Goal: Contribute content: Contribute content

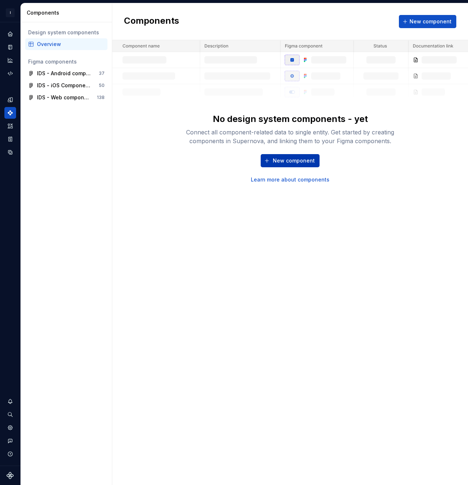
click at [283, 160] on span "New component" at bounding box center [293, 160] width 42 height 7
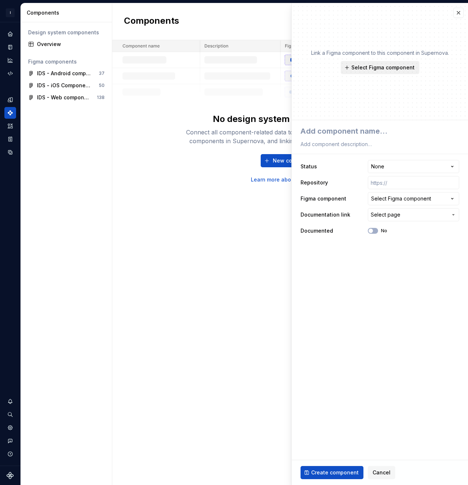
click at [365, 70] on span "Select Figma component" at bounding box center [382, 67] width 63 height 7
type textarea "*"
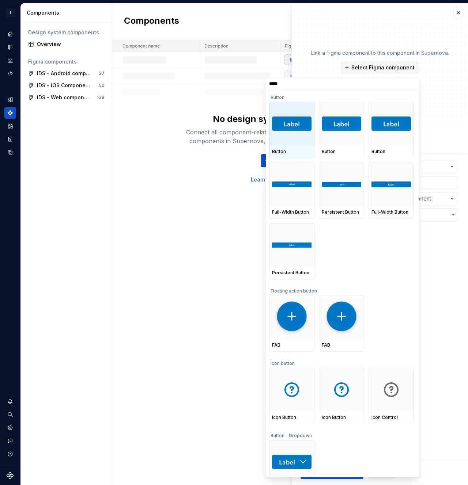
type input "******"
click at [304, 141] on div at bounding box center [291, 124] width 45 height 44
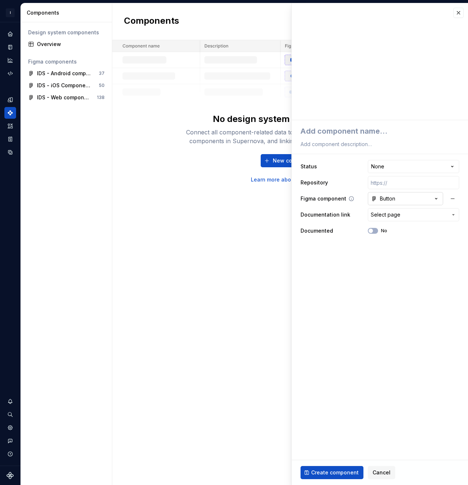
click at [437, 201] on icon "button" at bounding box center [435, 198] width 7 height 7
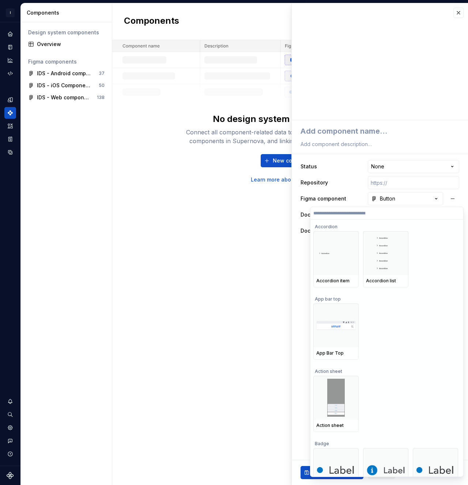
scroll to position [20, 0]
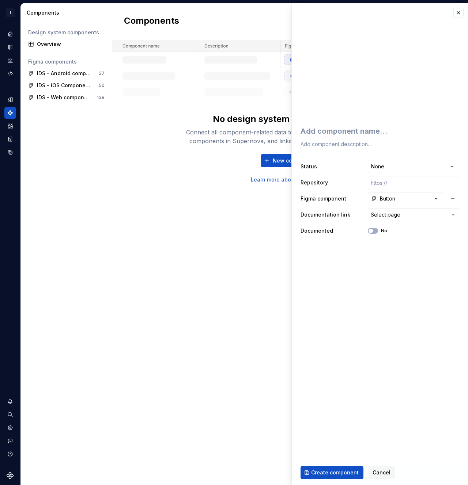
click at [299, 271] on html "**********" at bounding box center [234, 242] width 468 height 485
click at [380, 217] on span "Select page" at bounding box center [385, 214] width 30 height 7
click at [323, 152] on html "**********" at bounding box center [234, 242] width 468 height 485
click at [396, 165] on html "**********" at bounding box center [234, 242] width 468 height 485
click at [358, 165] on html "**********" at bounding box center [234, 242] width 468 height 485
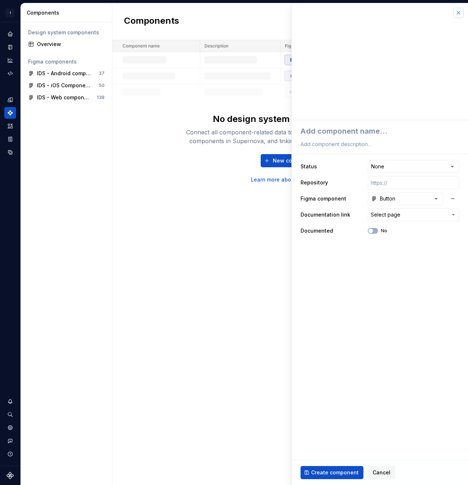
click at [461, 14] on button "button" at bounding box center [458, 13] width 10 height 10
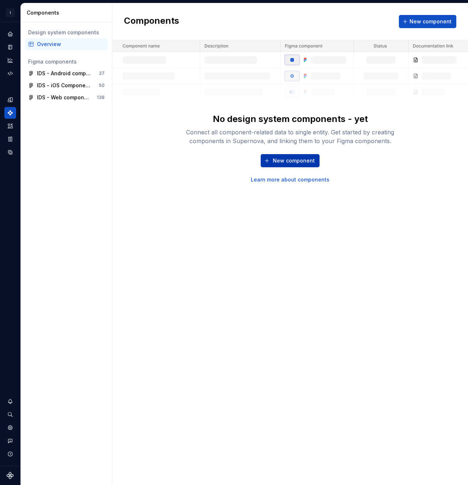
click at [293, 163] on span "New component" at bounding box center [293, 160] width 42 height 7
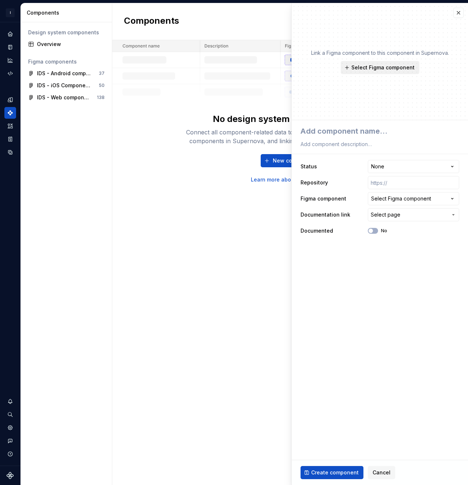
click at [366, 67] on span "Select Figma component" at bounding box center [382, 67] width 63 height 7
type textarea "*"
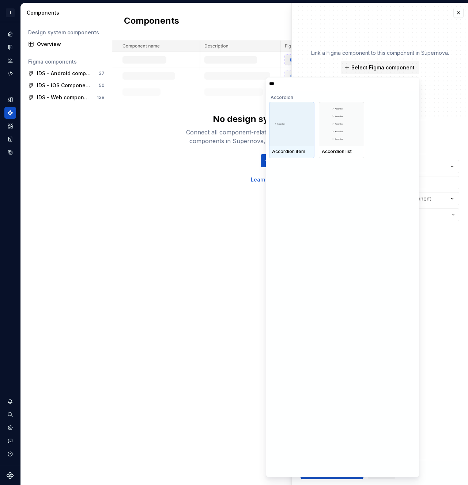
type input "****"
click at [412, 83] on input "****" at bounding box center [342, 84] width 153 height 6
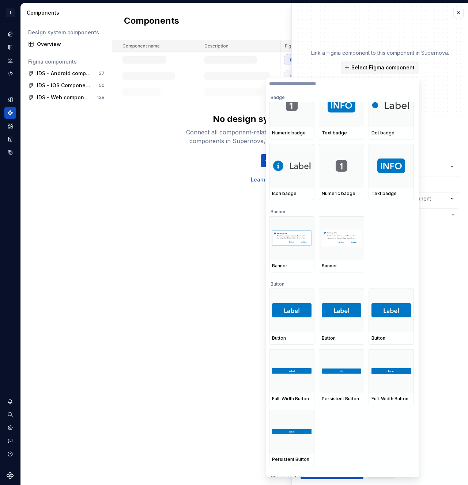
scroll to position [348, 0]
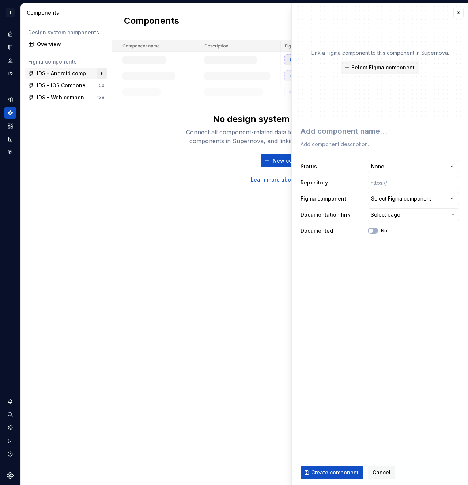
click at [101, 73] on button "button" at bounding box center [101, 73] width 10 height 10
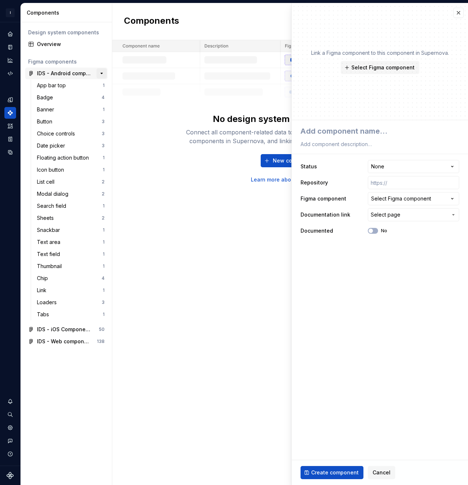
click at [100, 75] on button "button" at bounding box center [101, 73] width 10 height 10
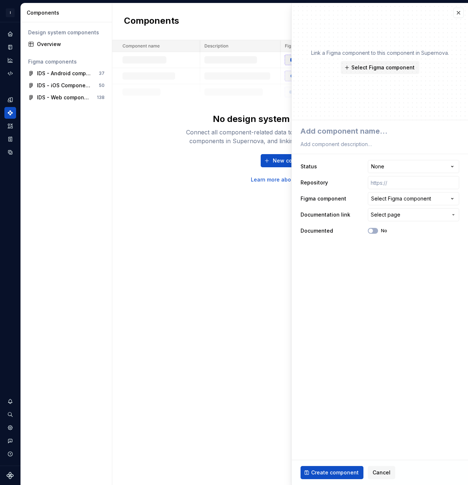
click at [170, 186] on div "Components New component No design system components - yet Connect all componen…" at bounding box center [289, 244] width 355 height 482
click at [388, 169] on html "**********" at bounding box center [234, 242] width 468 height 485
click at [330, 165] on html "**********" at bounding box center [234, 242] width 468 height 485
click at [393, 200] on div "Select Figma component" at bounding box center [401, 198] width 60 height 7
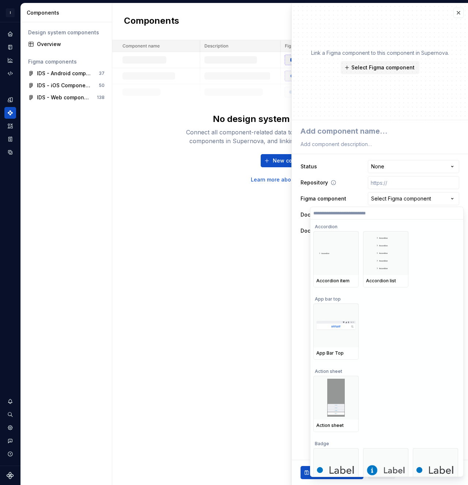
click at [332, 178] on html "**********" at bounding box center [234, 242] width 468 height 485
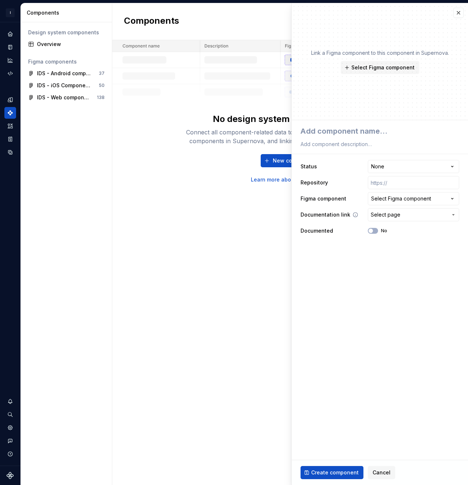
click at [388, 216] on span "Select page" at bounding box center [385, 214] width 30 height 7
click at [345, 207] on html "**********" at bounding box center [234, 242] width 468 height 485
click at [362, 72] on button "Select Figma component" at bounding box center [379, 67] width 79 height 13
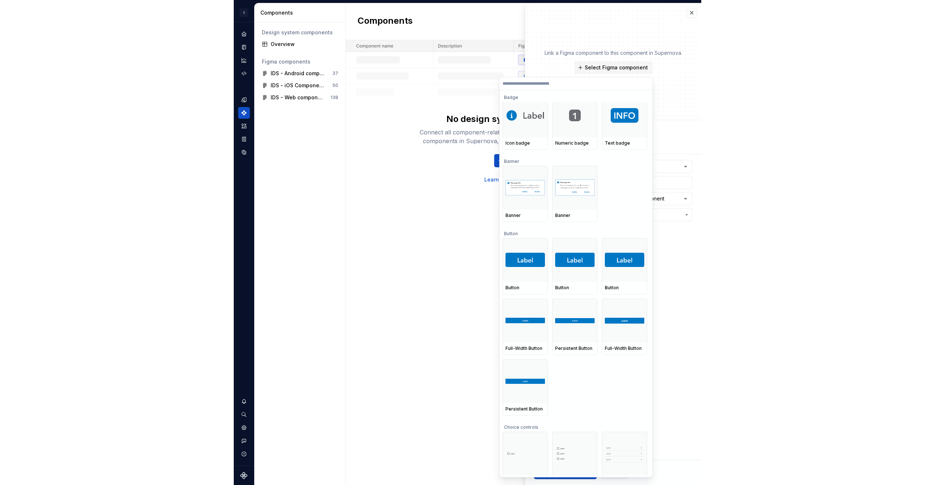
scroll to position [413, 0]
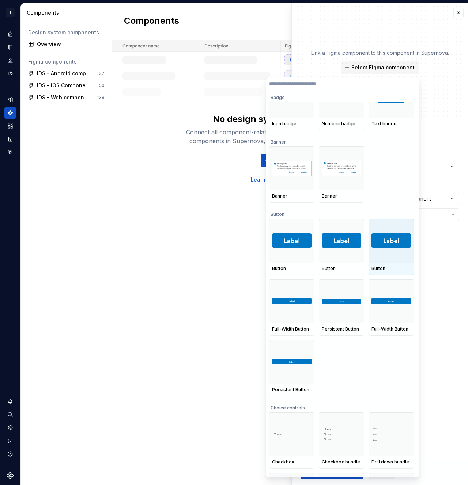
click at [386, 254] on div at bounding box center [390, 241] width 45 height 44
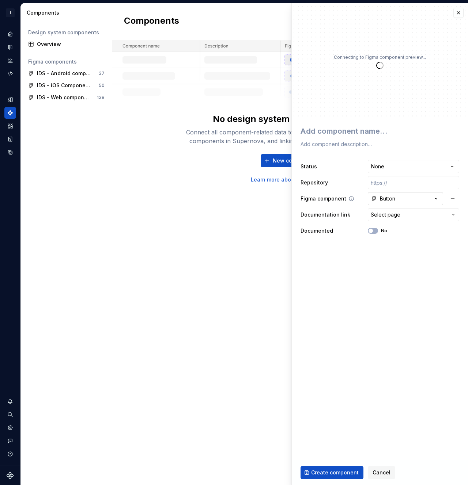
click at [439, 199] on icon "button" at bounding box center [435, 198] width 7 height 7
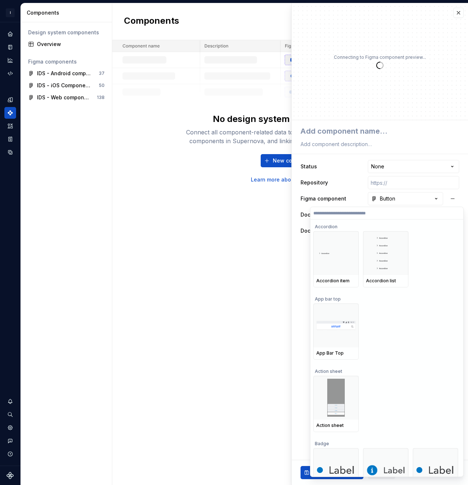
type textarea "*"
click at [438, 199] on html "**********" at bounding box center [234, 242] width 468 height 485
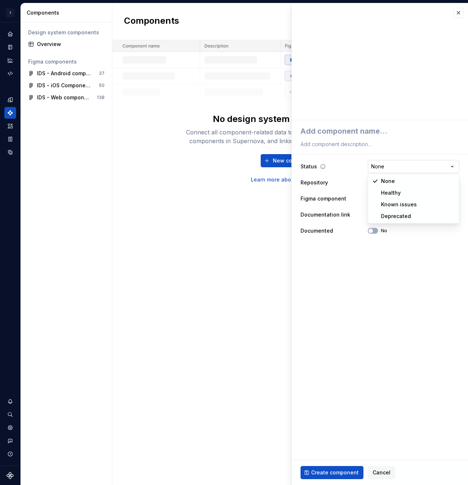
click at [391, 162] on html "**********" at bounding box center [234, 242] width 468 height 485
select select "**********"
click at [392, 184] on input "text" at bounding box center [412, 182] width 91 height 13
click at [394, 211] on span "Select page" at bounding box center [385, 214] width 30 height 7
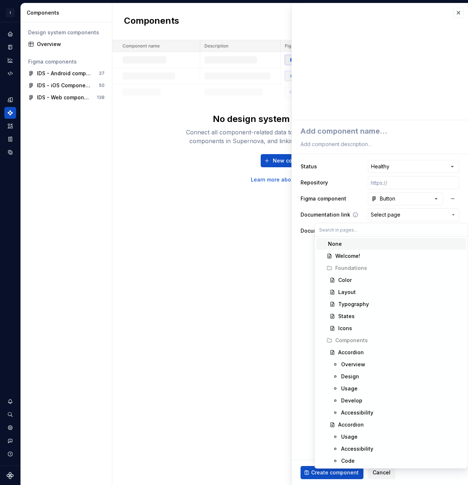
click at [402, 215] on html "**********" at bounding box center [234, 242] width 468 height 485
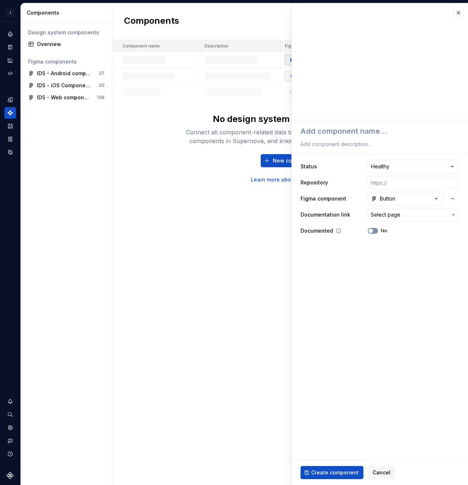
click at [371, 232] on span "button" at bounding box center [370, 231] width 4 height 4
click at [371, 232] on icon "button" at bounding box center [370, 231] width 6 height 4
click at [387, 218] on button "Select page" at bounding box center [412, 214] width 91 height 13
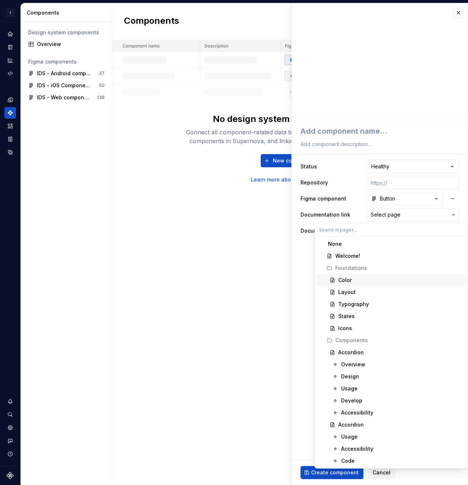
click at [240, 287] on html "**********" at bounding box center [234, 242] width 468 height 485
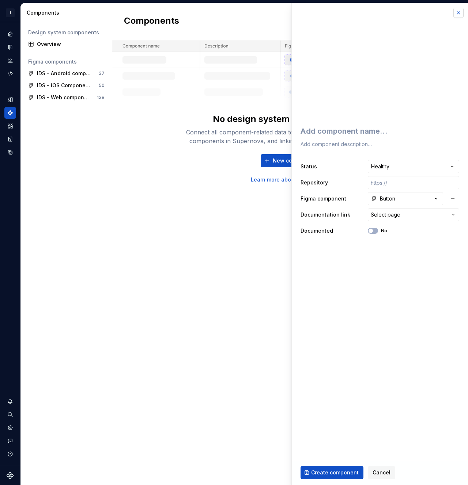
click at [455, 14] on button "button" at bounding box center [458, 13] width 10 height 10
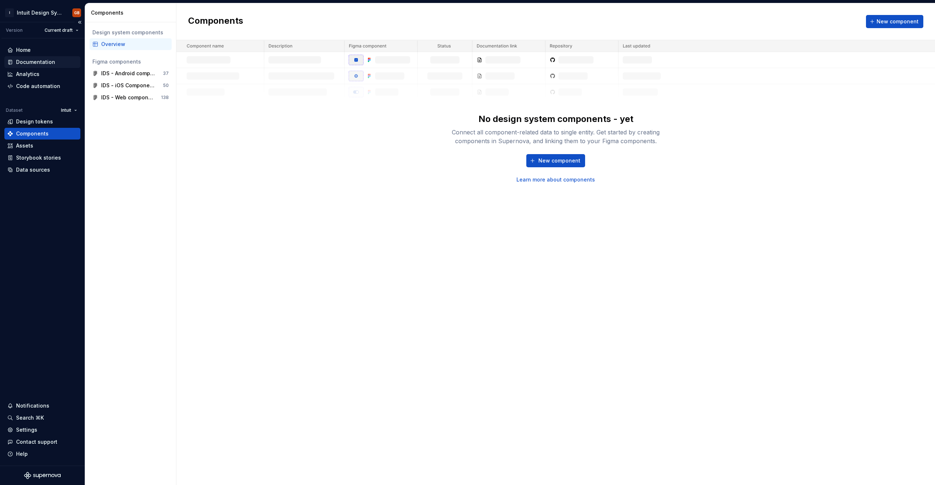
click at [33, 62] on div "Documentation" at bounding box center [35, 61] width 39 height 7
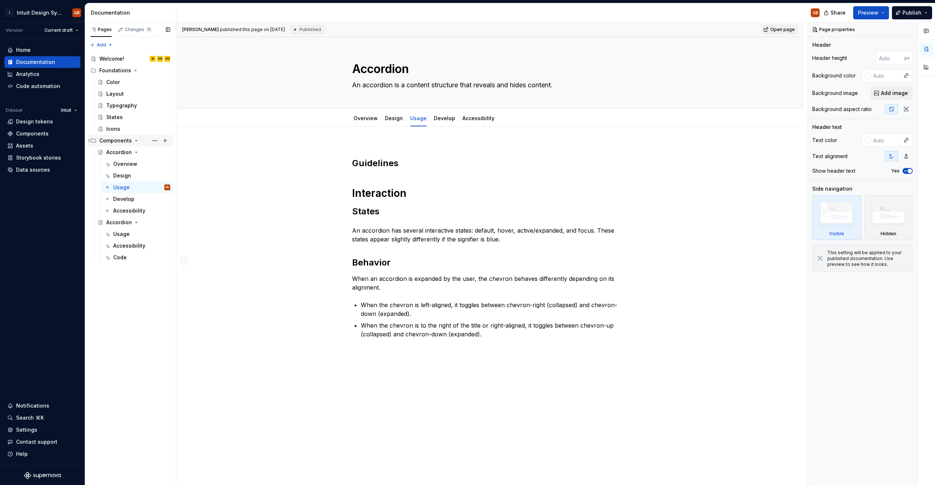
click at [136, 142] on icon "Page tree" at bounding box center [136, 141] width 6 height 6
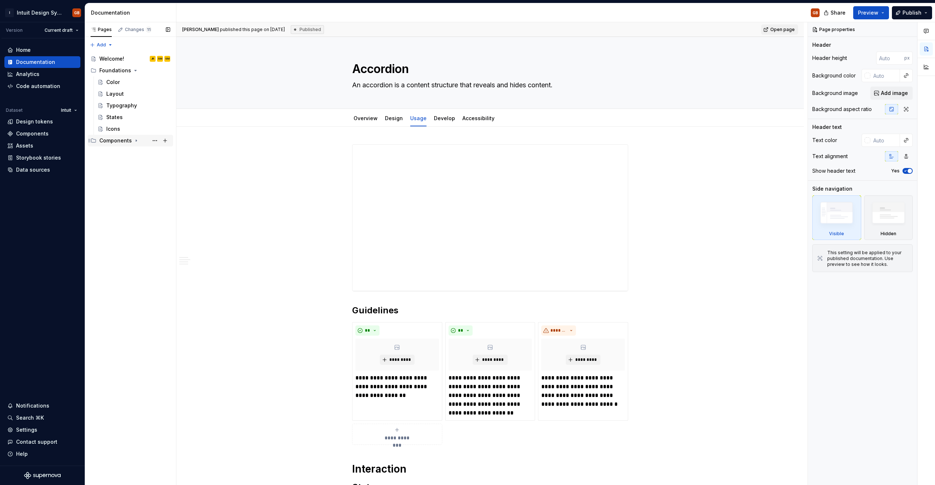
click at [136, 142] on icon "Page tree" at bounding box center [136, 141] width 6 height 6
click at [166, 142] on button "Page tree" at bounding box center [165, 141] width 10 height 10
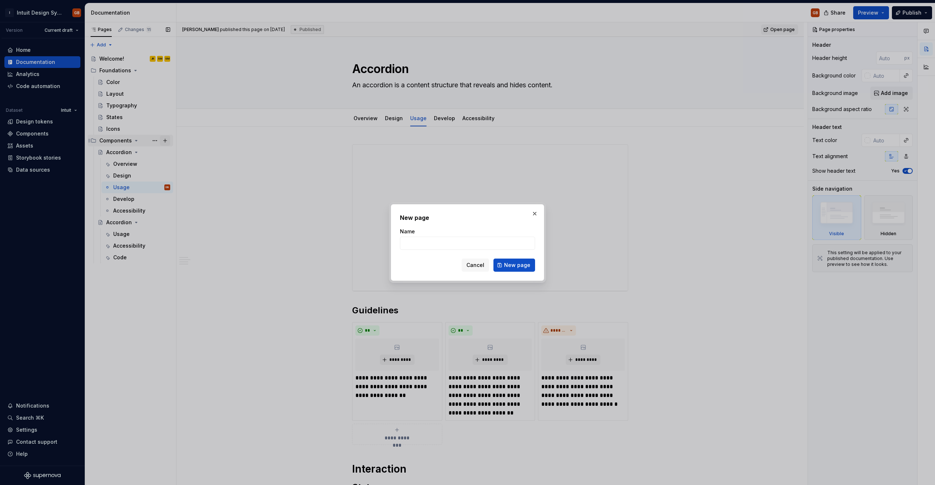
type textarea "*"
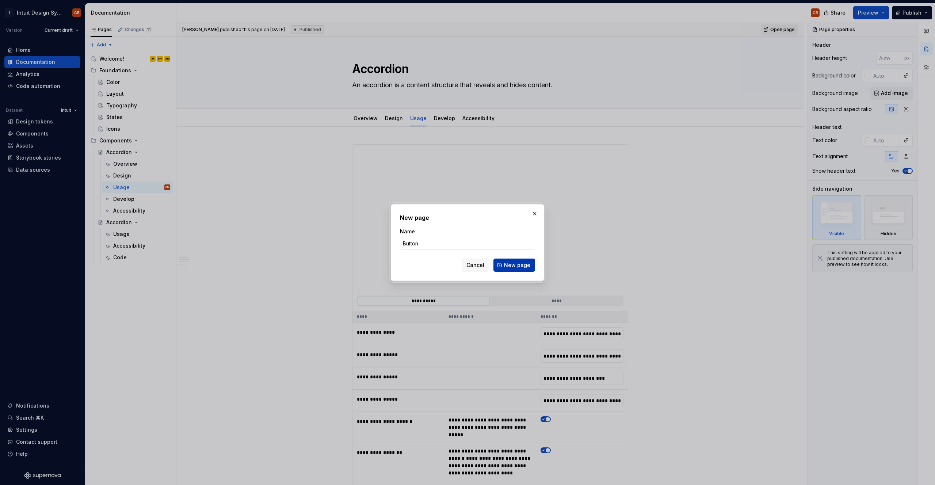
type input "Button"
click at [467, 265] on span "New page" at bounding box center [517, 265] width 26 height 7
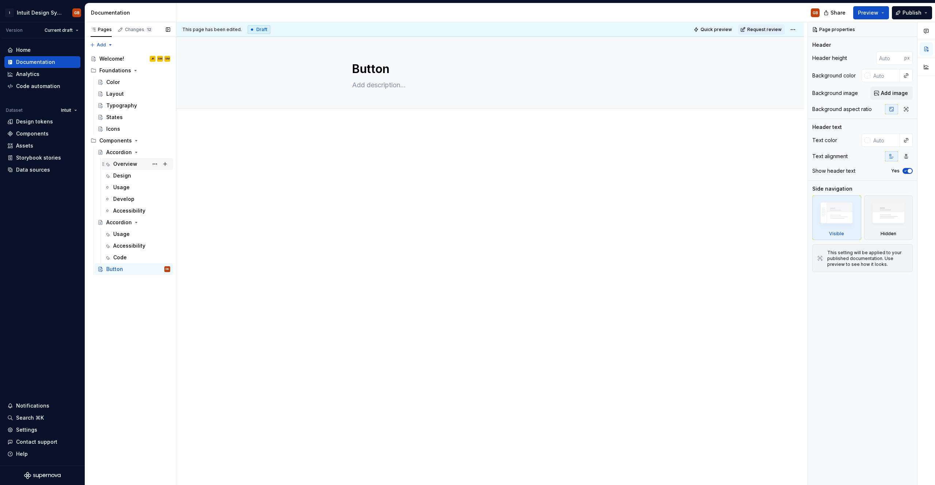
click at [128, 160] on div "Overview" at bounding box center [125, 163] width 24 height 7
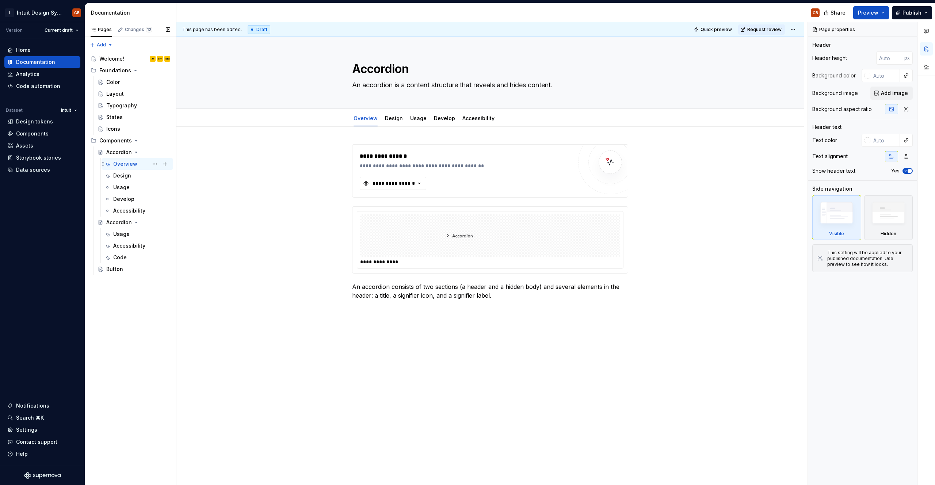
click at [131, 161] on div "Overview" at bounding box center [125, 163] width 24 height 7
click at [157, 271] on button "Page tree" at bounding box center [155, 269] width 10 height 10
click at [195, 190] on html "I Intuit Design System GB Version Current draft Home Documentation Analytics Co…" at bounding box center [467, 242] width 935 height 485
click at [154, 269] on button "Page tree" at bounding box center [155, 269] width 10 height 10
click at [121, 273] on div "Pages Changes 12 Add Accessibility guide for tree Page tree. Navigate the tree …" at bounding box center [130, 253] width 91 height 463
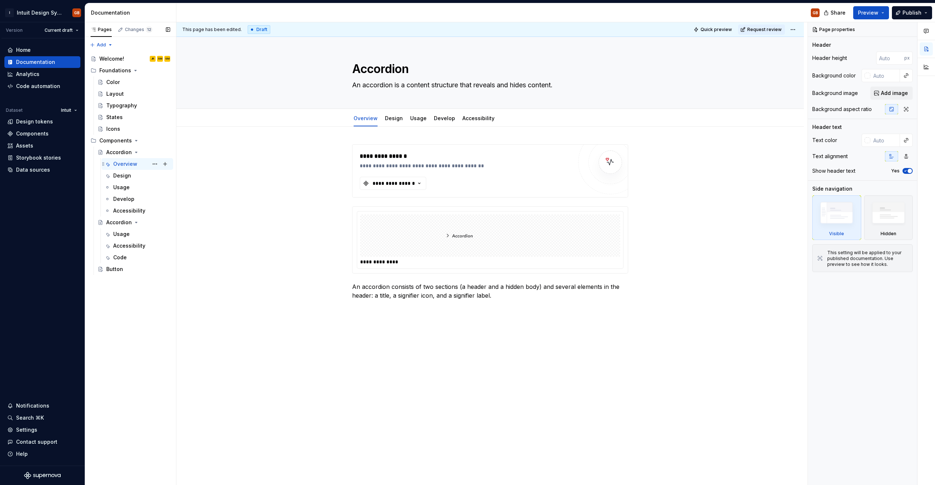
click at [131, 165] on div "Overview" at bounding box center [125, 163] width 24 height 7
click at [126, 175] on div "Design" at bounding box center [122, 175] width 18 height 7
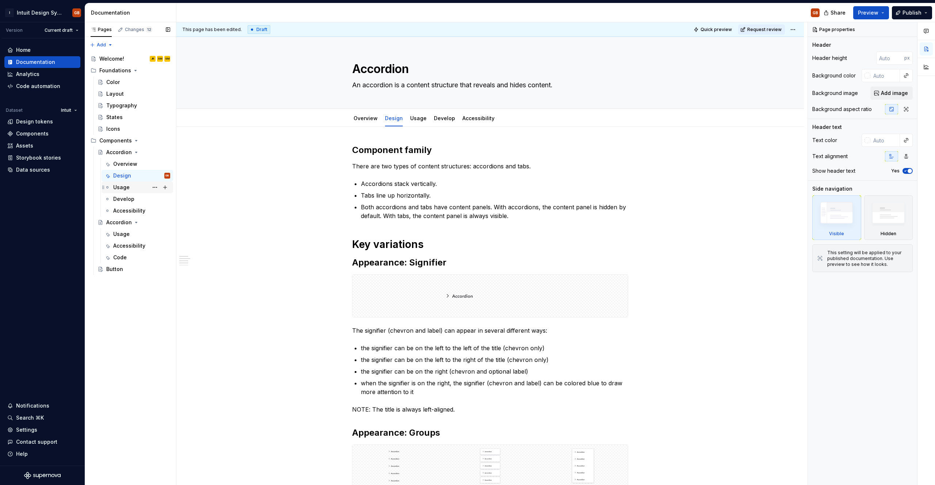
click at [127, 185] on div "Usage" at bounding box center [121, 187] width 16 height 7
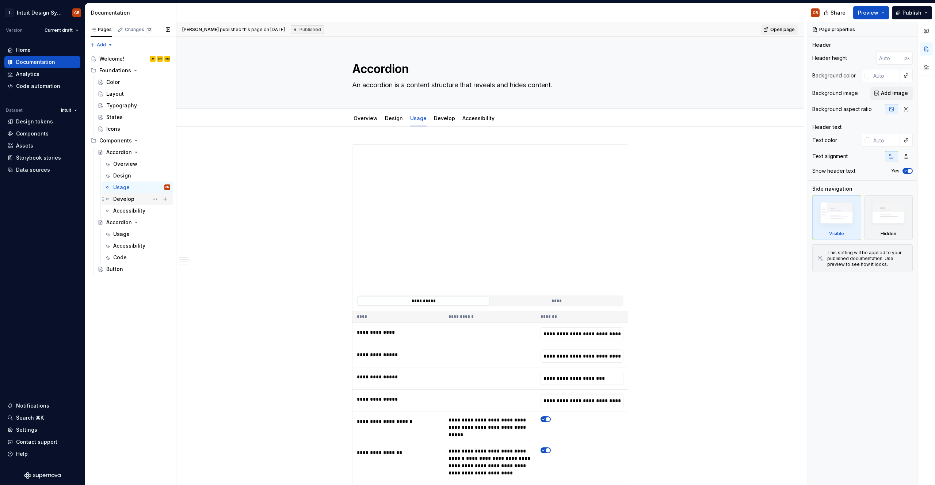
click at [130, 202] on div "Develop" at bounding box center [123, 198] width 21 height 7
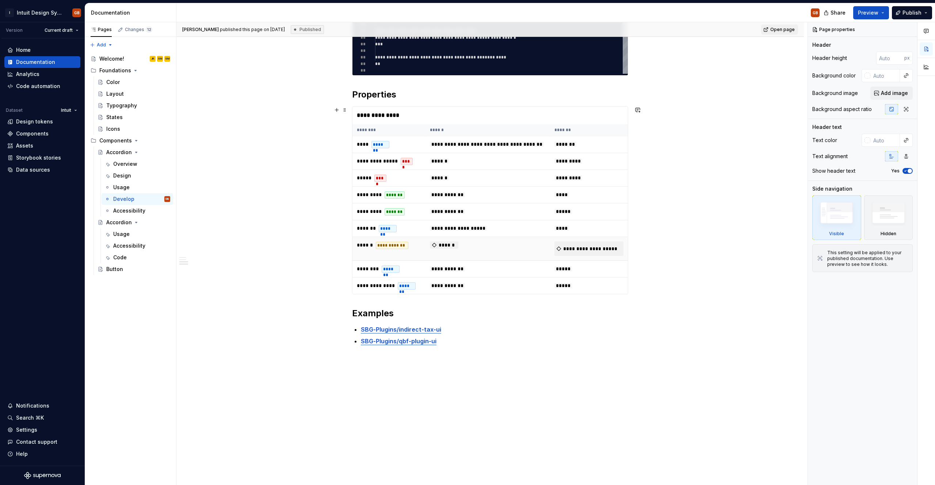
scroll to position [583, 0]
click at [152, 200] on button "Page tree" at bounding box center [155, 199] width 10 height 10
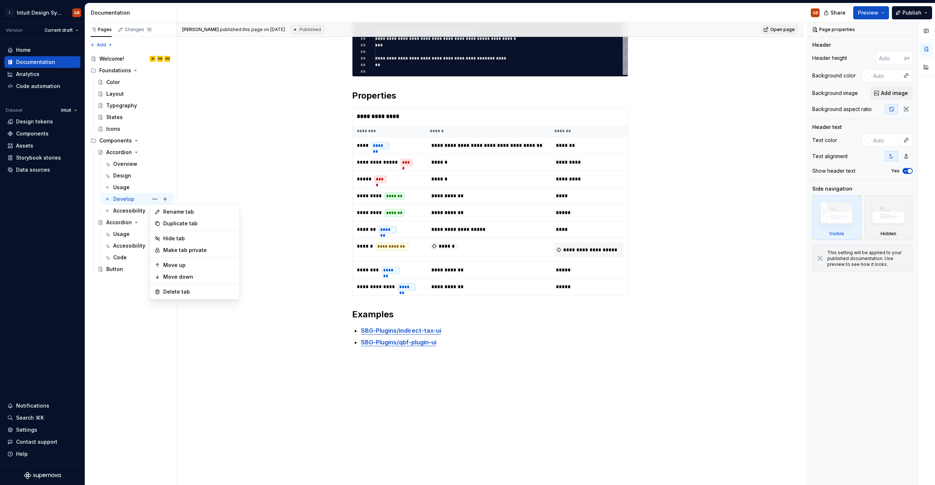
click at [248, 163] on html "I Intuit Design System GB Version Current draft Home Documentation Analytics Co…" at bounding box center [467, 242] width 935 height 485
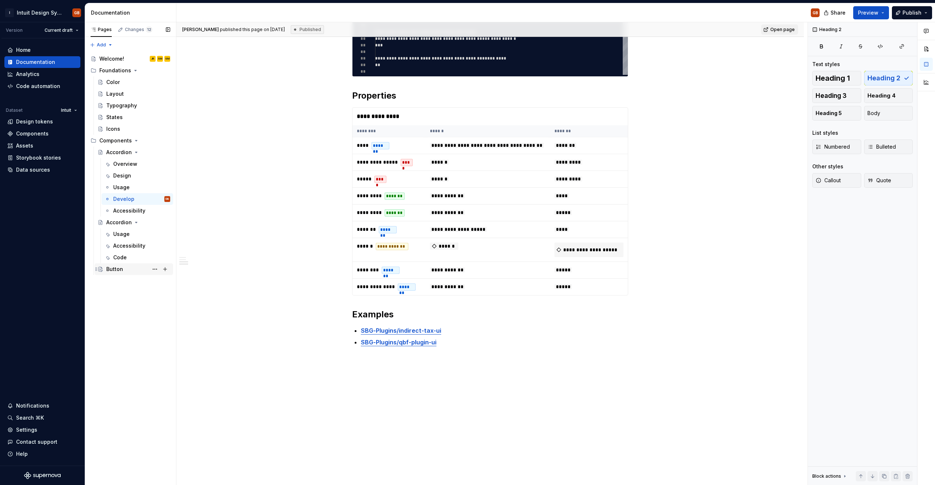
click at [123, 266] on div "Button" at bounding box center [138, 269] width 64 height 10
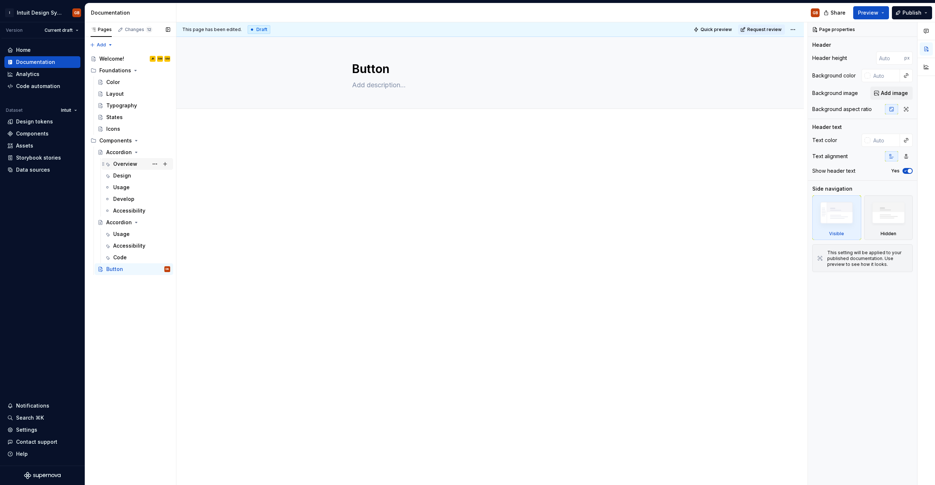
click at [125, 165] on div "Overview" at bounding box center [125, 163] width 24 height 7
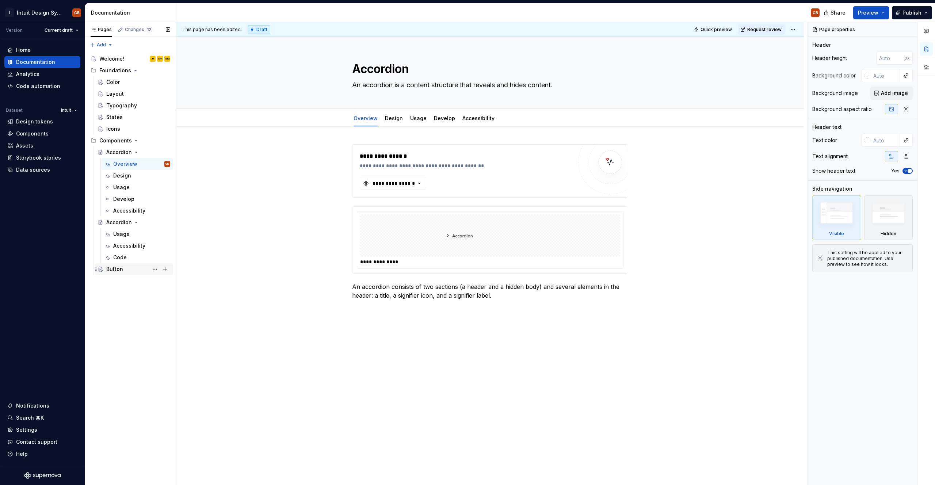
click at [120, 266] on div "Button" at bounding box center [114, 269] width 17 height 7
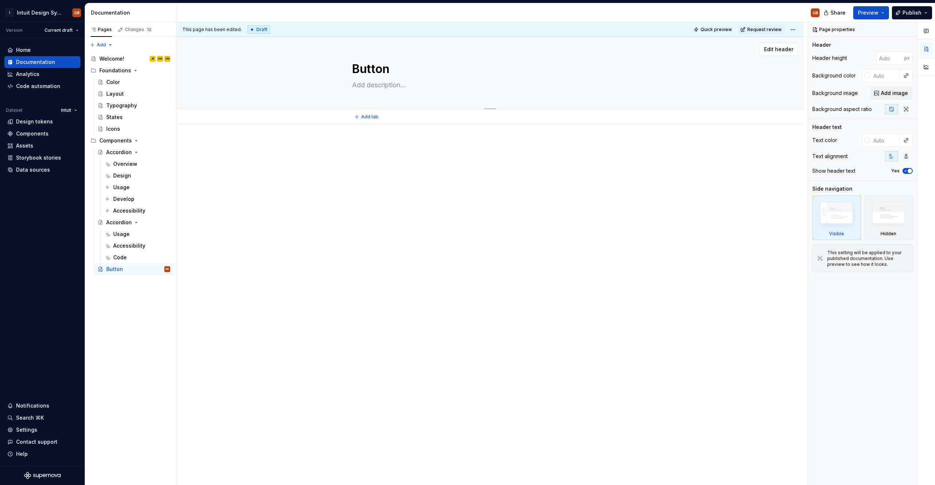
click at [365, 85] on textarea at bounding box center [489, 85] width 276 height 12
paste textarea "A button lets a user take an action."
type textarea "*"
type textarea "A button lets a user take an action."
type textarea "*"
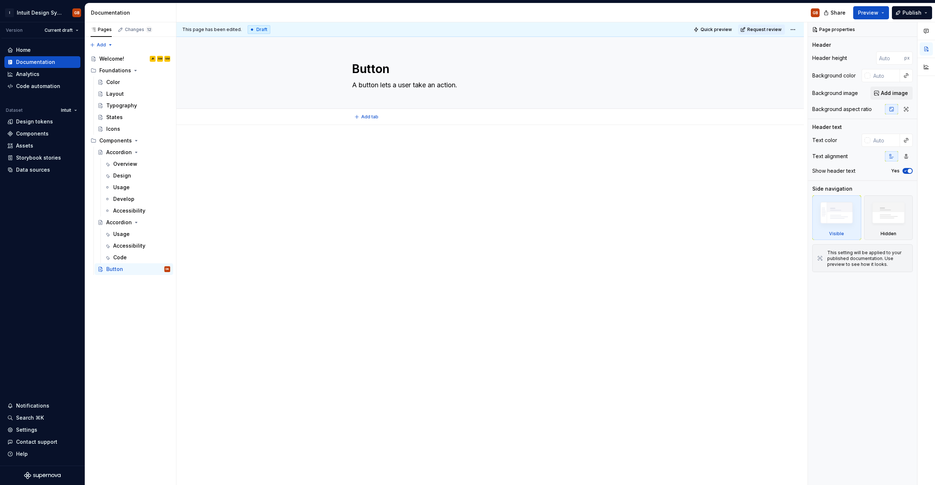
type textarea "A button lets a user take an action."
click at [338, 160] on div at bounding box center [490, 224] width 628 height 199
click at [120, 153] on div "Accordion" at bounding box center [119, 152] width 26 height 7
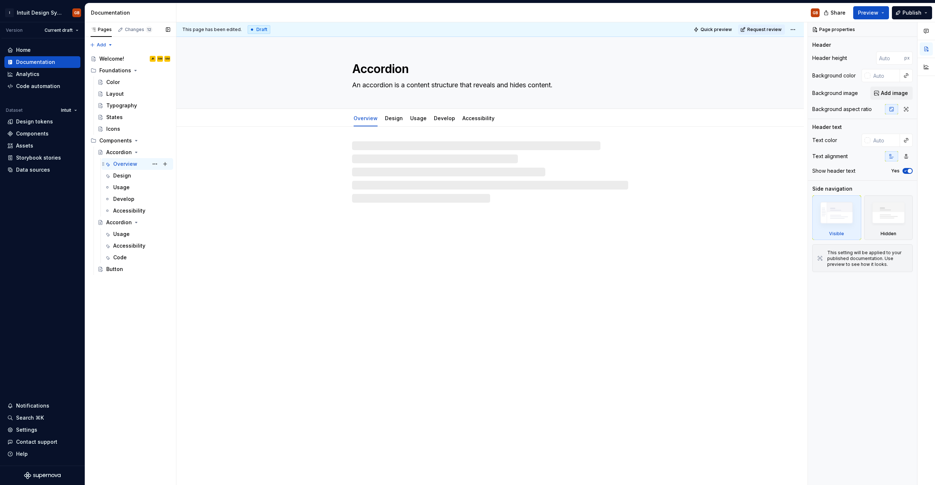
click at [122, 164] on div "Overview" at bounding box center [125, 163] width 24 height 7
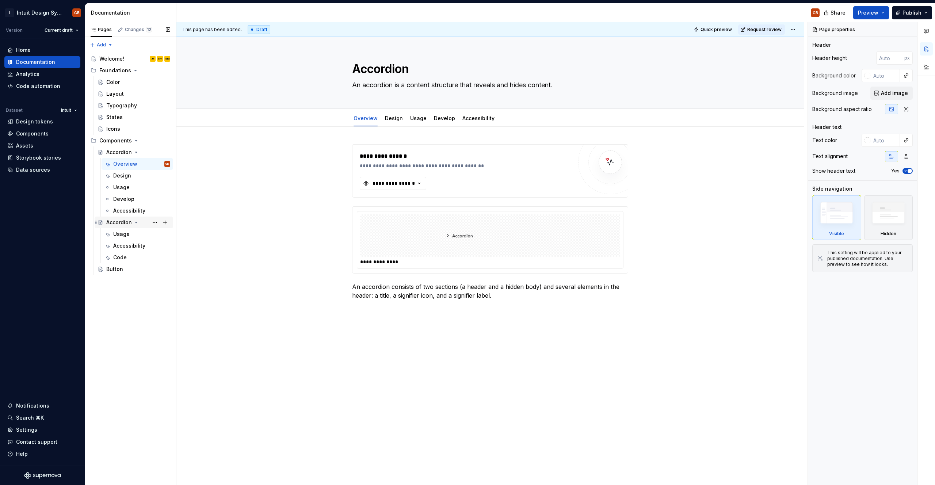
click at [123, 220] on div "Accordion" at bounding box center [119, 222] width 26 height 7
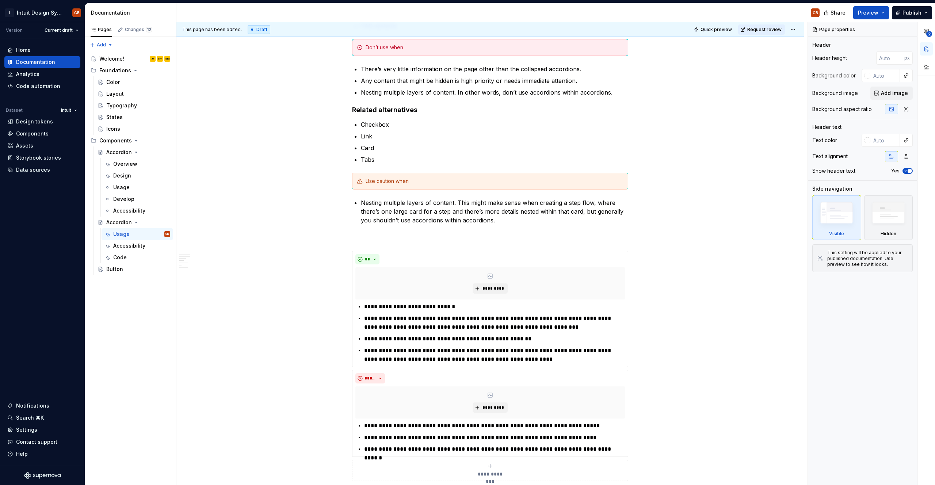
scroll to position [488, 0]
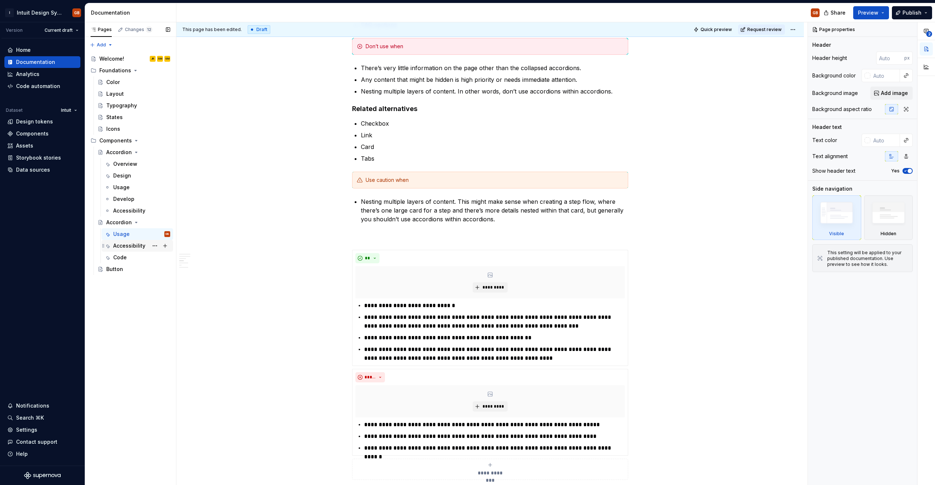
click at [139, 242] on div "Accessibility" at bounding box center [129, 245] width 32 height 7
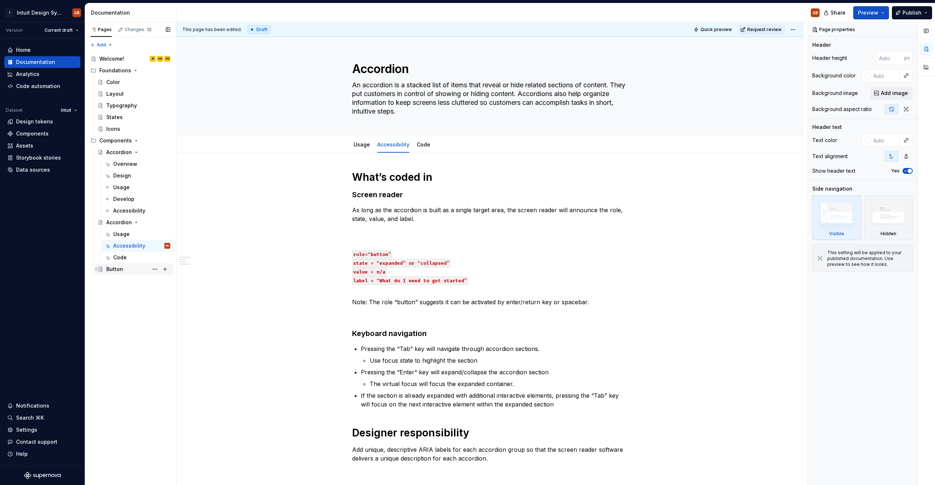
click at [118, 270] on div "Button" at bounding box center [114, 269] width 17 height 7
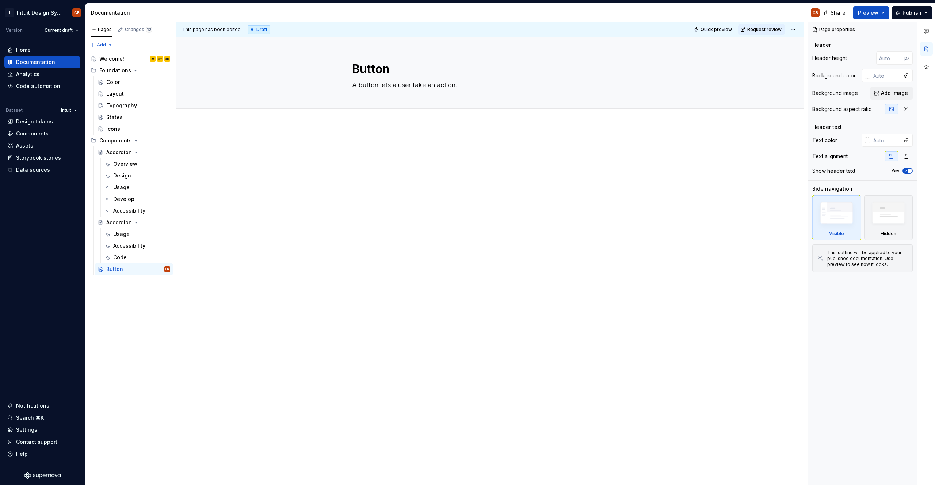
type textarea "*"
click at [418, 165] on div at bounding box center [490, 156] width 276 height 28
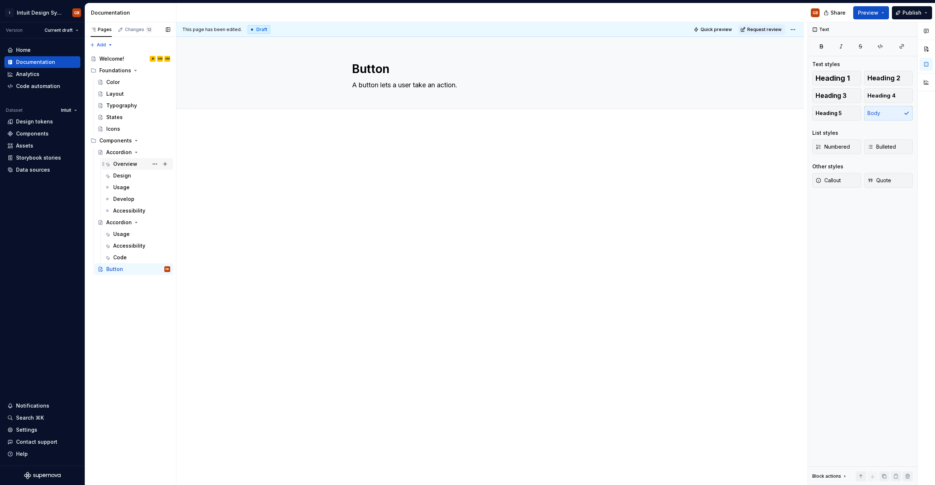
click at [123, 161] on div "Overview" at bounding box center [125, 163] width 24 height 7
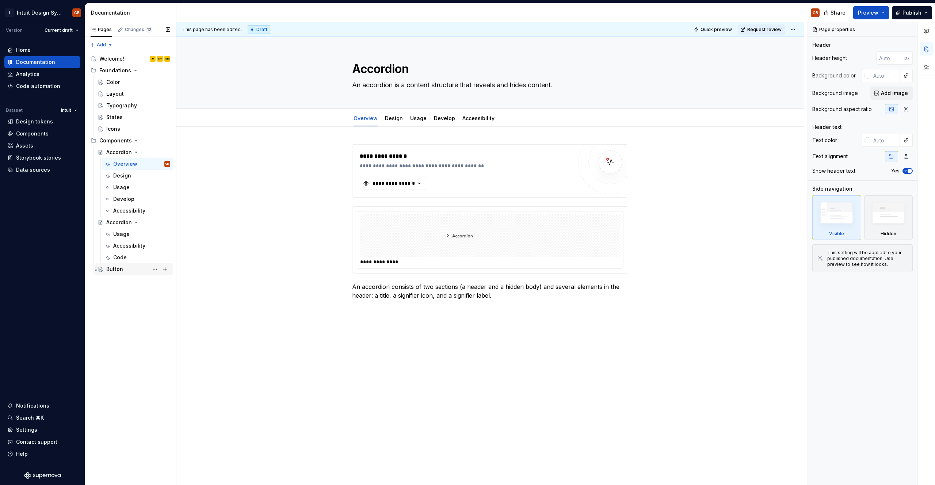
click at [121, 266] on div "Button" at bounding box center [114, 269] width 17 height 7
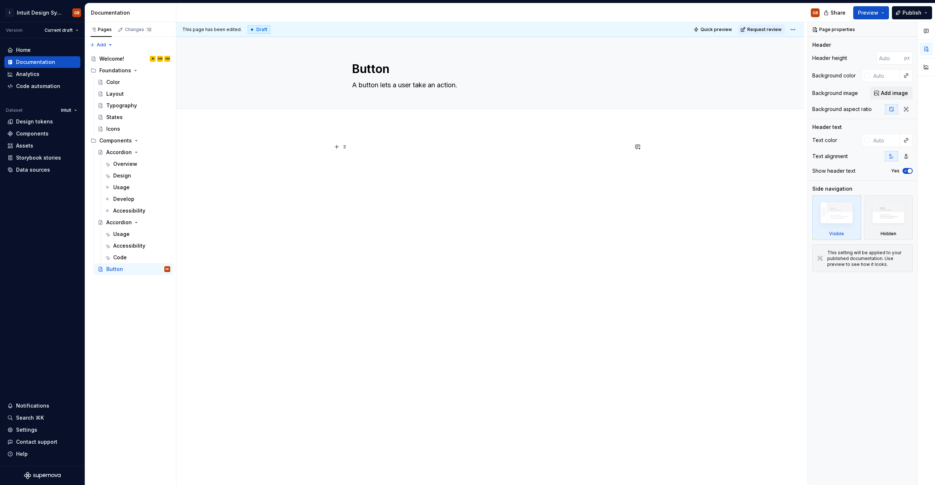
type textarea "*"
click at [375, 144] on p at bounding box center [490, 146] width 276 height 9
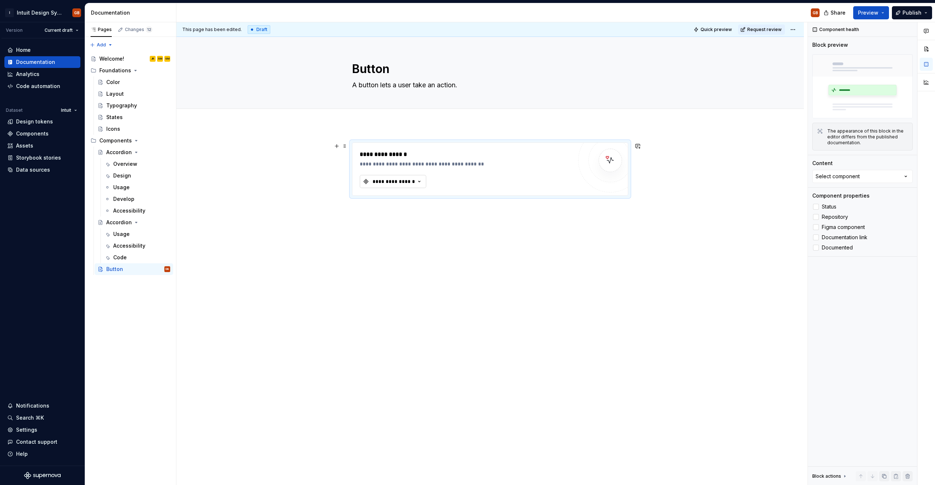
click at [409, 176] on button "**********" at bounding box center [393, 181] width 66 height 13
type input "b"
click at [467, 190] on div "**********" at bounding box center [491, 253] width 631 height 463
click at [328, 226] on div "**********" at bounding box center [490, 237] width 628 height 225
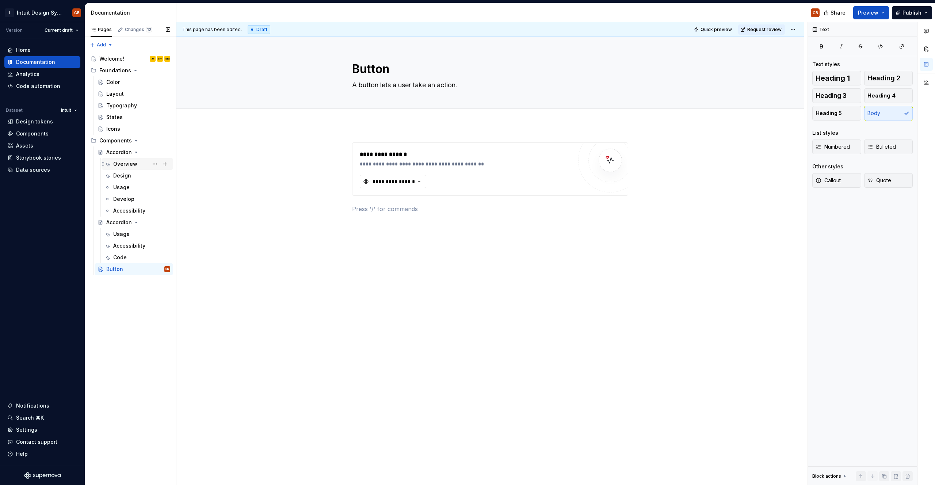
click at [126, 167] on div "Overview" at bounding box center [125, 163] width 24 height 7
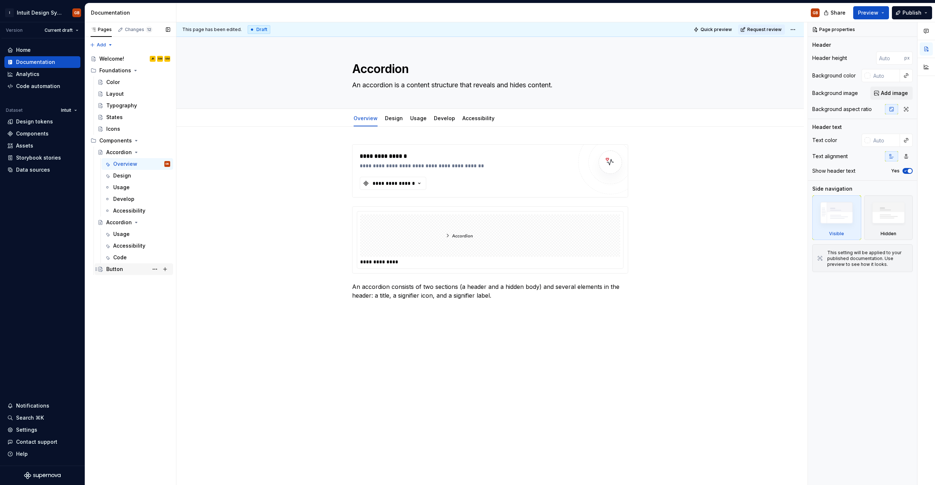
click at [120, 267] on div "Button" at bounding box center [114, 269] width 17 height 7
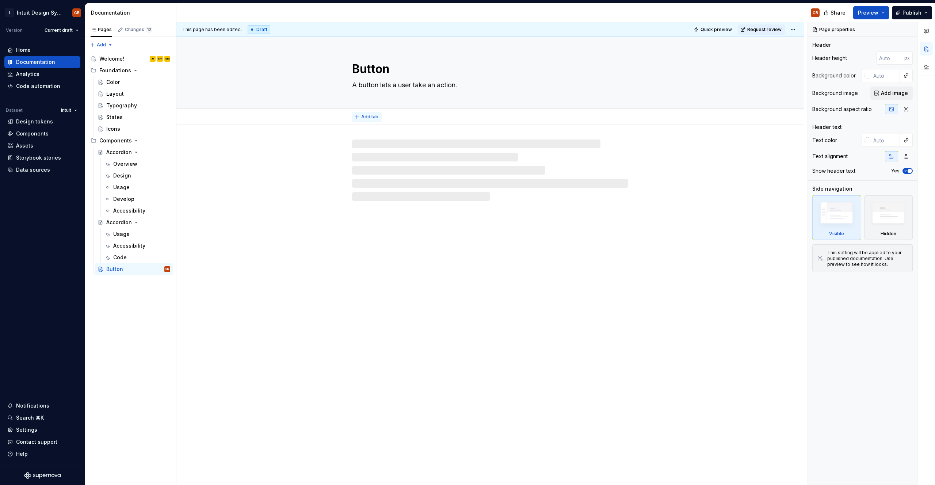
click at [366, 118] on span "Add tab" at bounding box center [369, 117] width 17 height 6
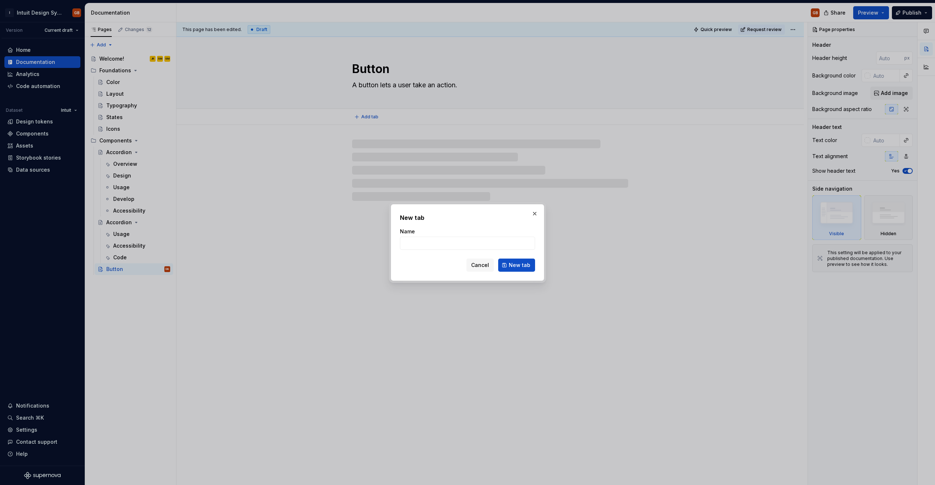
type textarea "*"
click at [443, 242] on input "Name" at bounding box center [467, 243] width 135 height 13
type input "O"
type textarea "*"
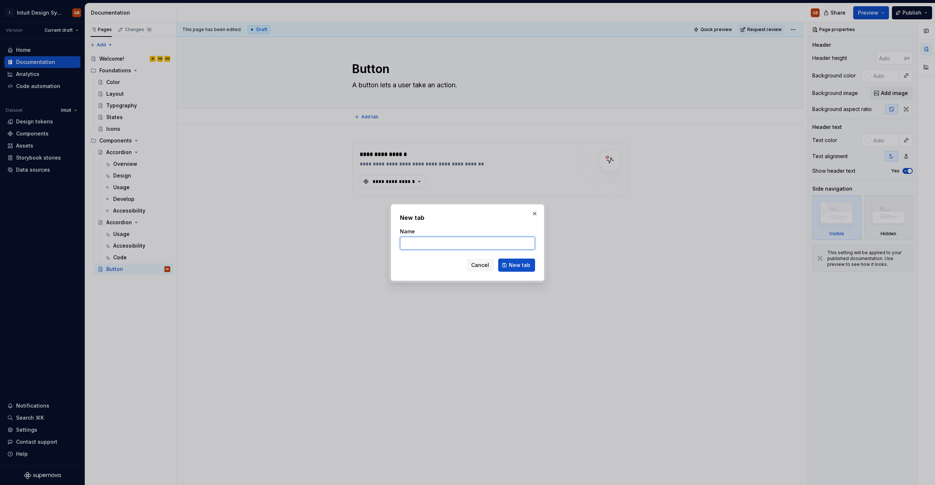
click at [434, 248] on input "Name" at bounding box center [467, 243] width 135 height 13
type input "Overview"
click at [467, 264] on span "New tab" at bounding box center [520, 265] width 22 height 7
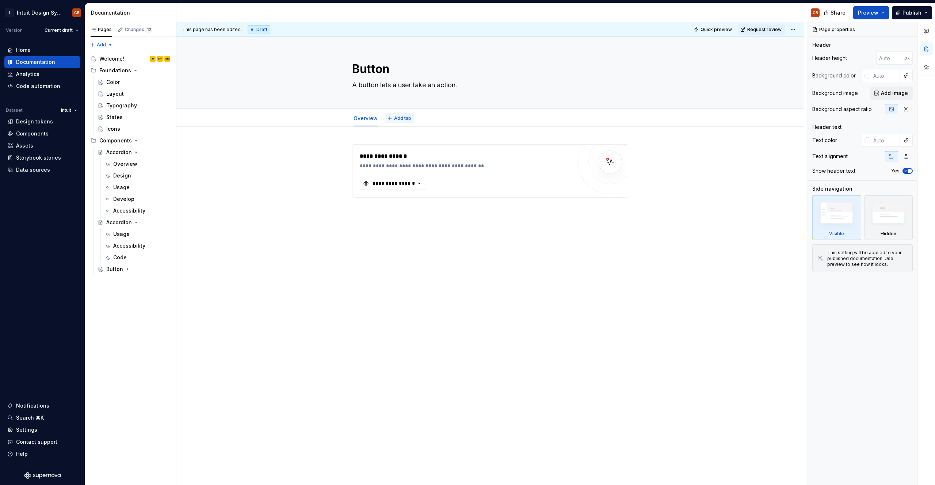
click at [403, 121] on span "Add tab" at bounding box center [402, 118] width 17 height 6
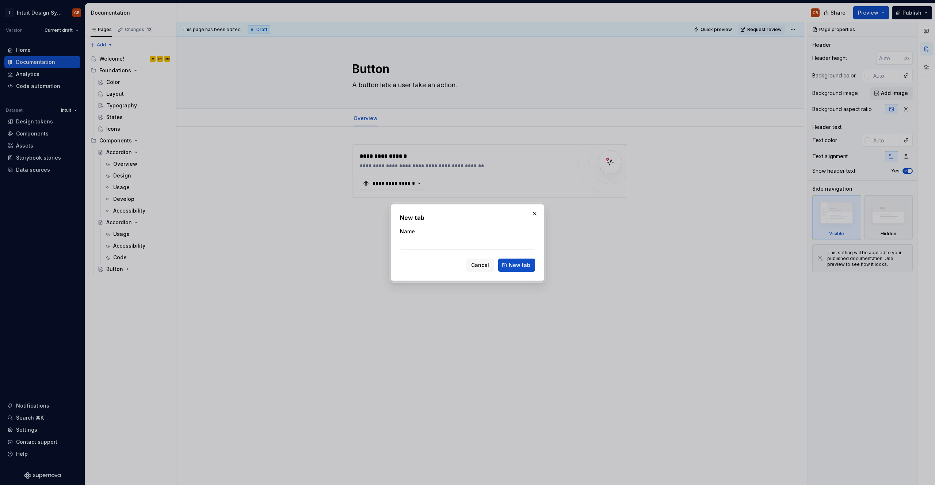
type textarea "*"
type input "Design"
type textarea "*"
type input "Design"
click at [467, 266] on span "New tab" at bounding box center [520, 265] width 22 height 7
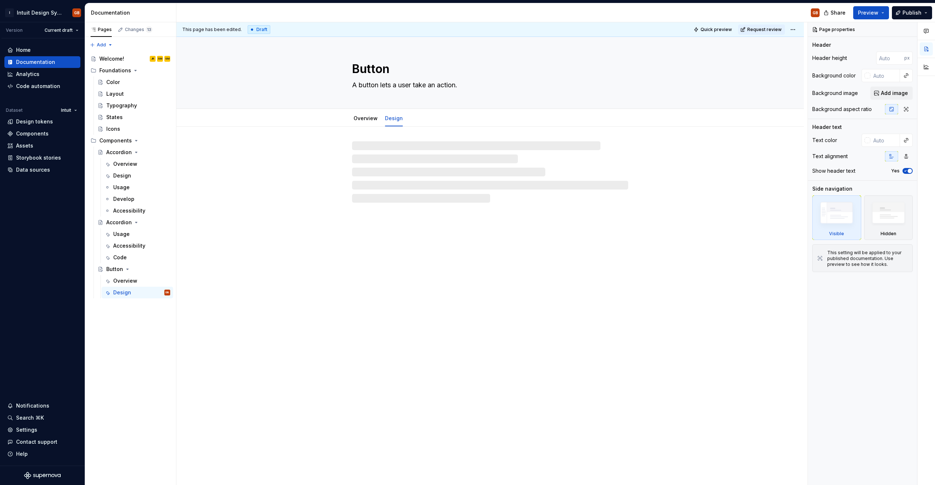
click at [420, 121] on div "Overview Design" at bounding box center [490, 118] width 285 height 16
click at [428, 116] on span "Add tab" at bounding box center [427, 118] width 17 height 6
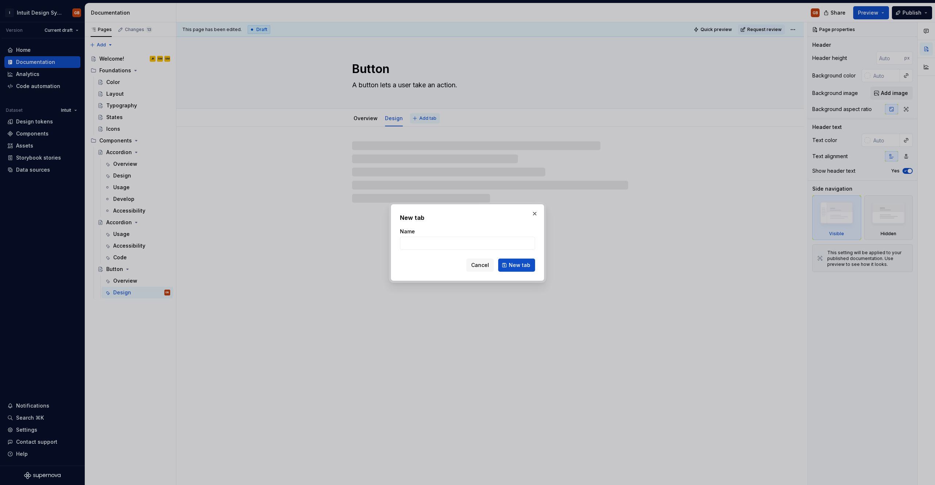
type textarea "*"
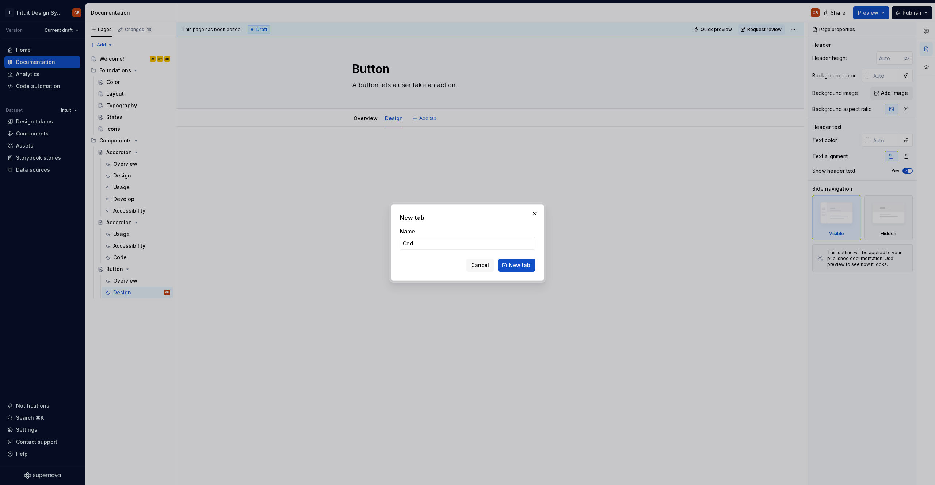
type input "Code"
click button "New tab" at bounding box center [516, 265] width 37 height 13
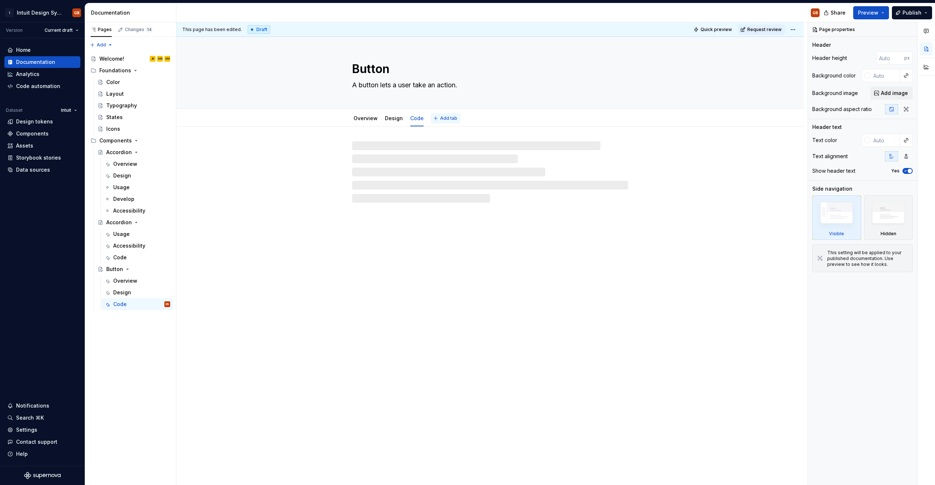
type textarea "*"
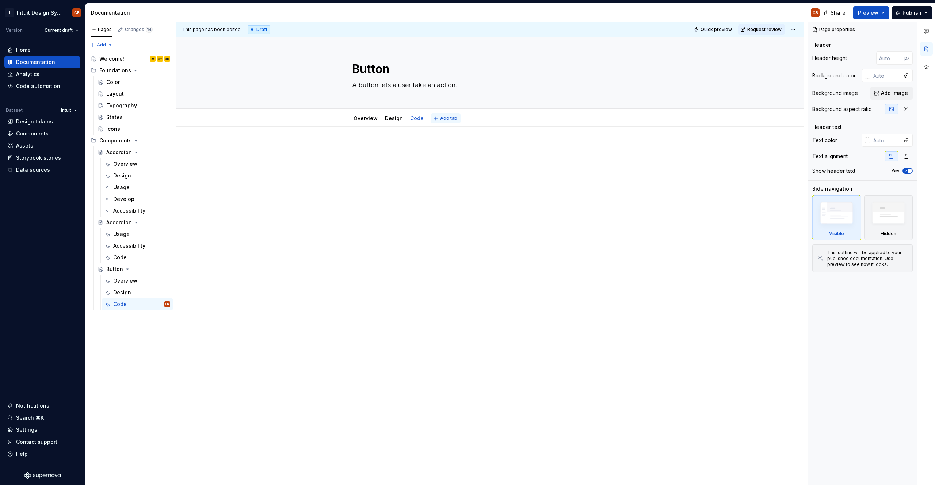
click at [446, 123] on button "Add tab" at bounding box center [446, 118] width 30 height 10
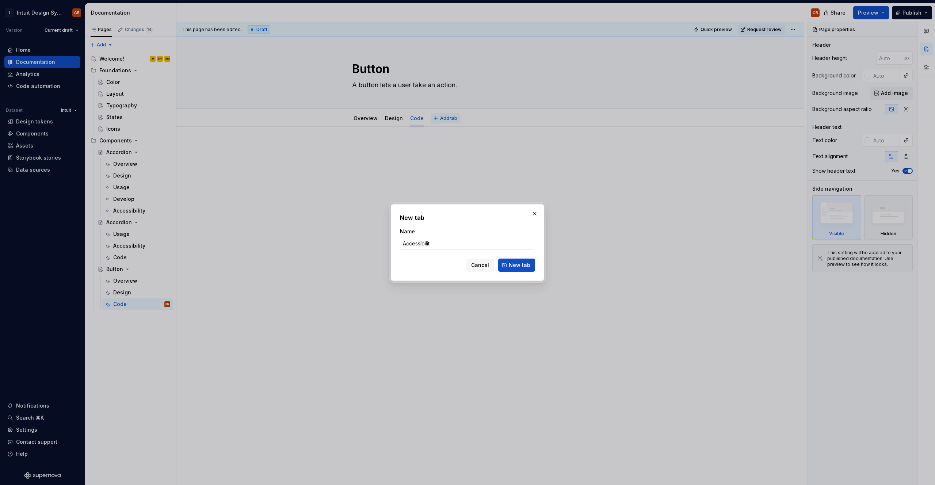
type input "Accessibility"
click button "New tab" at bounding box center [516, 265] width 37 height 13
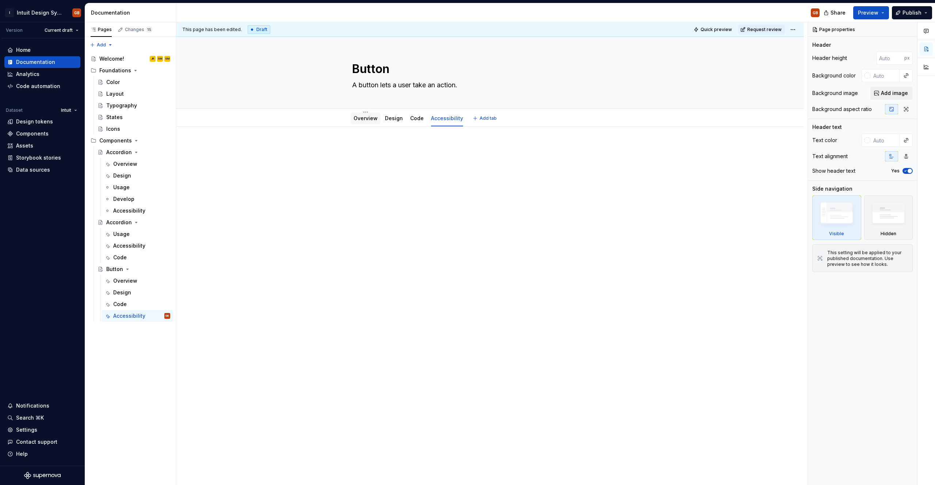
click at [365, 118] on link "Overview" at bounding box center [366, 118] width 24 height 6
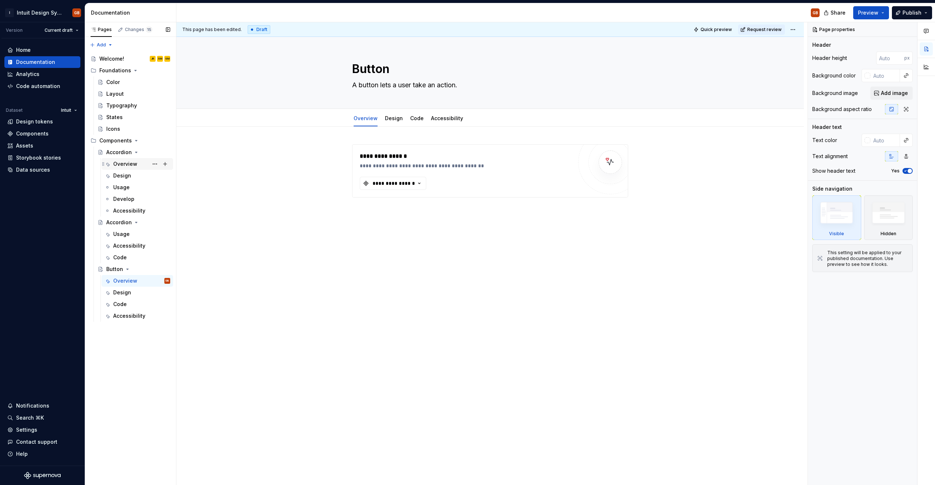
click at [133, 167] on div "Overview" at bounding box center [125, 163] width 24 height 7
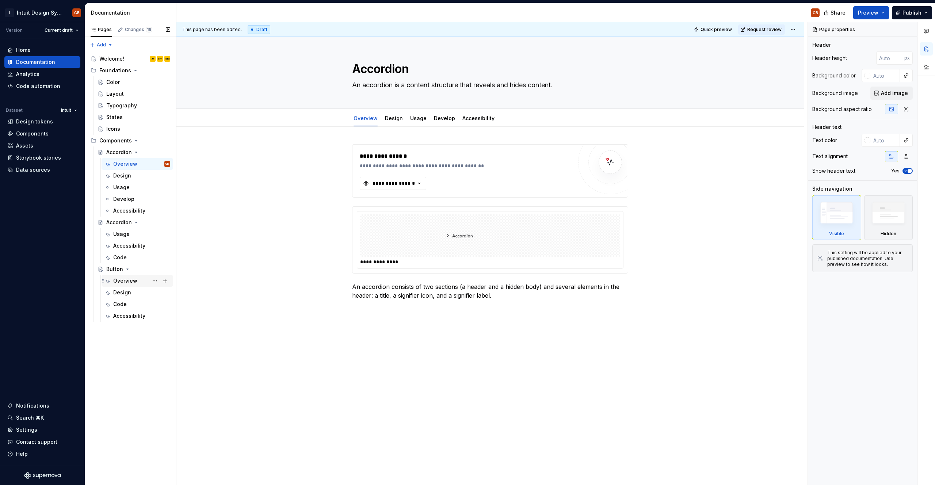
click at [121, 280] on div "Overview" at bounding box center [125, 280] width 24 height 7
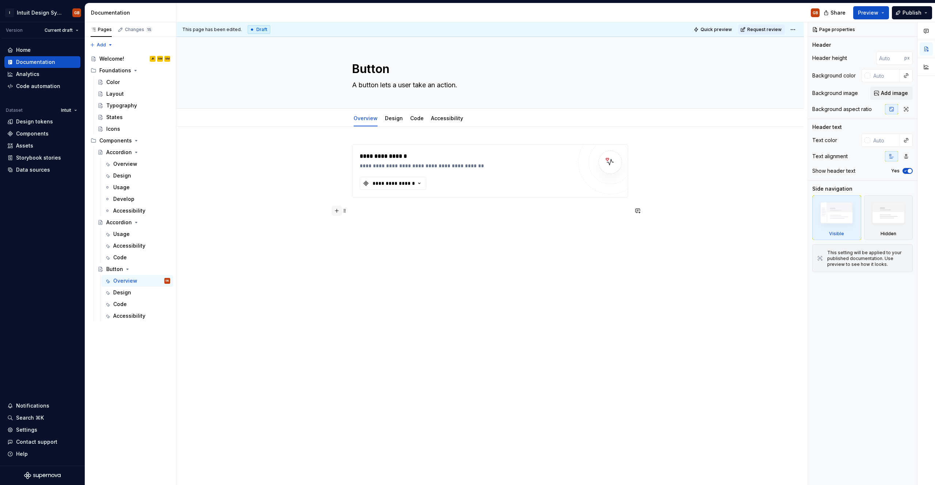
click at [337, 210] on button "button" at bounding box center [337, 211] width 10 height 10
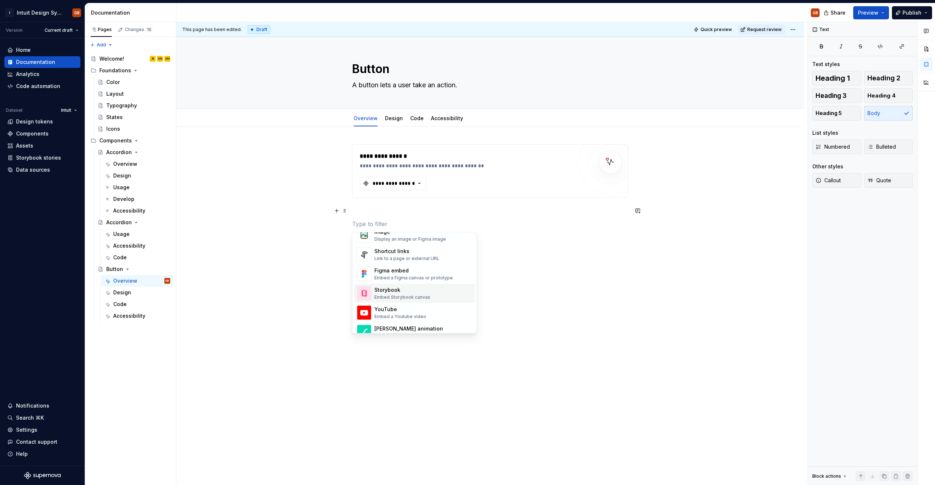
scroll to position [326, 0]
click at [400, 272] on div "Figma embed" at bounding box center [413, 273] width 79 height 7
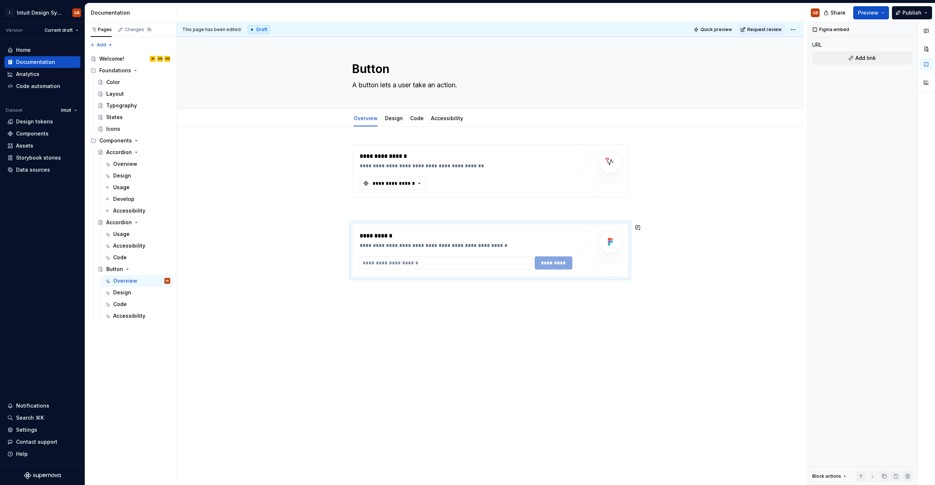
click at [312, 302] on div "**********" at bounding box center [490, 279] width 628 height 305
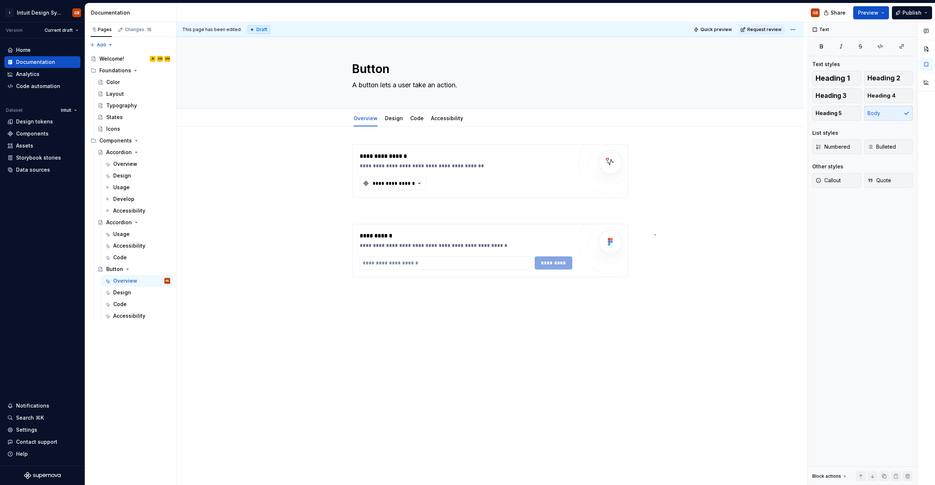
click at [467, 234] on div "**********" at bounding box center [491, 253] width 631 height 463
click at [467, 232] on div at bounding box center [610, 242] width 64 height 64
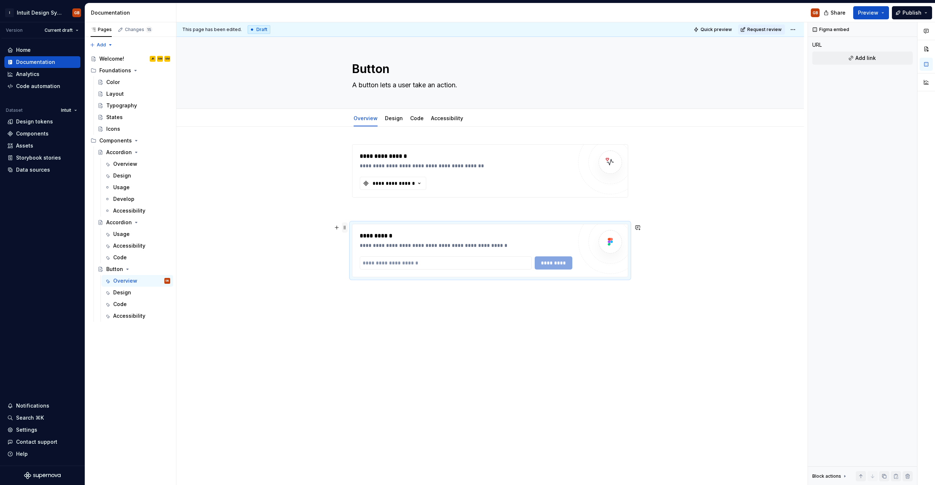
click at [345, 225] on span at bounding box center [345, 227] width 6 height 10
click at [366, 296] on div "Delete" at bounding box center [375, 292] width 62 height 12
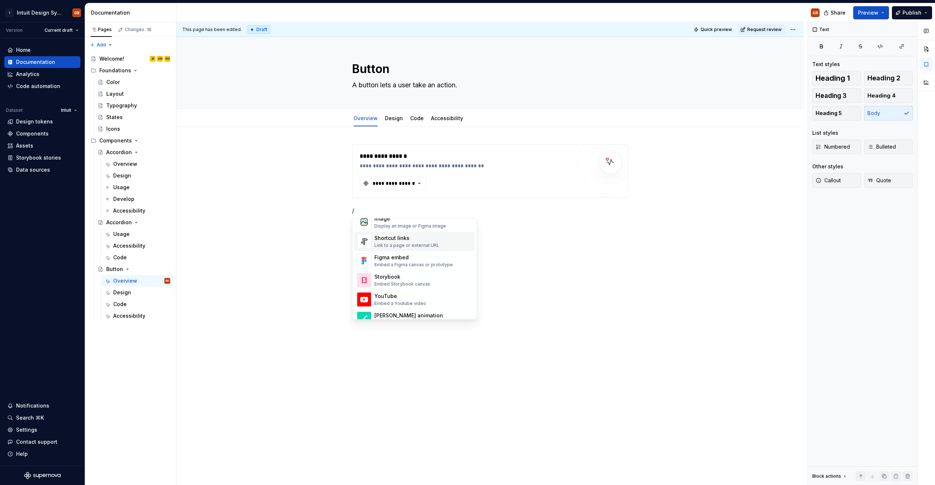
scroll to position [334, 0]
click at [392, 268] on div "Storybook" at bounding box center [402, 270] width 56 height 7
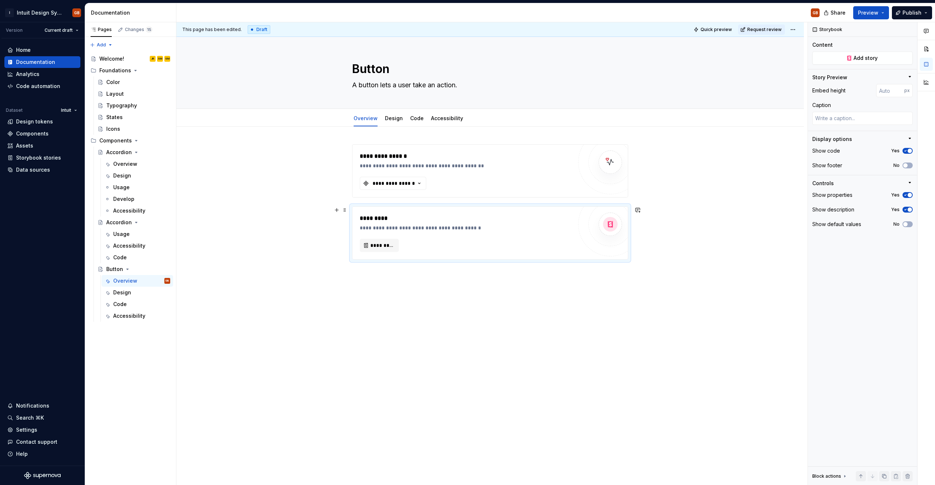
click at [433, 220] on div "*********" at bounding box center [466, 218] width 213 height 9
click at [126, 164] on div "Overview" at bounding box center [125, 163] width 24 height 7
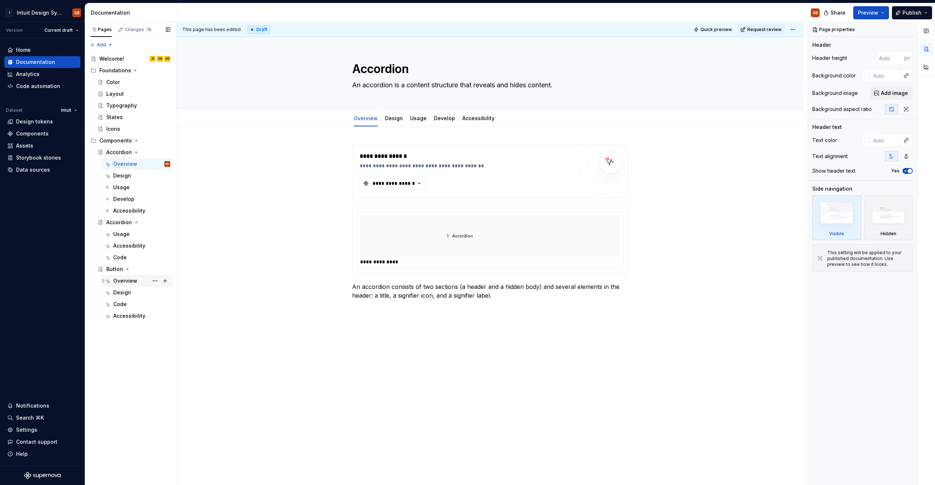
click at [119, 281] on div "Overview" at bounding box center [125, 280] width 24 height 7
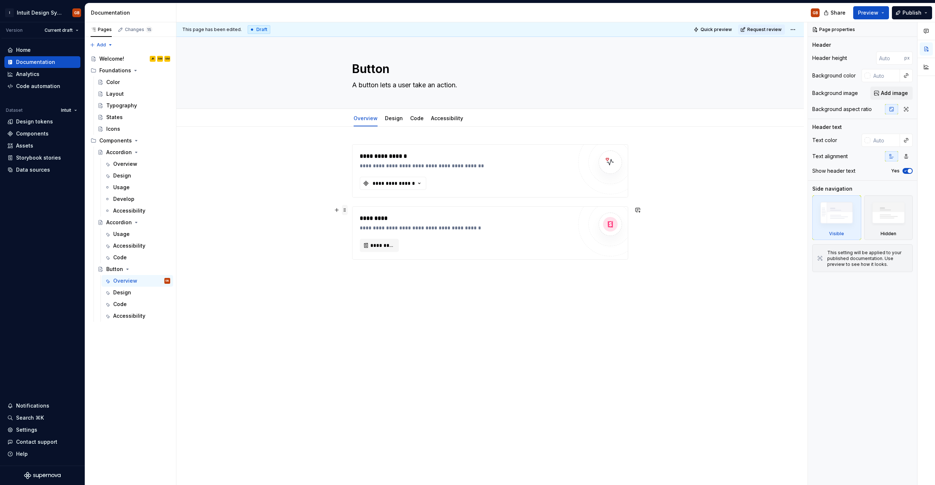
click at [347, 211] on span at bounding box center [345, 210] width 6 height 10
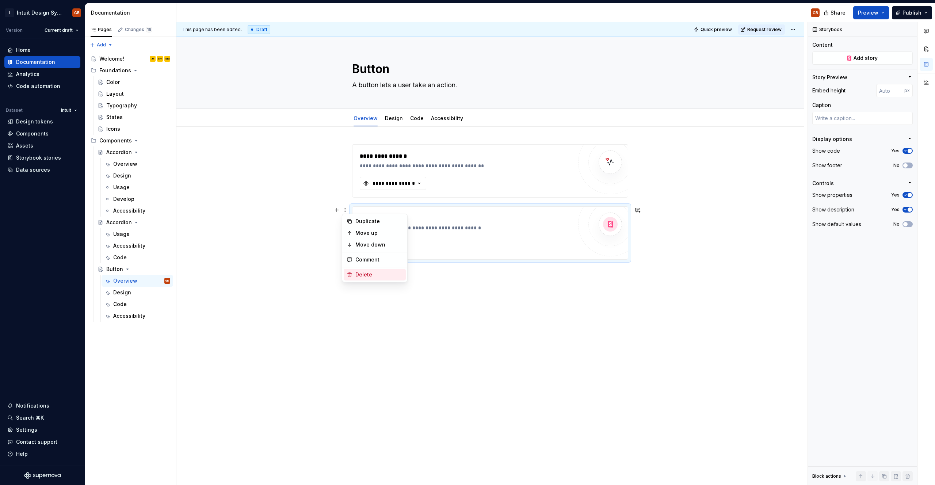
click at [359, 273] on div "Delete" at bounding box center [378, 274] width 47 height 7
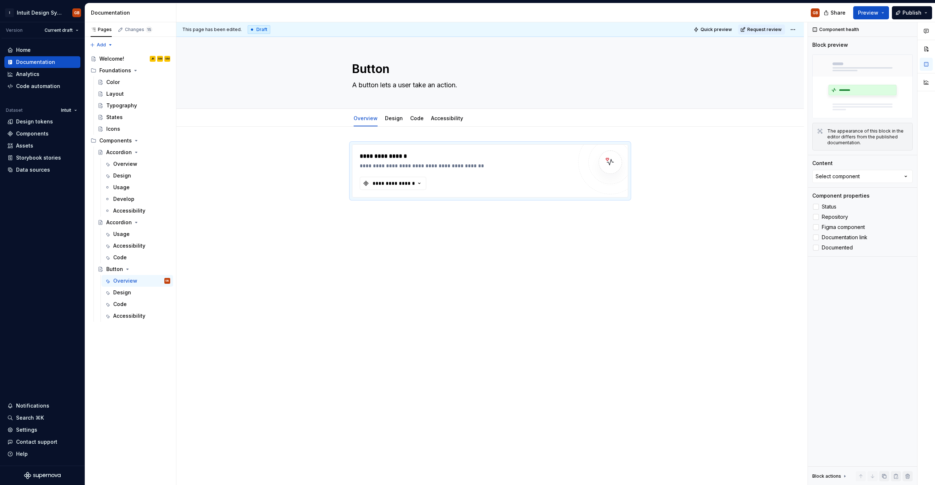
click at [363, 272] on div "**********" at bounding box center [490, 239] width 628 height 225
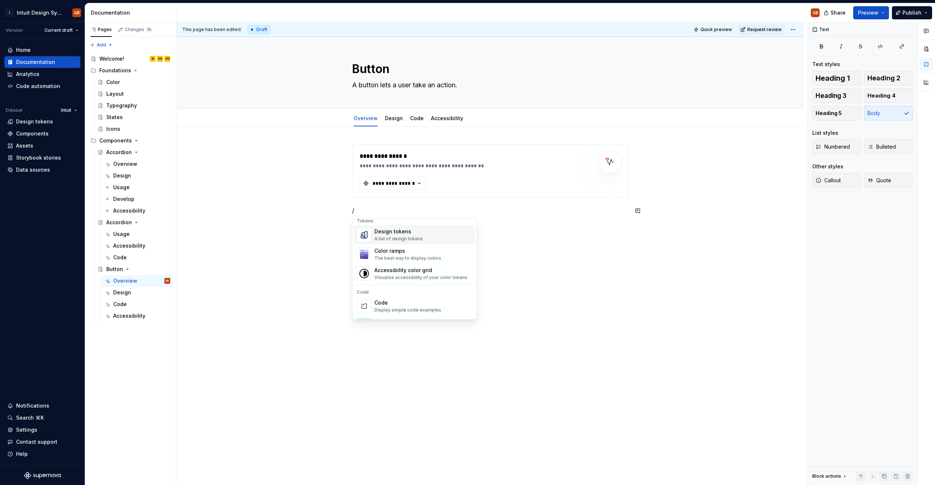
scroll to position [537, 0]
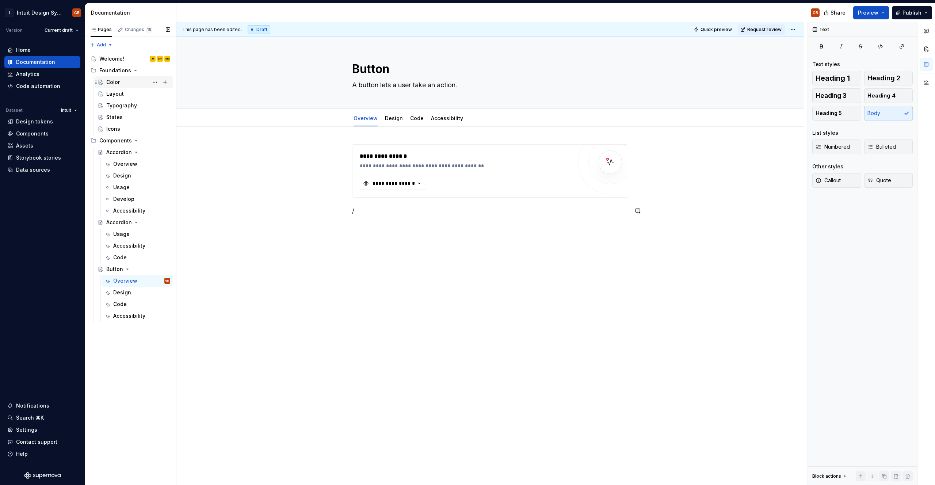
click at [130, 83] on div "Color" at bounding box center [138, 82] width 64 height 10
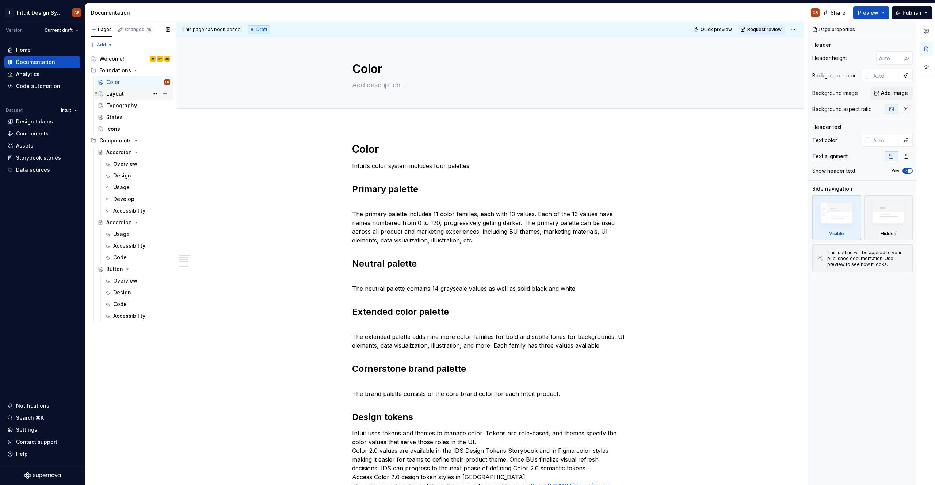
click at [121, 94] on div "Layout" at bounding box center [115, 93] width 18 height 7
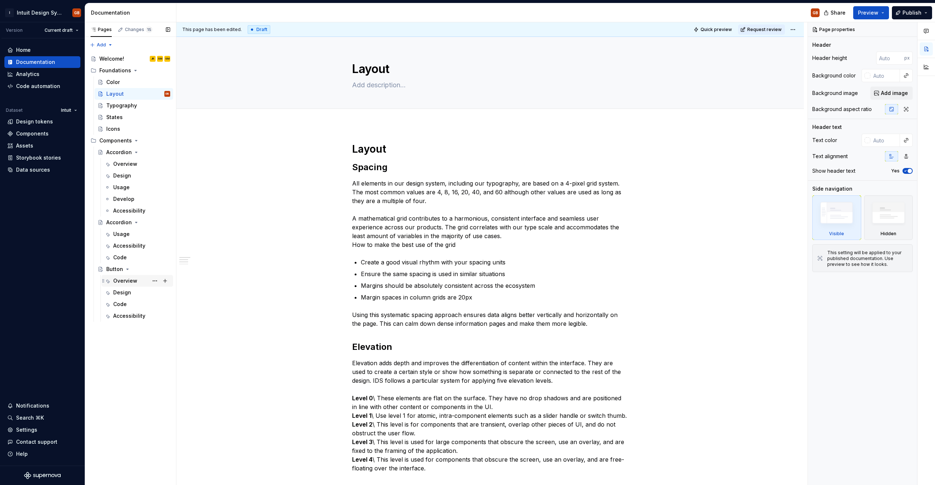
click at [128, 276] on div "Overview" at bounding box center [141, 281] width 57 height 10
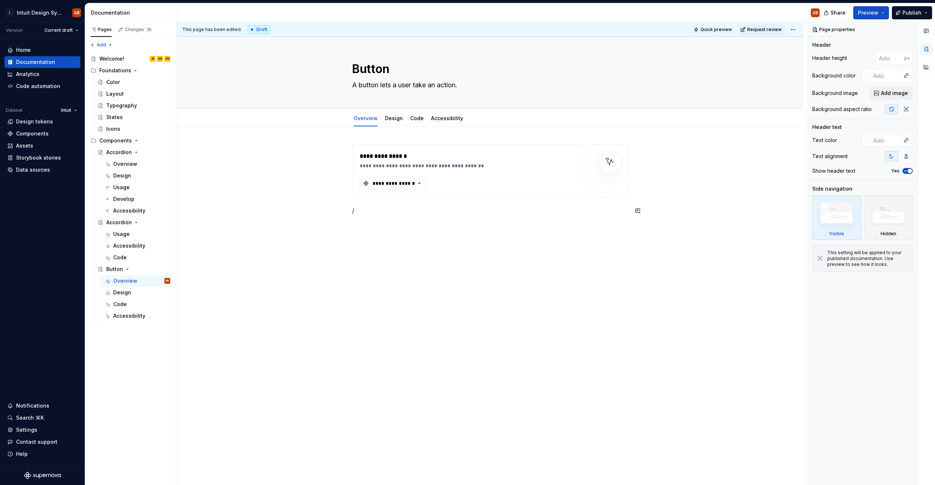
type textarea "*"
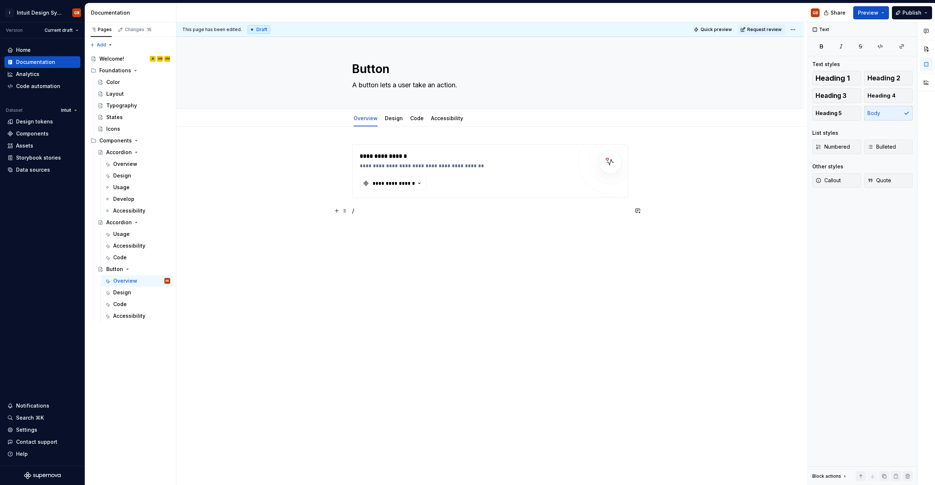
click at [372, 213] on p "/" at bounding box center [490, 210] width 276 height 9
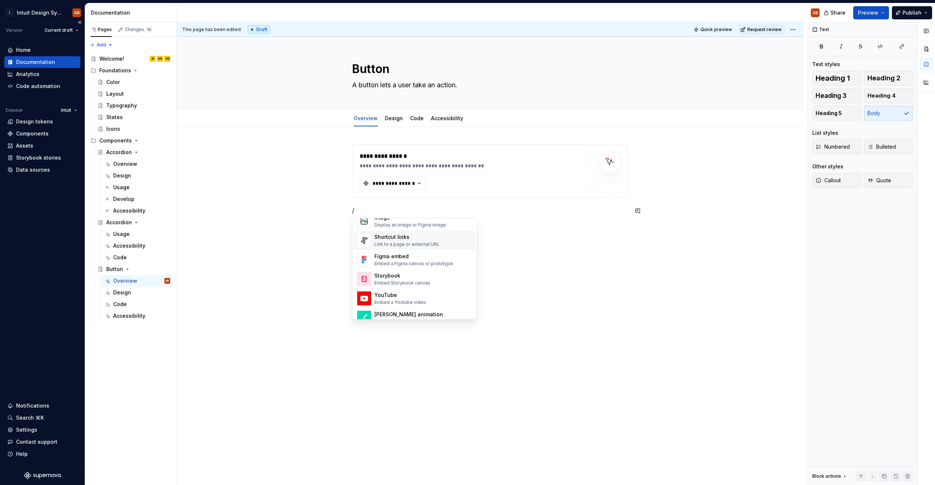
scroll to position [339, 0]
click at [382, 250] on div "Figma embed" at bounding box center [413, 246] width 79 height 7
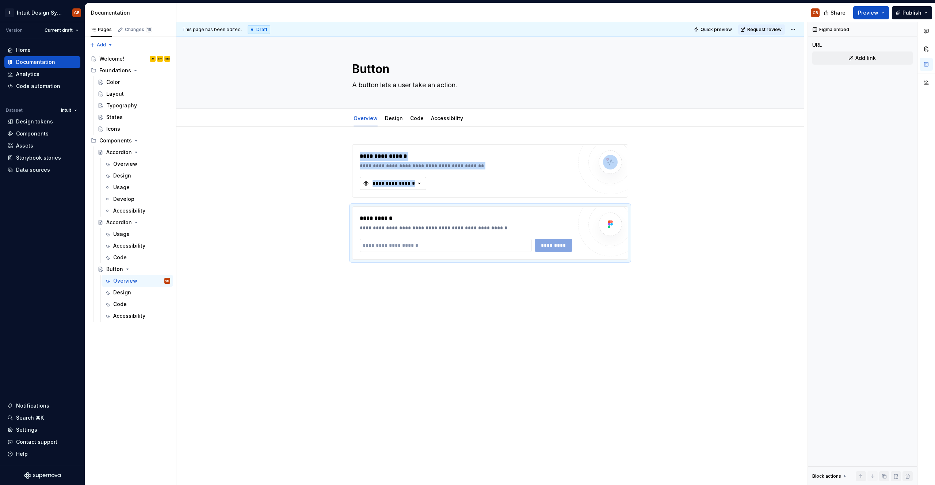
type textarea "*"
click at [390, 241] on input "text" at bounding box center [446, 245] width 172 height 13
paste input "**********"
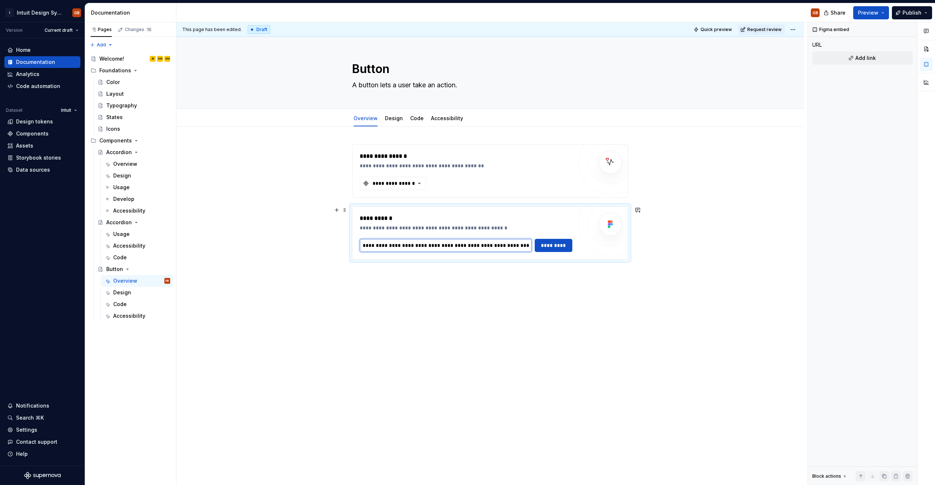
scroll to position [0, 90]
type input "**********"
click at [467, 247] on span "*********" at bounding box center [553, 245] width 28 height 7
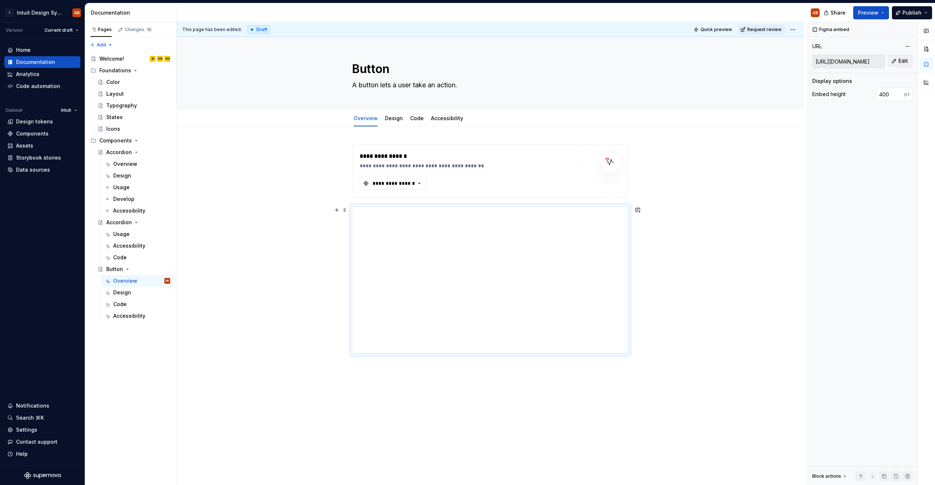
click at [467, 206] on div "**********" at bounding box center [490, 279] width 276 height 147
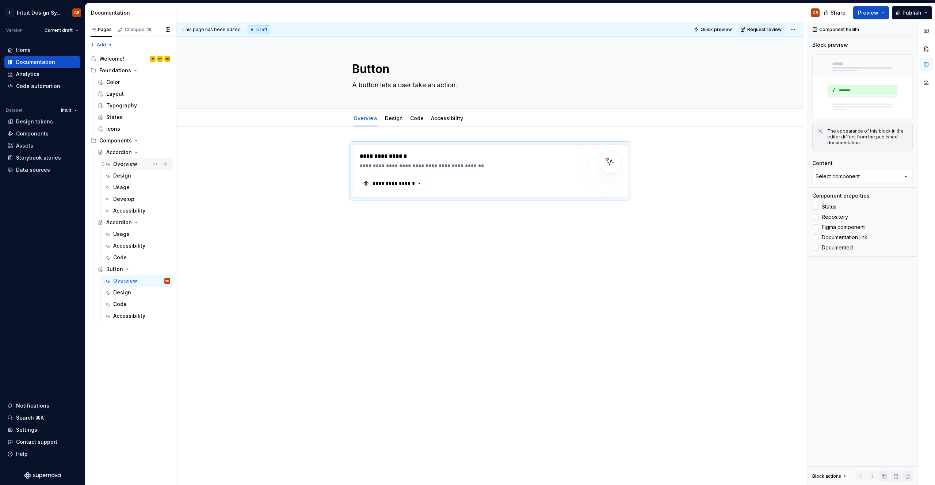
click at [127, 165] on div "Overview" at bounding box center [125, 163] width 24 height 7
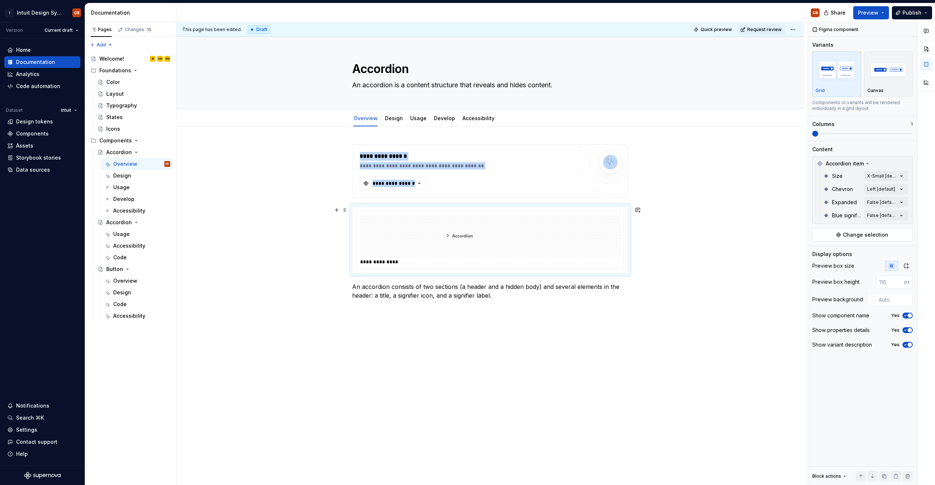
click at [404, 263] on div "**********" at bounding box center [490, 261] width 260 height 7
click at [123, 285] on div "Overview" at bounding box center [141, 281] width 57 height 10
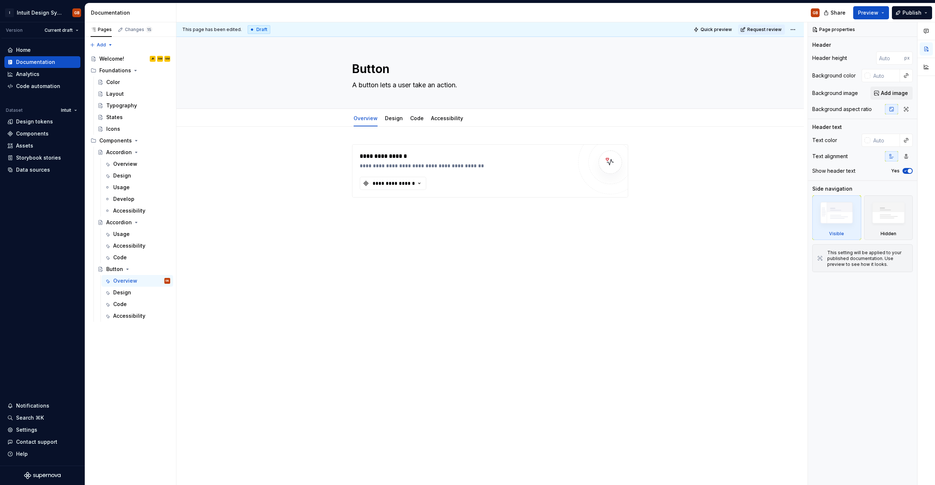
type textarea "*"
click at [377, 216] on div "**********" at bounding box center [490, 239] width 628 height 225
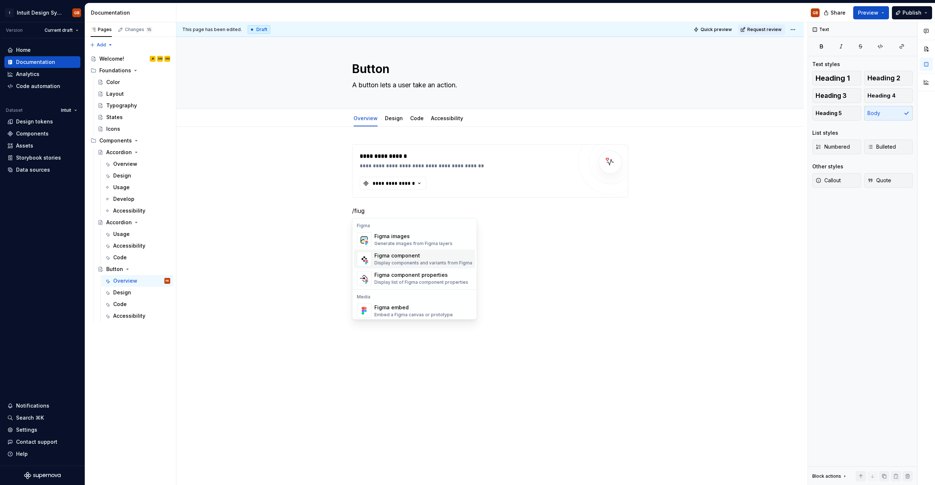
click at [390, 259] on div "Figma component" at bounding box center [423, 255] width 98 height 7
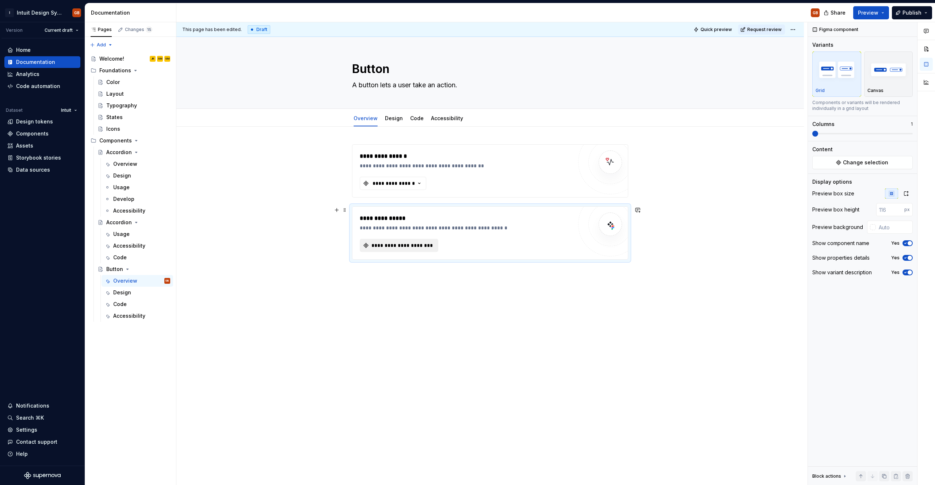
click at [413, 246] on span "**********" at bounding box center [401, 245] width 63 height 7
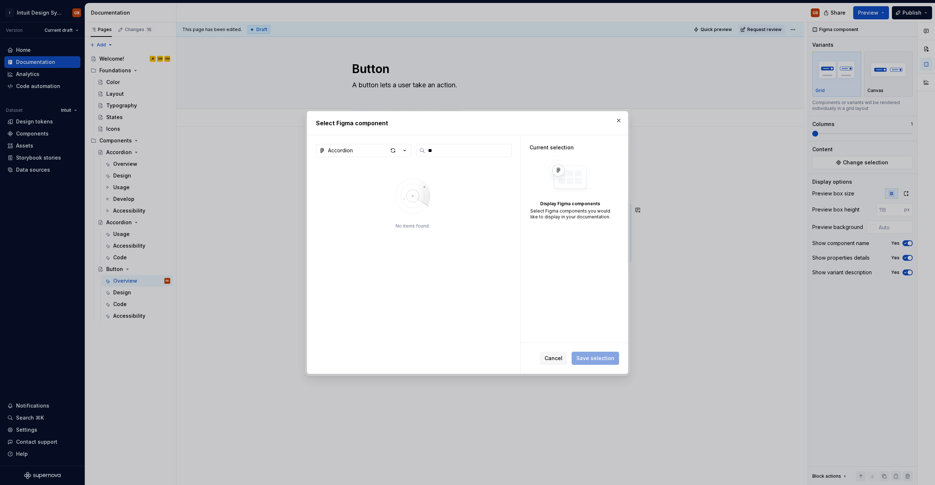
type input "*"
click at [404, 145] on div "button" at bounding box center [398, 150] width 20 height 10
click at [353, 148] on div "Select Figma component Accordion No items found. Current selection Display Figm…" at bounding box center [467, 242] width 935 height 485
click at [346, 148] on div "Accordion" at bounding box center [340, 150] width 25 height 7
click at [371, 173] on div "IDS - Web components" at bounding box center [366, 176] width 58 height 7
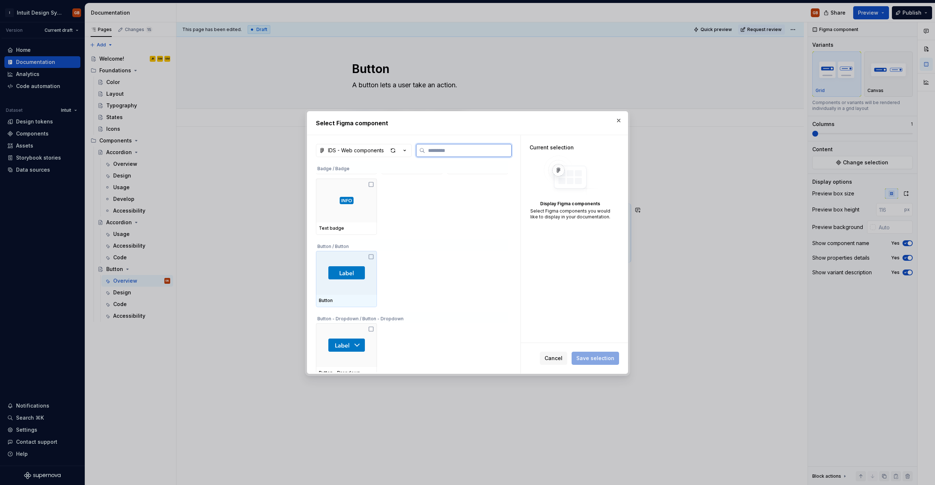
scroll to position [127, 0]
click at [374, 259] on div at bounding box center [346, 269] width 61 height 44
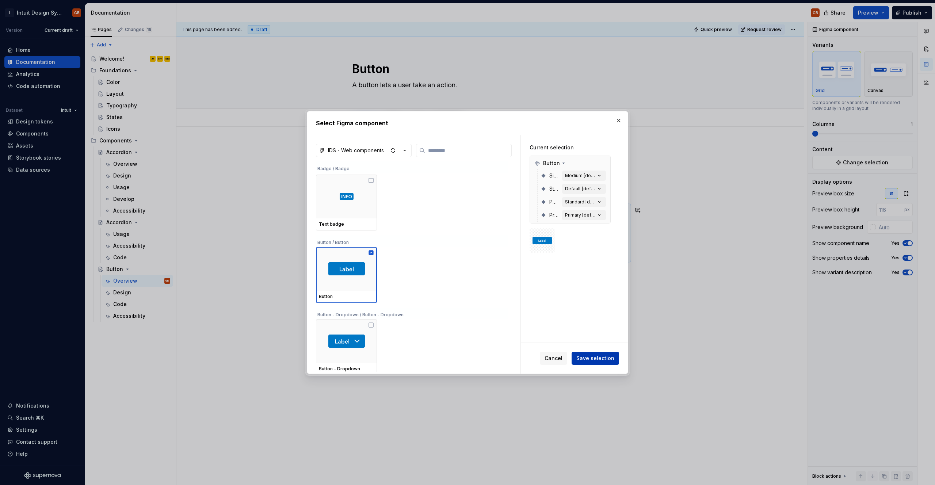
click at [467, 356] on span "Save selection" at bounding box center [595, 358] width 38 height 7
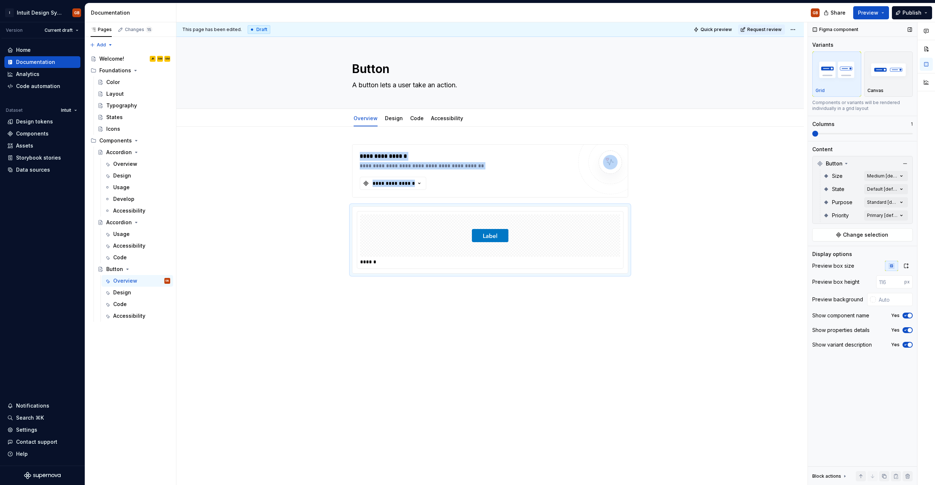
click at [467, 135] on span at bounding box center [815, 134] width 6 height 6
click at [467, 297] on div "**********" at bounding box center [490, 277] width 628 height 301
click at [467, 81] on img "button" at bounding box center [888, 69] width 42 height 27
click at [467, 76] on img "button" at bounding box center [837, 69] width 42 height 27
click at [467, 80] on img "button" at bounding box center [888, 69] width 42 height 27
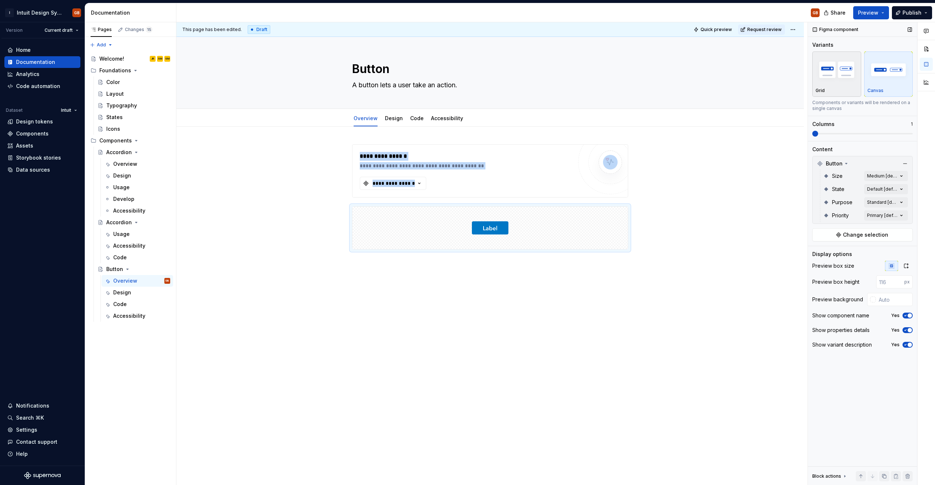
click at [467, 79] on img "button" at bounding box center [837, 69] width 42 height 27
click at [467, 132] on span at bounding box center [847, 134] width 6 height 6
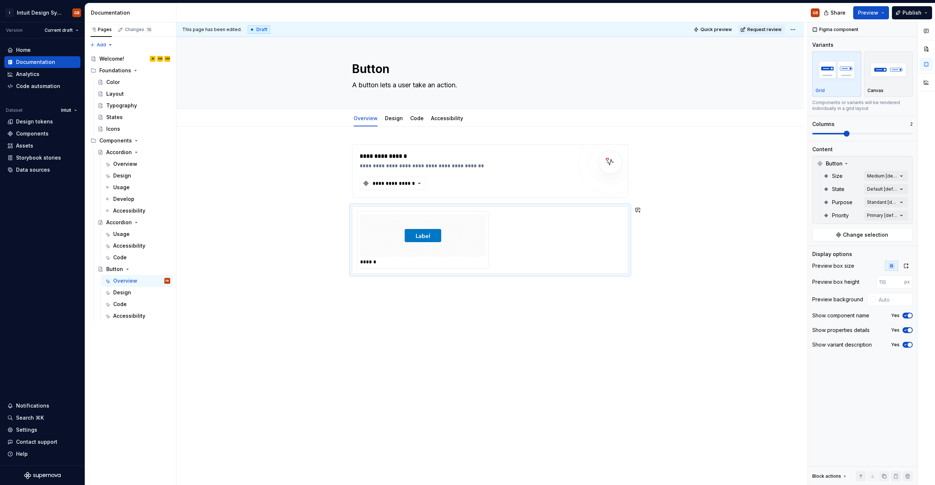
click at [467, 290] on div "**********" at bounding box center [490, 277] width 628 height 301
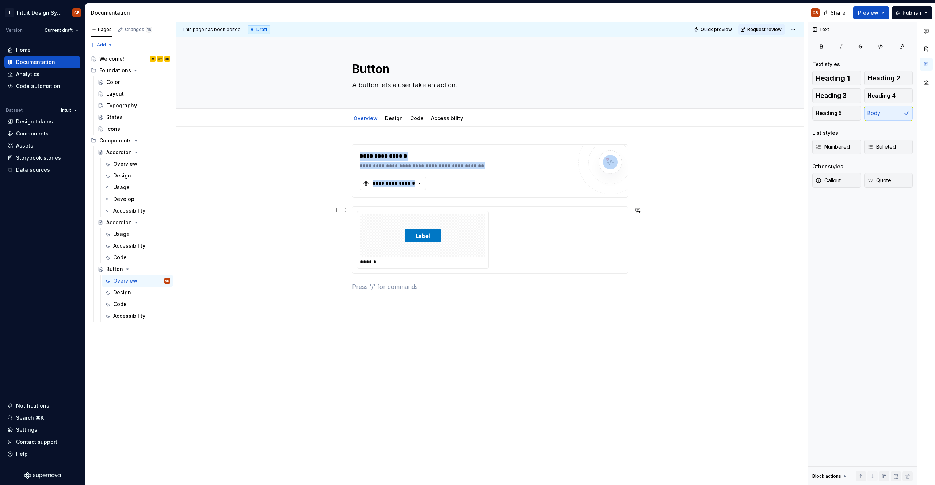
click at [467, 259] on div "******" at bounding box center [422, 261] width 125 height 7
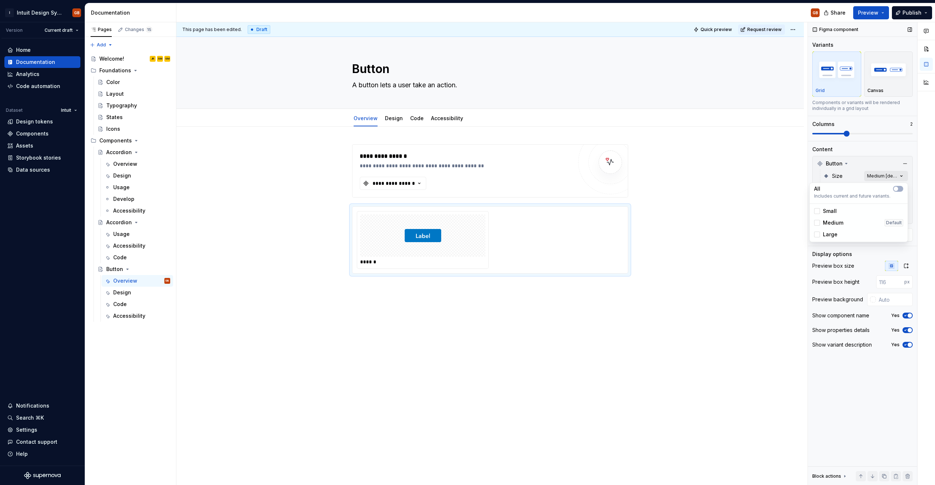
click at [467, 173] on div "Comments Open comments No comments yet Select ‘Comment’ from the block context …" at bounding box center [871, 253] width 127 height 463
click at [467, 225] on div at bounding box center [817, 223] width 6 height 6
click at [467, 223] on icon at bounding box center [817, 223] width 0 height 0
click at [467, 181] on div "Comments Open comments No comments yet Select ‘Comment’ from the block context …" at bounding box center [871, 253] width 127 height 463
click at [467, 188] on div "Comments Open comments No comments yet Select ‘Comment’ from the block context …" at bounding box center [871, 253] width 127 height 463
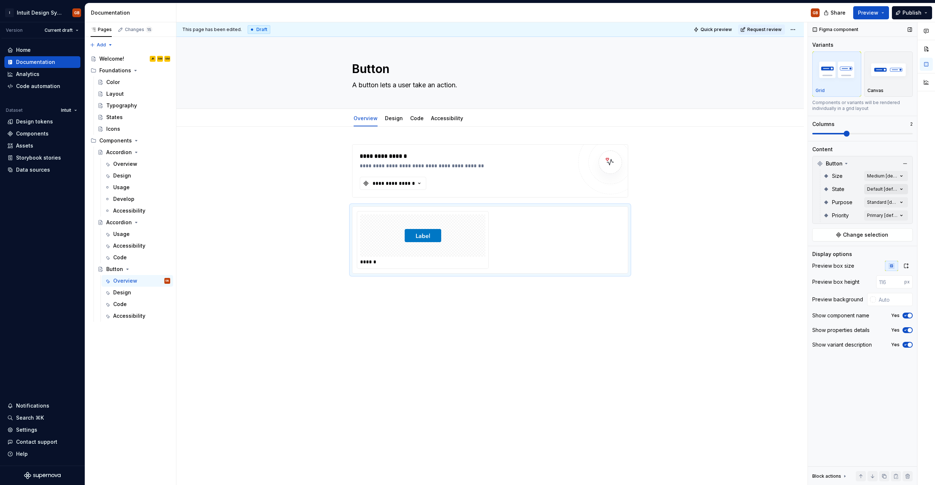
click at [467, 188] on div "Comments Open comments No comments yet Select ‘Comment’ from the block context …" at bounding box center [871, 253] width 127 height 463
click at [467, 199] on div "Comments Open comments No comments yet Select ‘Comment’ from the block context …" at bounding box center [871, 253] width 127 height 463
click at [467, 214] on div "Comments Open comments No comments yet Select ‘Comment’ from the block context …" at bounding box center [871, 253] width 127 height 463
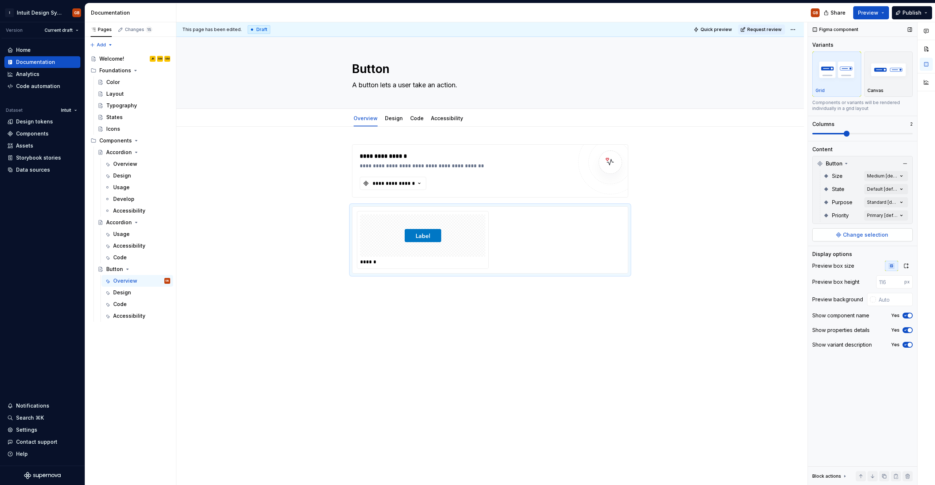
click at [467, 235] on span "Change selection" at bounding box center [865, 234] width 45 height 7
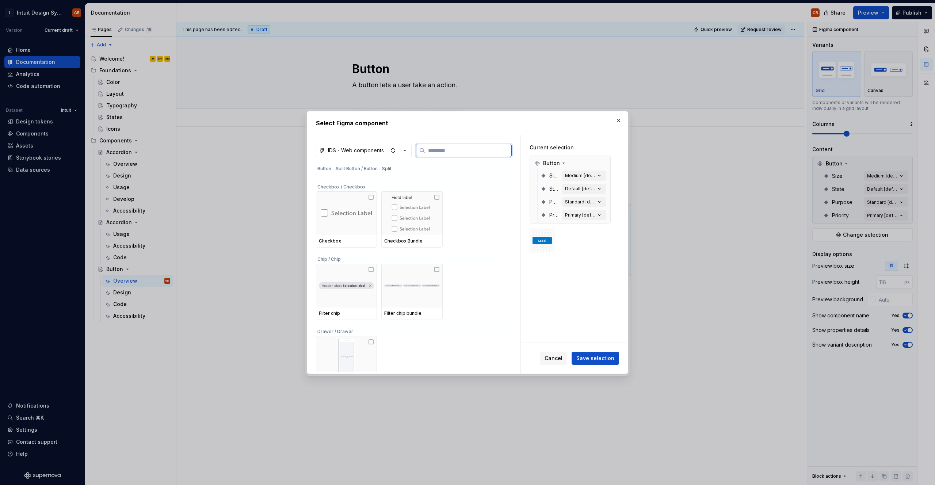
scroll to position [472, 0]
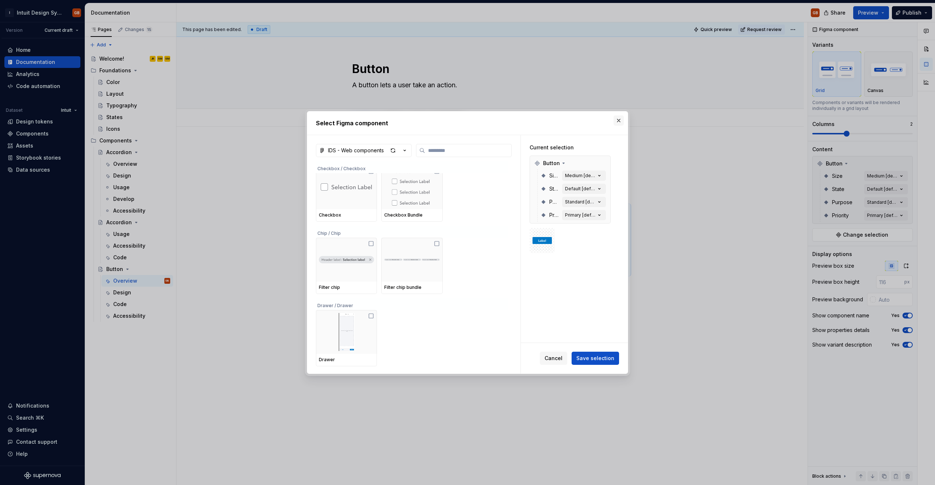
click at [467, 123] on button "button" at bounding box center [619, 120] width 10 height 10
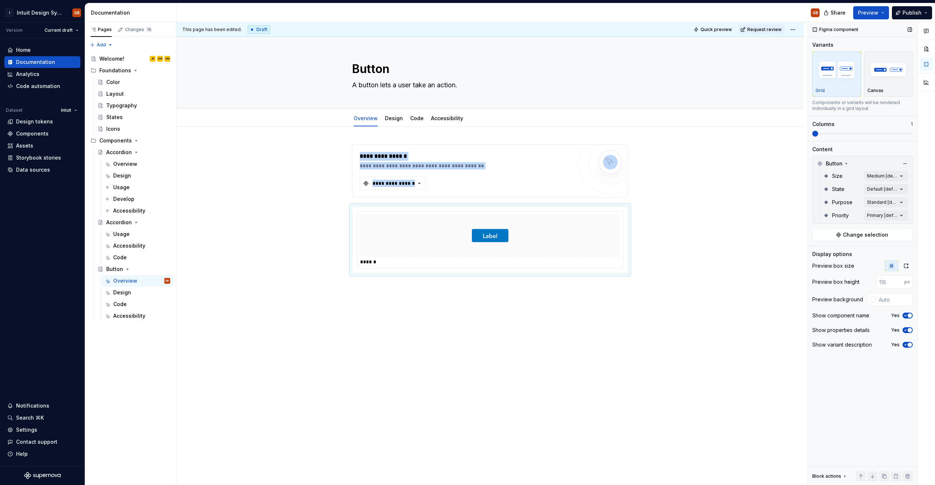
click at [467, 136] on span at bounding box center [815, 134] width 6 height 6
click at [467, 313] on div "**********" at bounding box center [490, 286] width 628 height 319
click at [125, 295] on div "Design" at bounding box center [122, 292] width 18 height 7
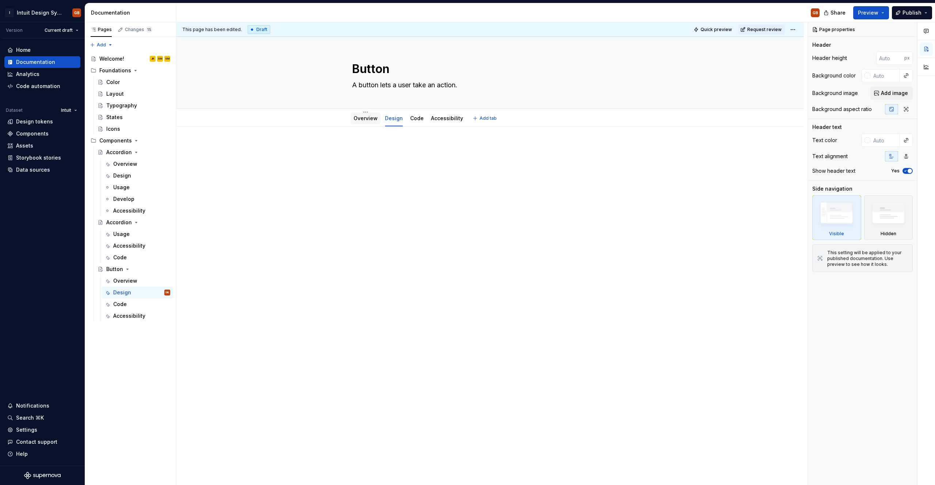
click at [369, 118] on link "Overview" at bounding box center [366, 118] width 24 height 6
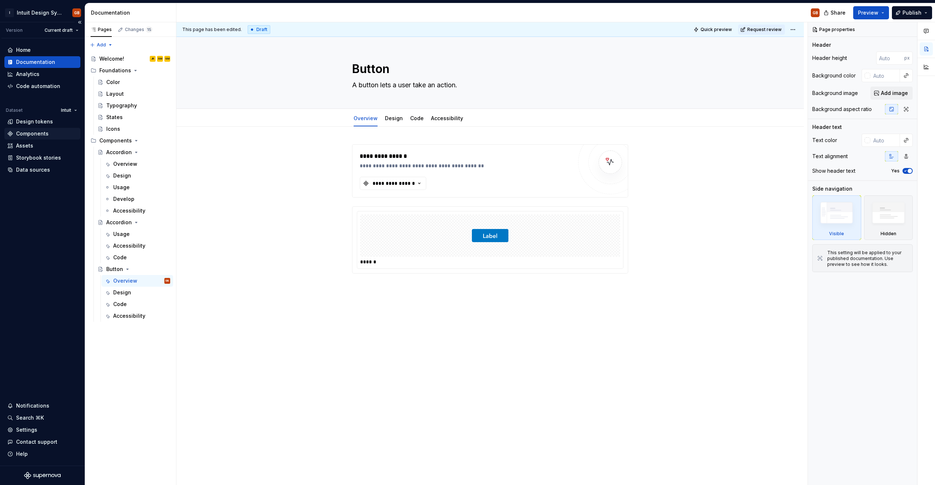
click at [37, 133] on div "Components" at bounding box center [32, 133] width 33 height 7
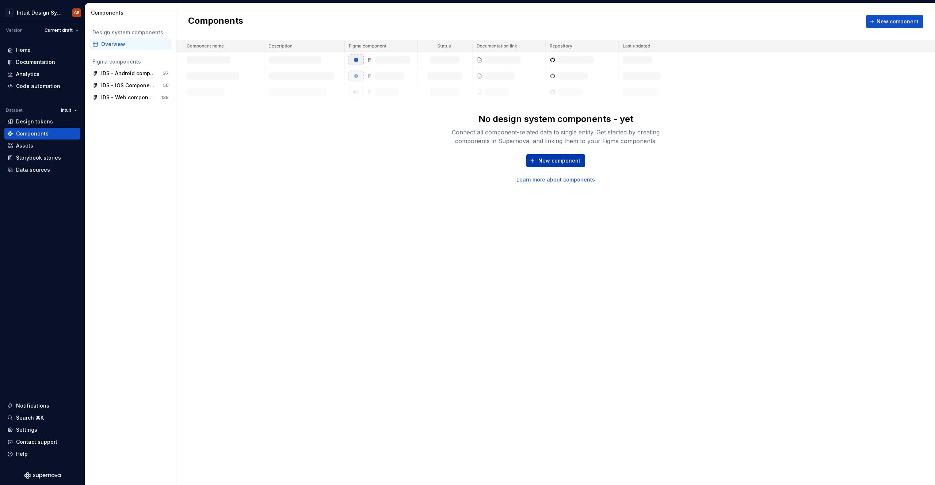
click at [467, 155] on button "New component" at bounding box center [555, 160] width 59 height 13
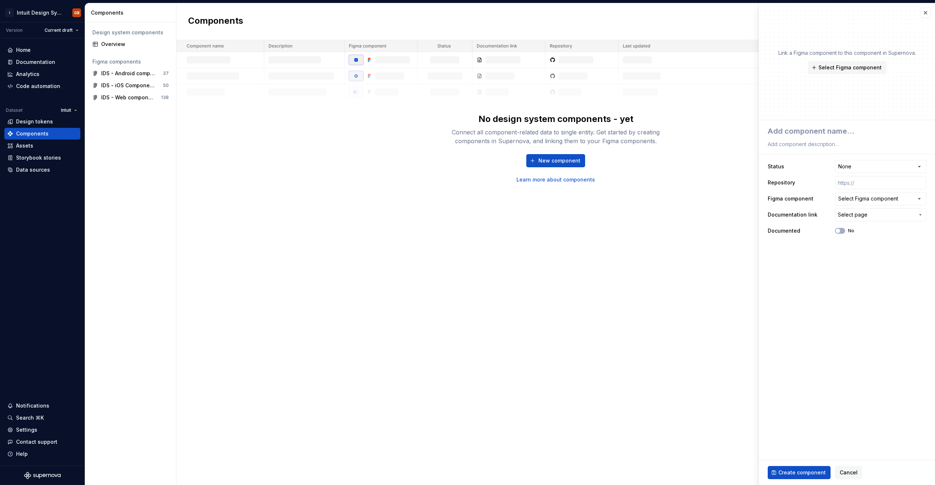
type textarea "*"
type textarea "B"
type textarea "*"
type textarea "Bu"
type textarea "*"
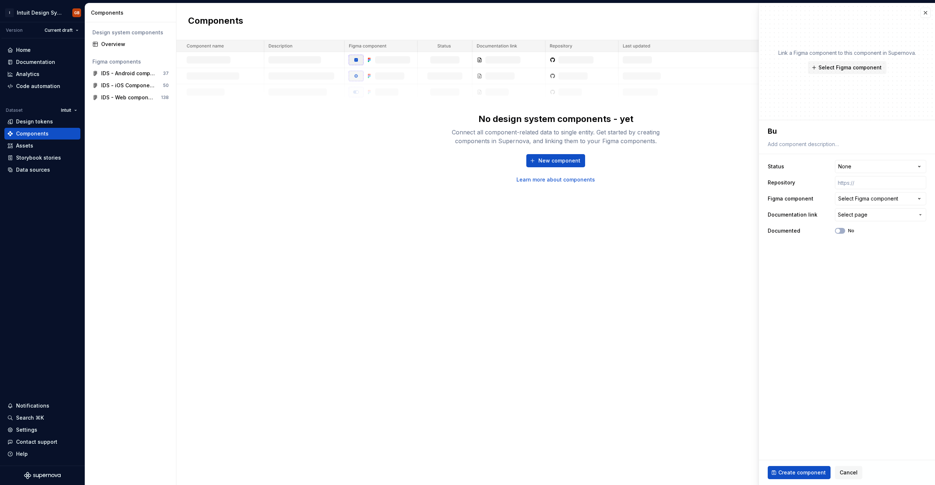
type textarea "But"
type textarea "*"
type textarea "Butt"
type textarea "*"
type textarea "Butto"
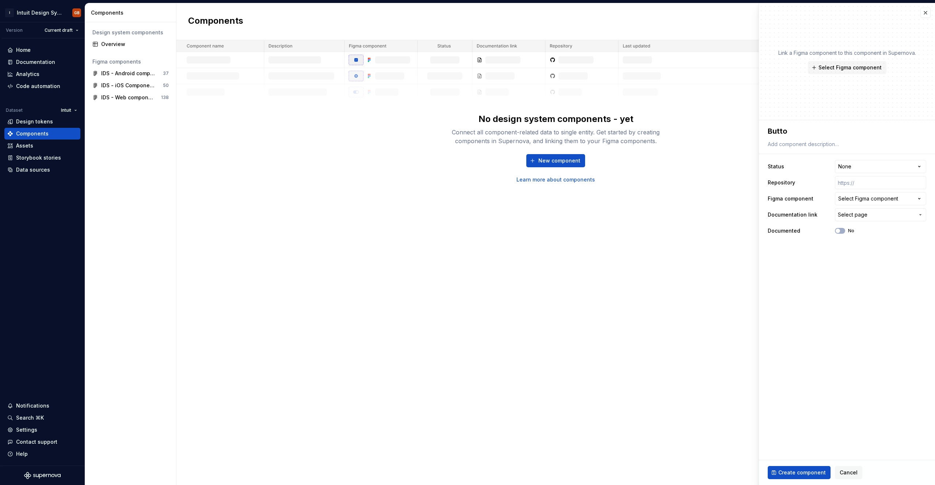
type textarea "*"
type textarea "Button"
click at [467, 167] on html "**********" at bounding box center [467, 242] width 935 height 485
select select "**********"
click at [467, 162] on html "**********" at bounding box center [467, 242] width 935 height 485
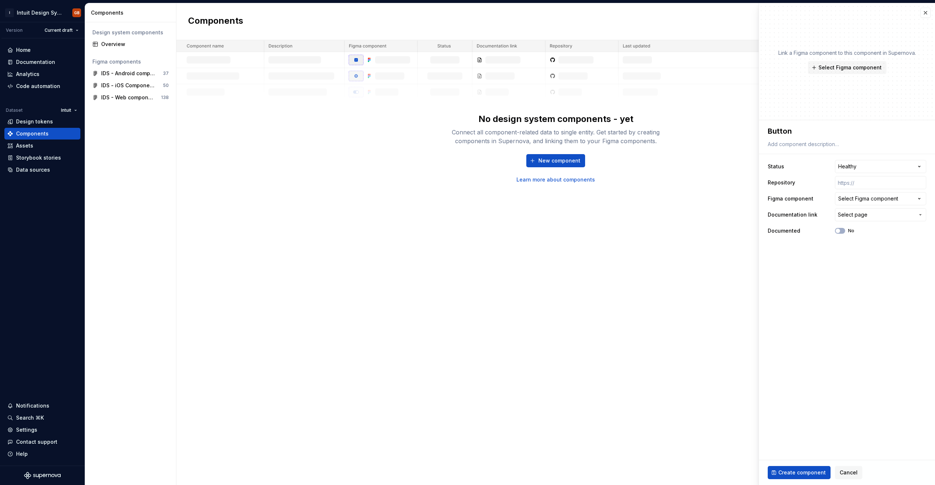
click at [467, 154] on html "**********" at bounding box center [467, 242] width 935 height 485
click at [467, 185] on input "text" at bounding box center [880, 182] width 91 height 13
click at [467, 198] on div "Select Figma component" at bounding box center [868, 198] width 60 height 7
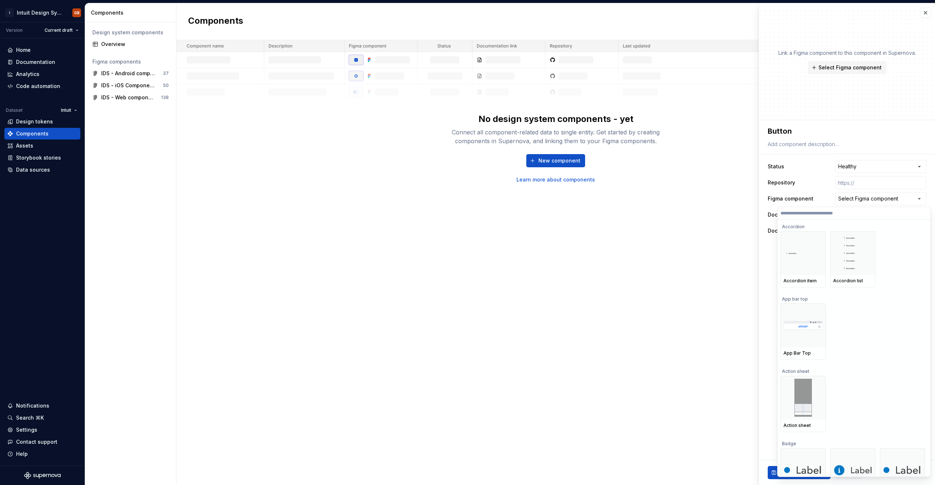
type textarea "*"
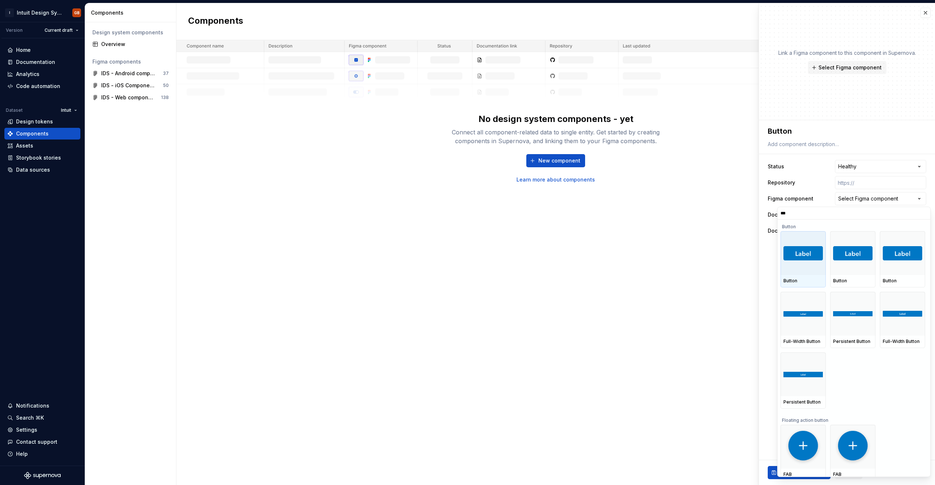
type input "****"
click at [467, 255] on img at bounding box center [802, 253] width 39 height 14
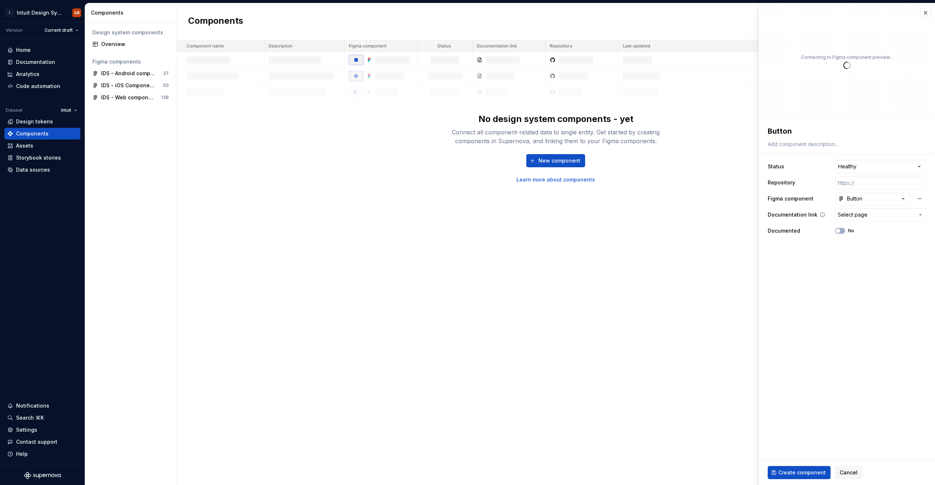
click at [467, 212] on span "Select page" at bounding box center [853, 214] width 30 height 7
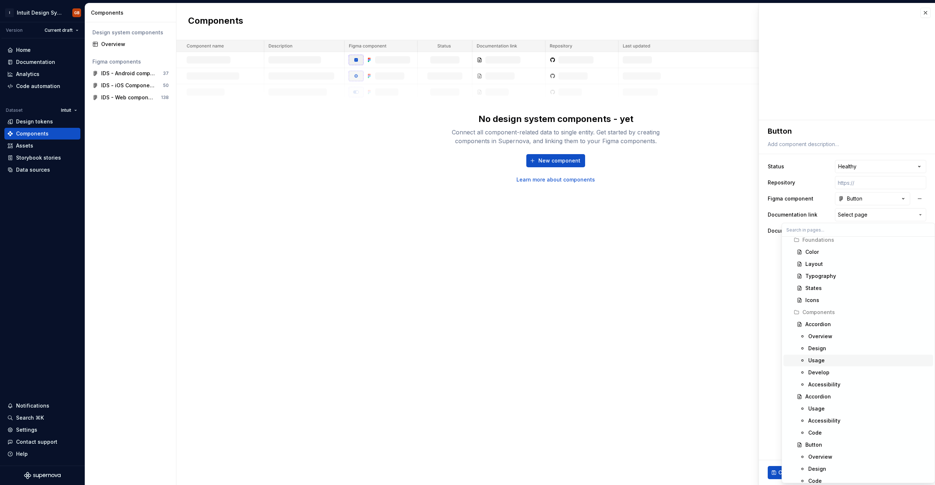
scroll to position [46, 0]
click at [467, 431] on div "Button" at bounding box center [813, 427] width 17 height 7
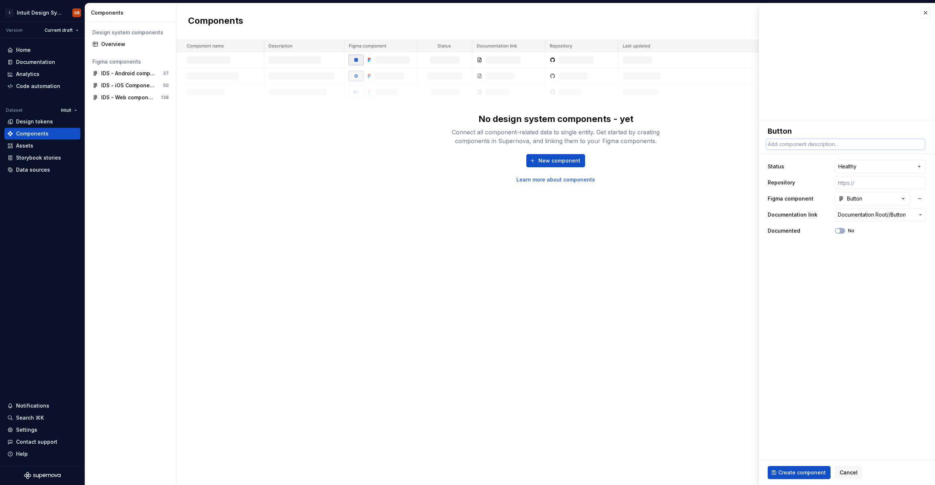
click at [467, 145] on textarea at bounding box center [845, 144] width 159 height 10
paste textarea "A button lets a user take an action."
type textarea "*"
type textarea "A button lets a user take an action."
click at [467, 436] on fieldset "**********" at bounding box center [847, 302] width 176 height 365
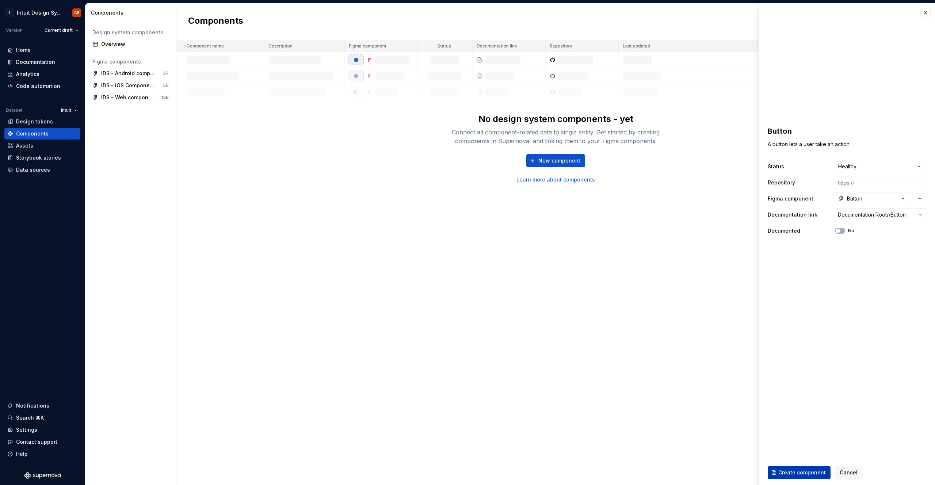
click at [467, 472] on span "Create component" at bounding box center [801, 472] width 47 height 7
type textarea "*"
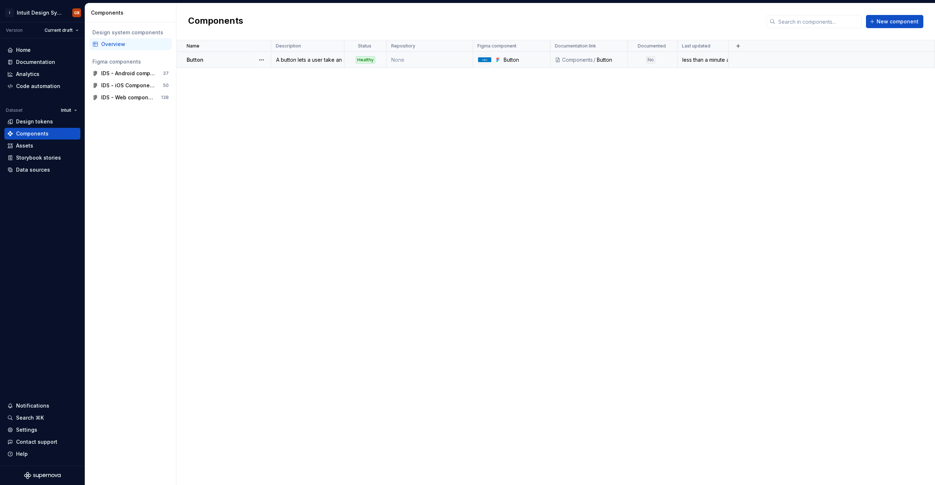
click at [467, 61] on div "No" at bounding box center [650, 59] width 45 height 7
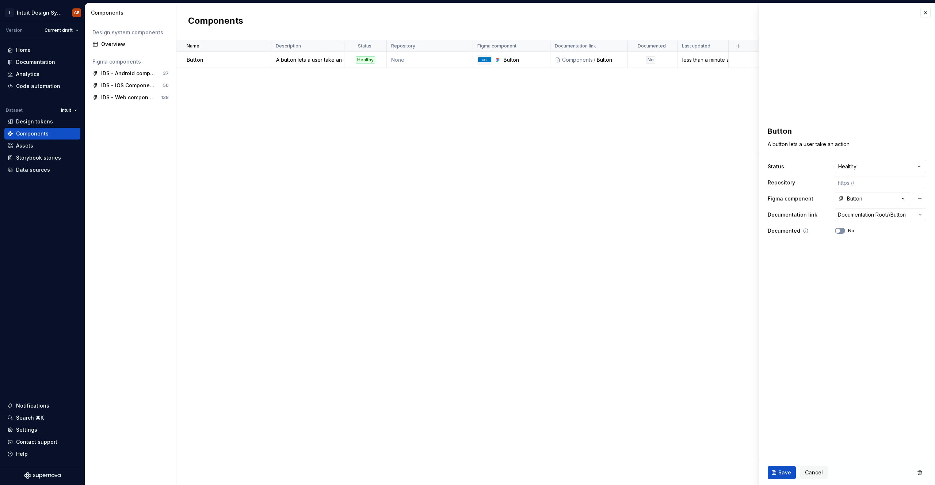
click at [467, 232] on icon "button" at bounding box center [838, 231] width 6 height 4
click at [467, 193] on div "Name Description Status Repository Figma component Documentation link Documente…" at bounding box center [555, 262] width 759 height 445
click at [467, 472] on span "Save" at bounding box center [784, 472] width 13 height 7
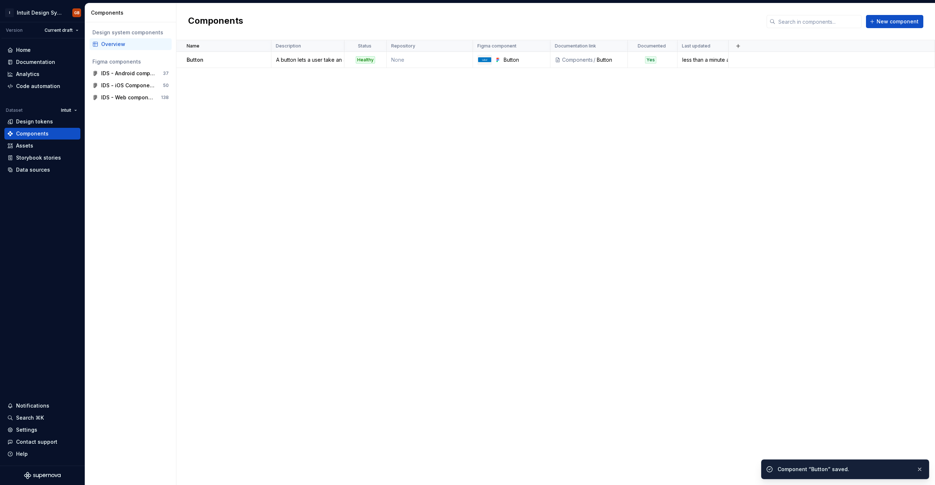
click at [467, 118] on div "Name Description Status Repository Figma component Documentation link Documente…" at bounding box center [555, 262] width 759 height 445
click at [250, 119] on div "Name Description Status Repository Figma component Documentation link Documente…" at bounding box center [555, 262] width 759 height 445
click at [443, 64] on td "None" at bounding box center [430, 60] width 86 height 16
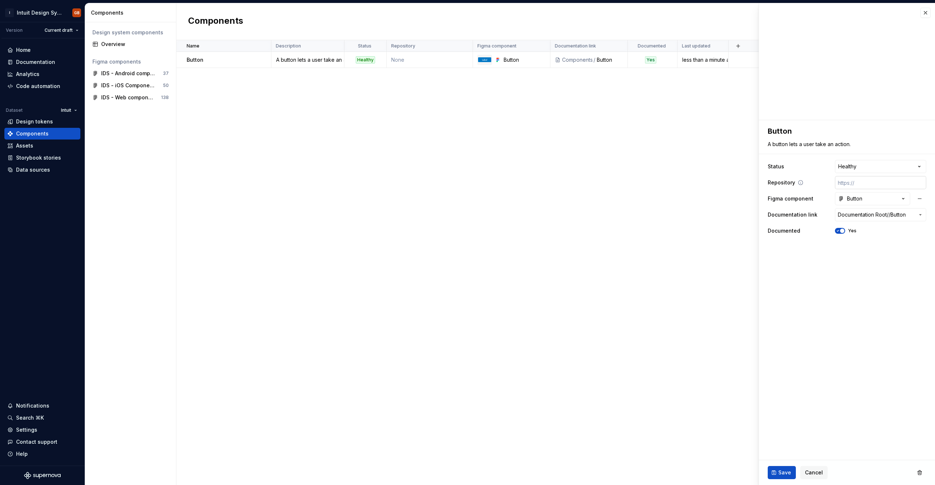
click at [467, 182] on input "text" at bounding box center [880, 182] width 91 height 13
paste input "[URL][DOMAIN_NAME]"
type textarea "*"
type input "[URL][DOMAIN_NAME]"
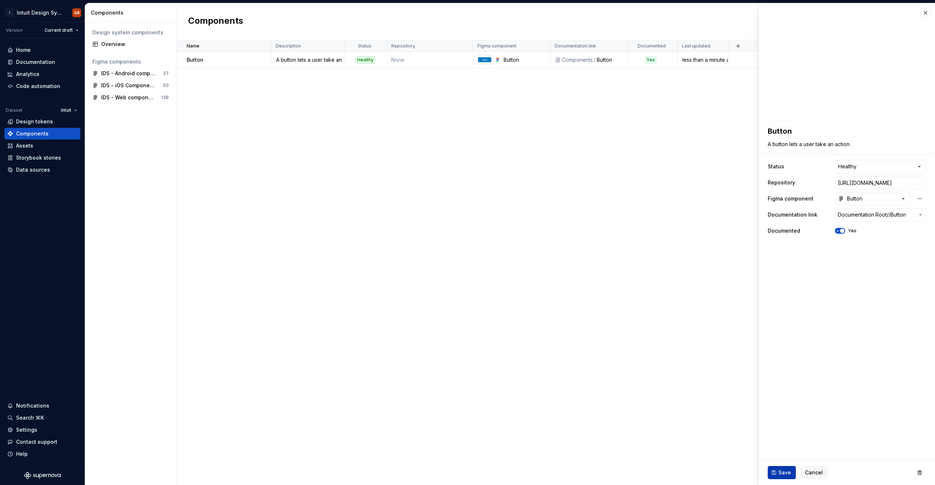
scroll to position [0, 0]
click at [467, 471] on span "Save" at bounding box center [784, 472] width 13 height 7
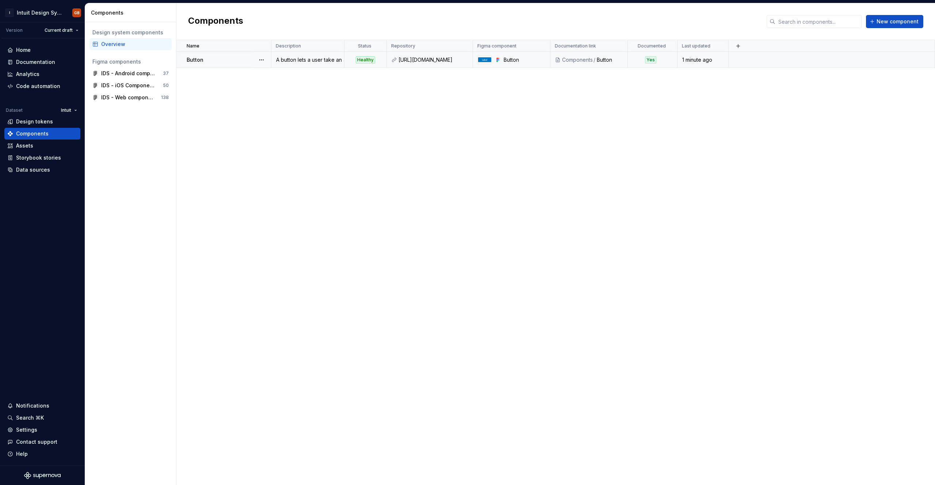
click at [232, 61] on div "Button" at bounding box center [229, 59] width 84 height 7
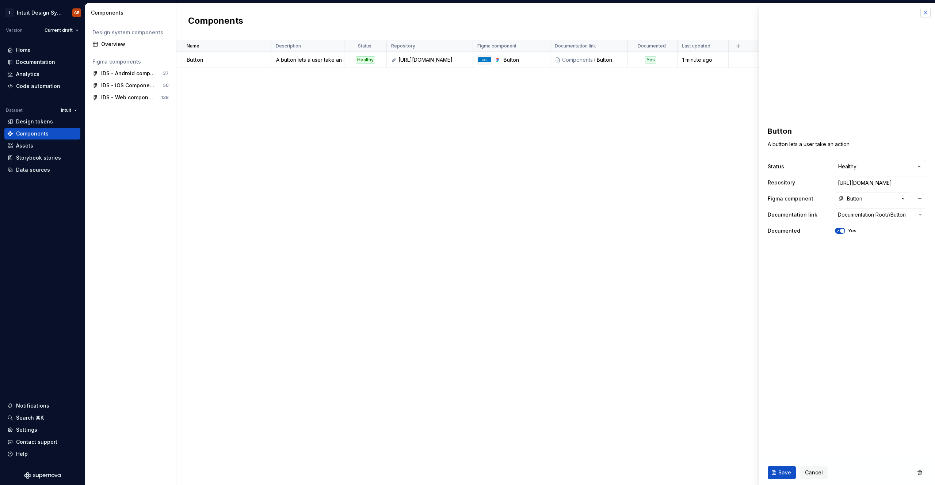
click at [467, 16] on button "button" at bounding box center [925, 13] width 10 height 10
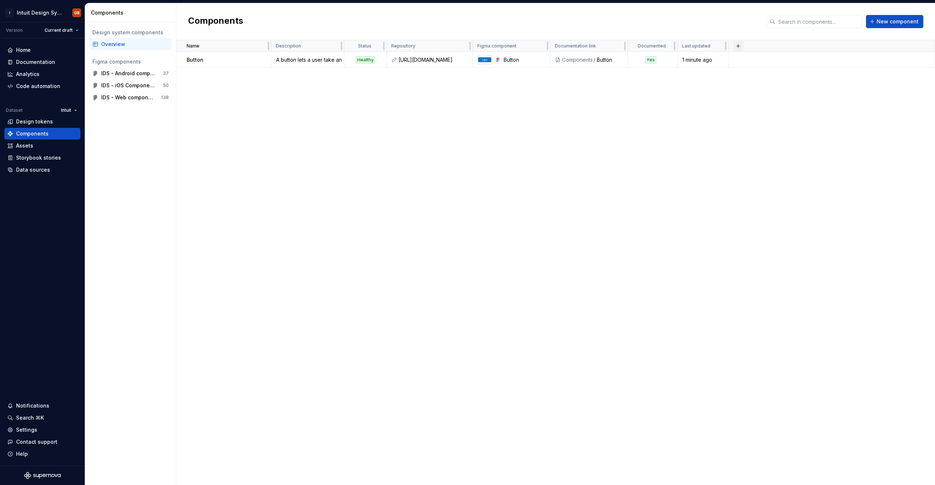
click at [467, 45] on button "button" at bounding box center [738, 46] width 10 height 10
click at [467, 108] on div "Name Description Status Repository Figma component Documentation link Documente…" at bounding box center [555, 262] width 759 height 445
click at [467, 23] on span "New component" at bounding box center [898, 21] width 42 height 7
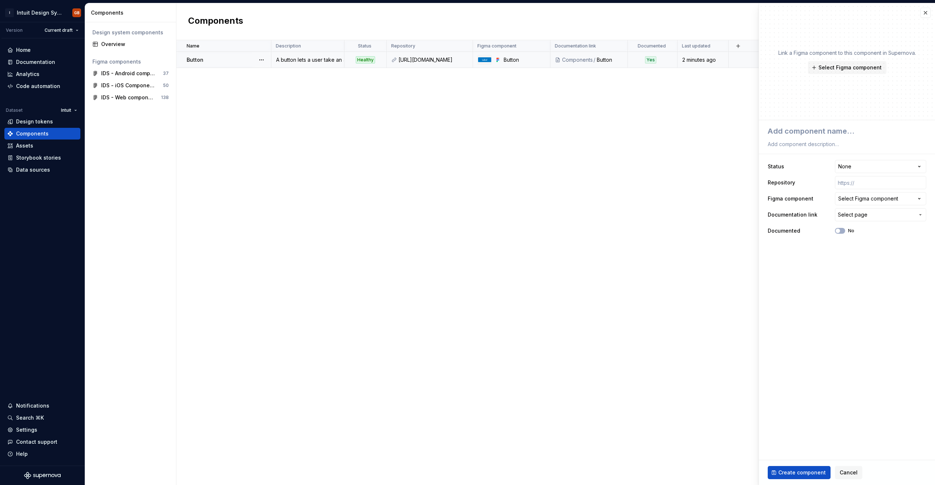
type textarea "*"
type textarea "A"
type textarea "*"
type textarea "Ac"
type textarea "*"
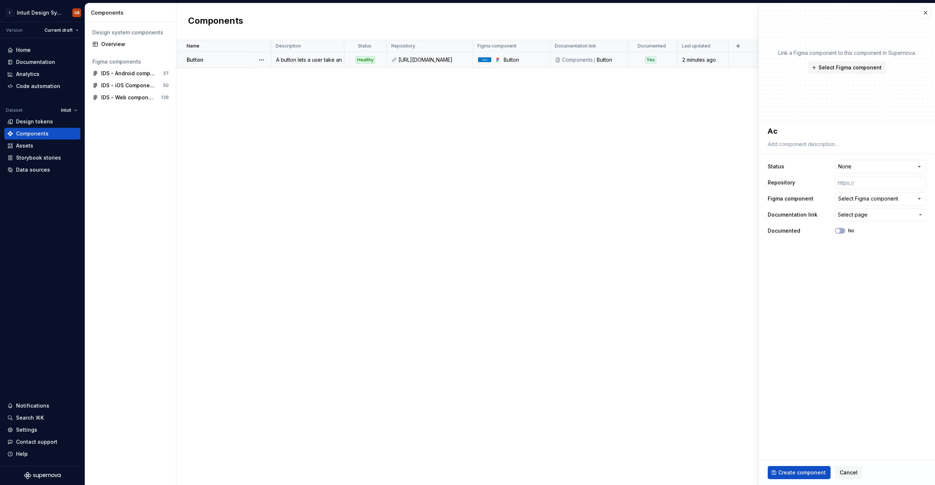
type textarea "Acc"
type textarea "*"
type textarea "Acco"
type textarea "*"
type textarea "Accor"
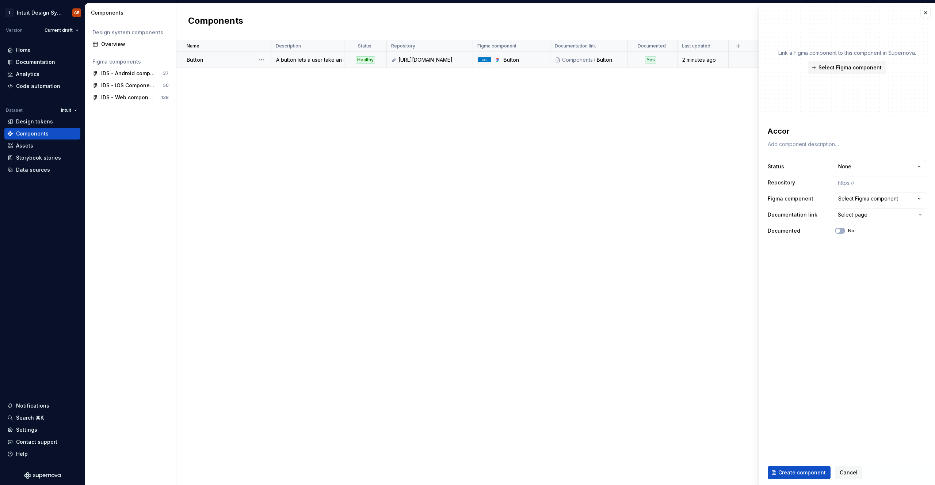
type textarea "*"
type textarea "Accord"
type textarea "*"
type textarea "Accordi"
type textarea "*"
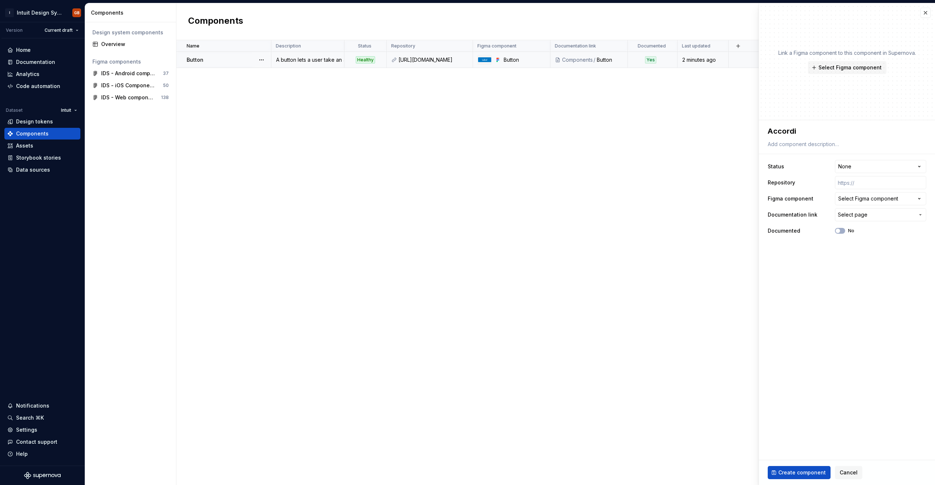
type textarea "Accordio"
type textarea "*"
type textarea "Accordion"
click at [467, 178] on input "text" at bounding box center [880, 182] width 91 height 13
paste input "[URL][DOMAIN_NAME]"
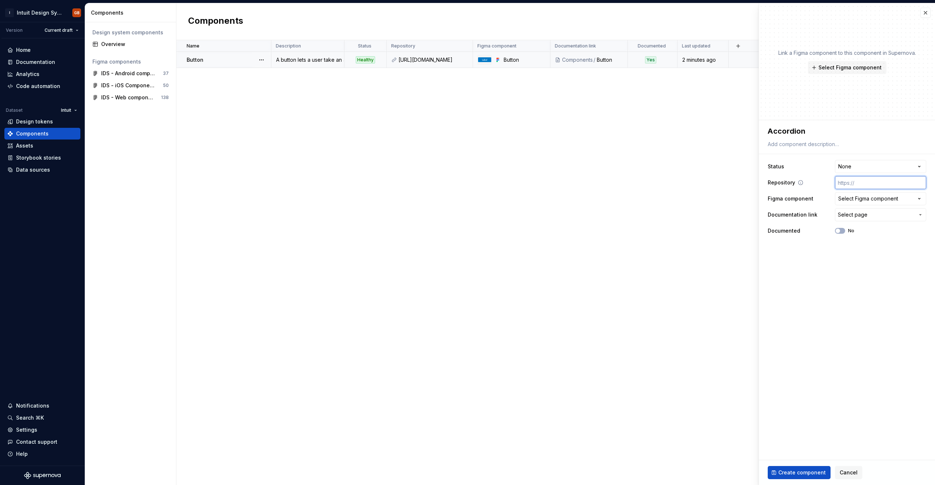
type textarea "*"
type input "[URL][DOMAIN_NAME]"
click at [467, 201] on div "Select Figma component" at bounding box center [868, 198] width 60 height 7
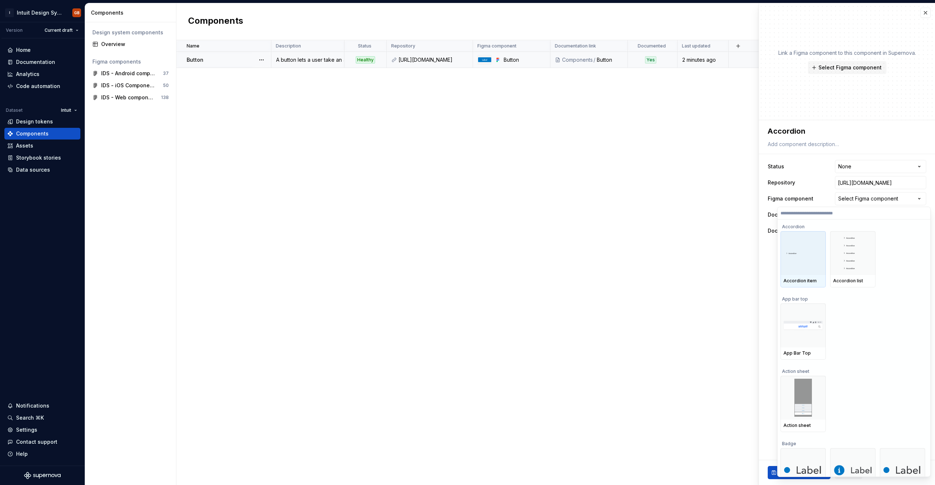
click at [467, 258] on div at bounding box center [803, 253] width 45 height 44
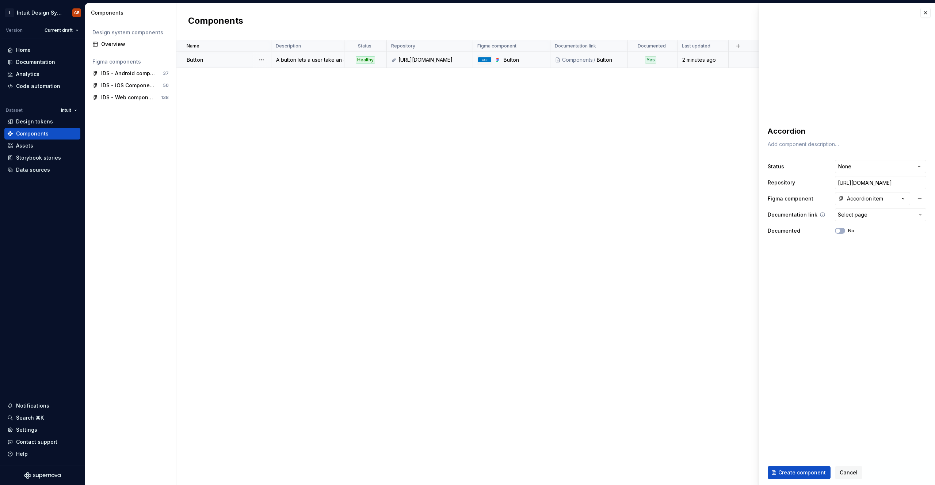
click at [467, 217] on span "Select page" at bounding box center [853, 214] width 30 height 7
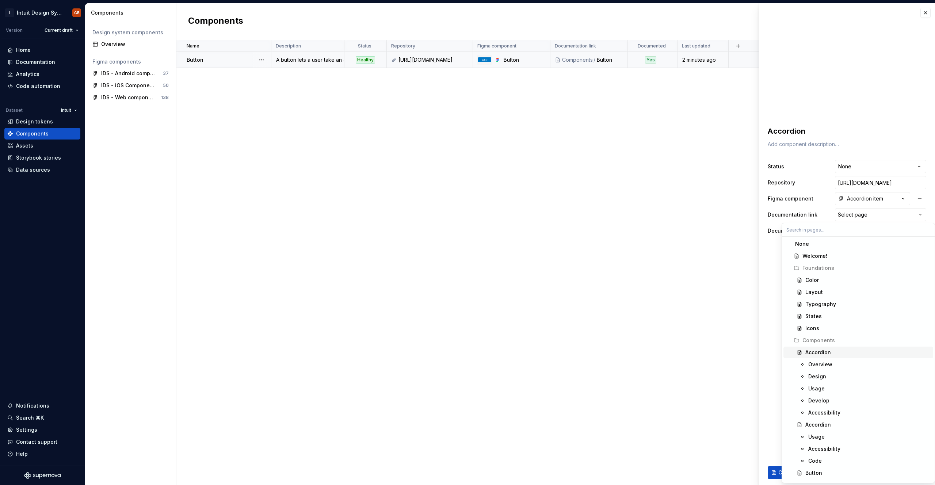
click at [467, 354] on div "Accordion" at bounding box center [818, 352] width 26 height 7
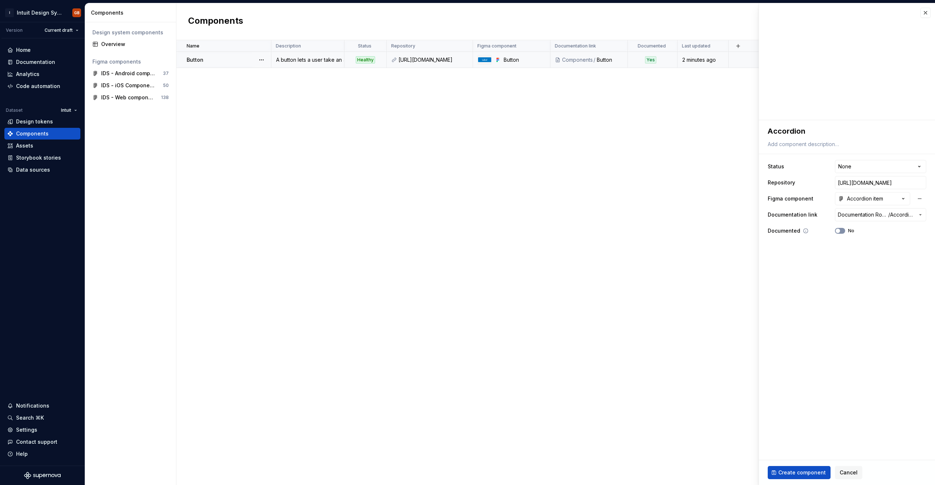
click at [467, 230] on button "No" at bounding box center [840, 231] width 10 height 6
click at [467, 473] on span "Create component" at bounding box center [801, 472] width 47 height 7
type textarea "*"
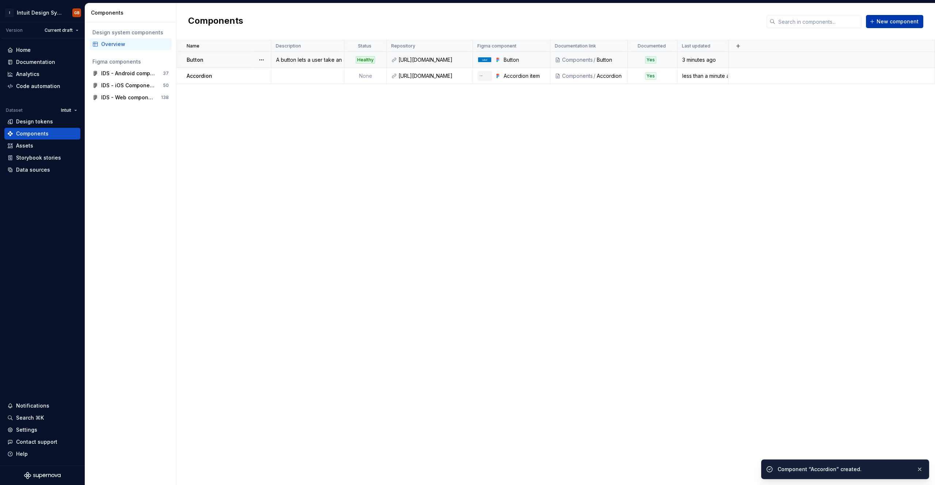
click at [467, 25] on button "New component" at bounding box center [894, 21] width 57 height 13
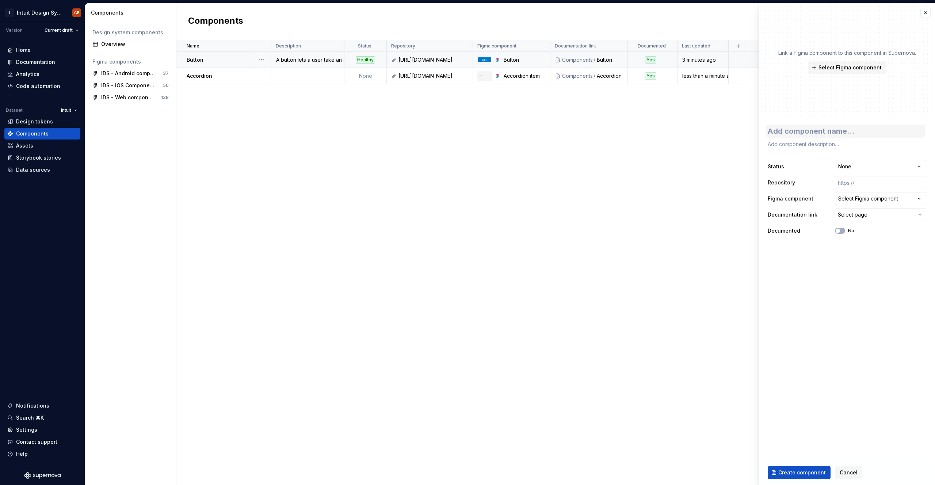
type textarea "*"
type textarea "P"
type textarea "*"
type textarea "Po"
type textarea "*"
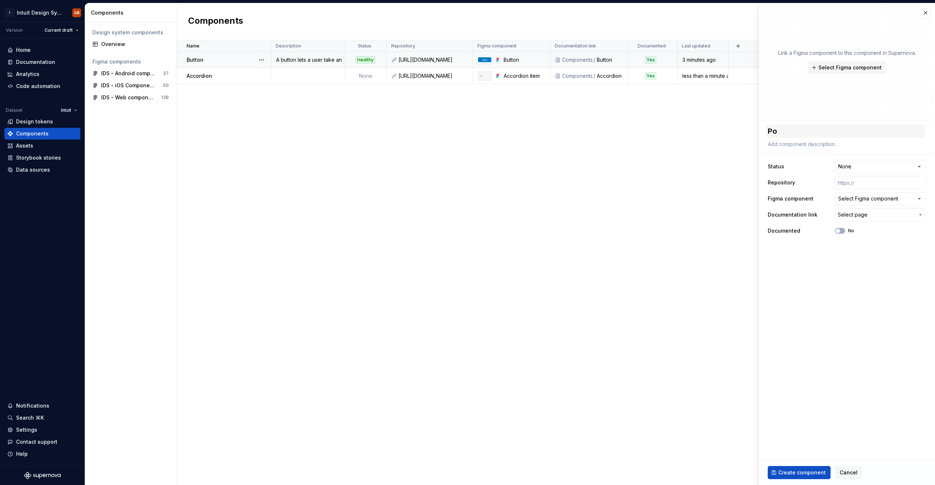
type textarea "Pop"
type textarea "*"
type textarea "Popo"
type textarea "*"
type textarea "Popov"
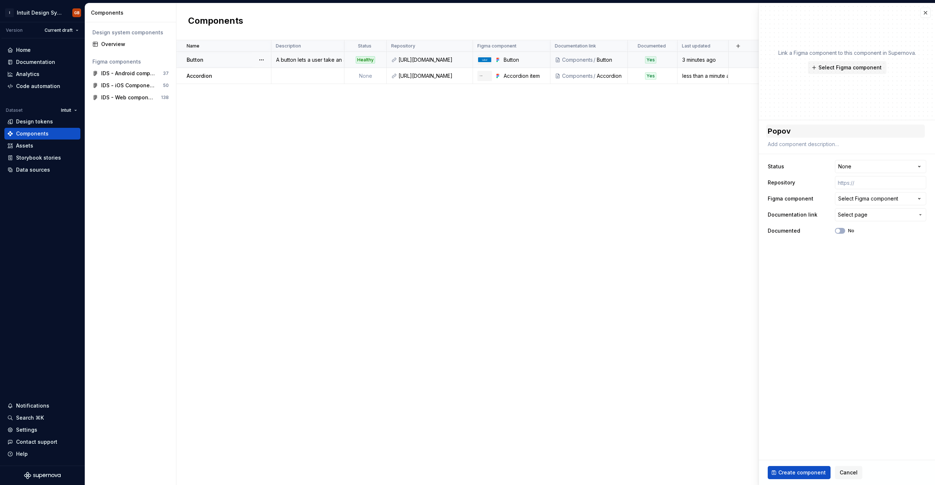
type textarea "*"
type textarea "[PERSON_NAME]"
type textarea "*"
type textarea "Popover"
click at [467, 165] on html "**********" at bounding box center [467, 242] width 935 height 485
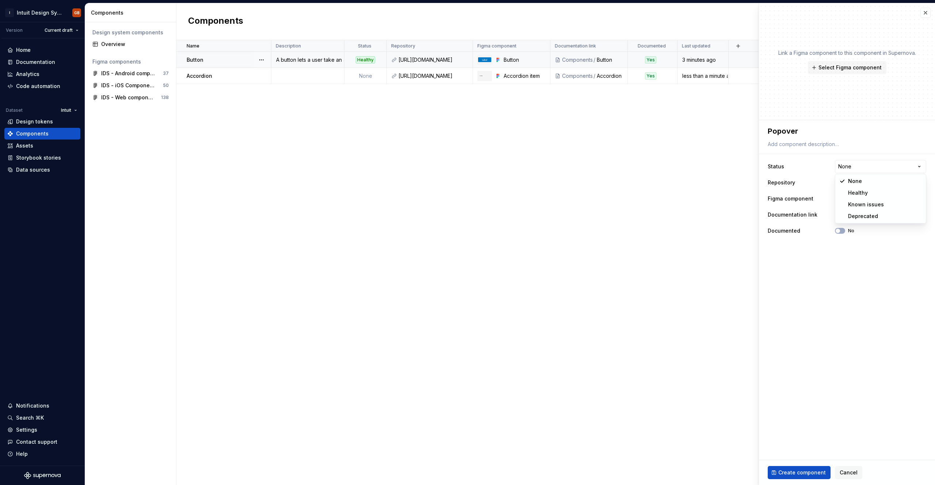
select select "**********"
click at [467, 187] on input "text" at bounding box center [880, 182] width 91 height 13
type textarea "*"
click at [467, 166] on html "**********" at bounding box center [467, 242] width 935 height 485
select select "**********"
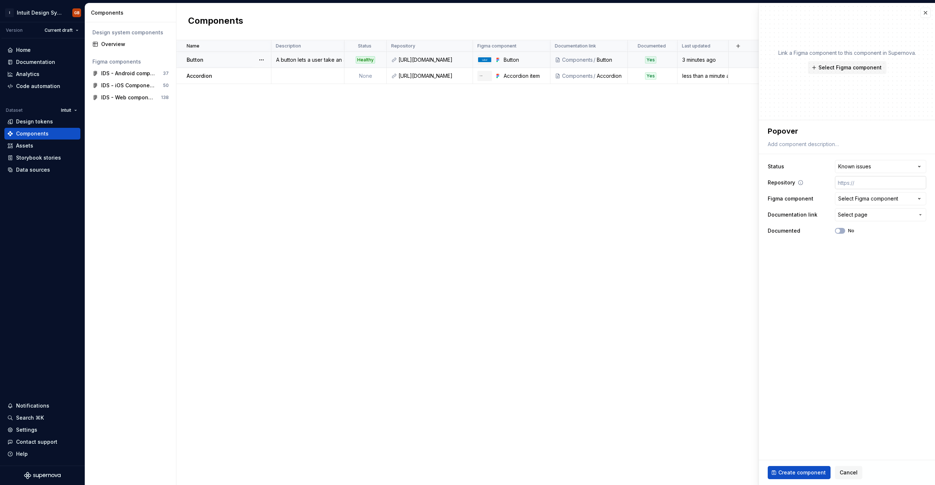
click at [467, 186] on input "text" at bounding box center [880, 182] width 91 height 13
paste input "[URL][DOMAIN_NAME]"
type textarea "*"
type input "[URL][DOMAIN_NAME]"
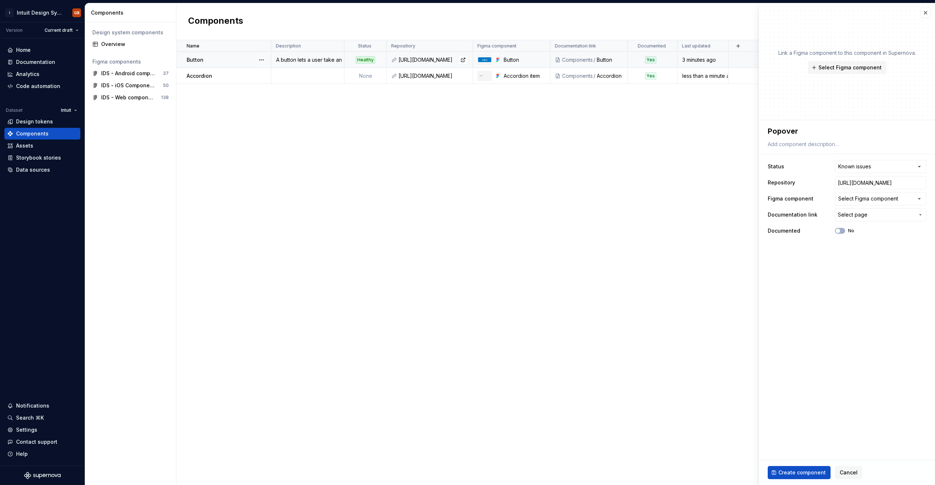
scroll to position [0, 0]
click at [420, 61] on div "[URL][DOMAIN_NAME]" at bounding box center [433, 59] width 70 height 7
click at [462, 59] on link at bounding box center [463, 60] width 10 height 10
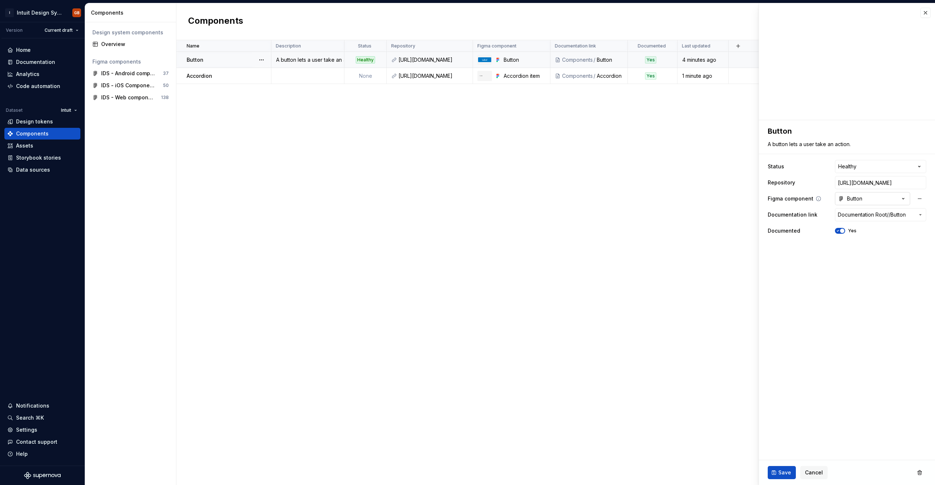
click at [467, 198] on button "Button" at bounding box center [872, 198] width 75 height 13
click at [467, 210] on html "**********" at bounding box center [467, 242] width 935 height 485
click at [349, 106] on div "Name Description Status Repository Figma component Documentation link Documente…" at bounding box center [555, 262] width 759 height 445
click at [467, 13] on button "button" at bounding box center [925, 13] width 10 height 10
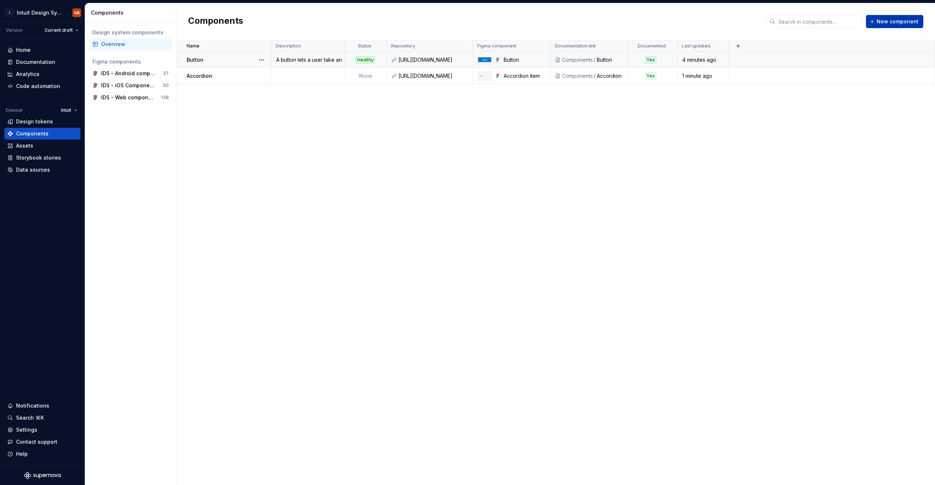
click at [467, 19] on span "New component" at bounding box center [898, 21] width 42 height 7
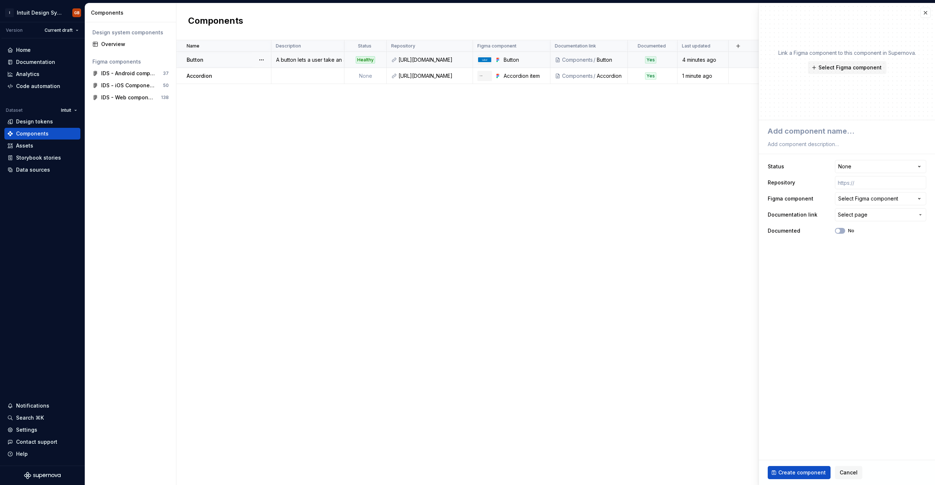
type textarea "*"
type textarea "P"
type textarea "*"
type textarea "Po"
type textarea "*"
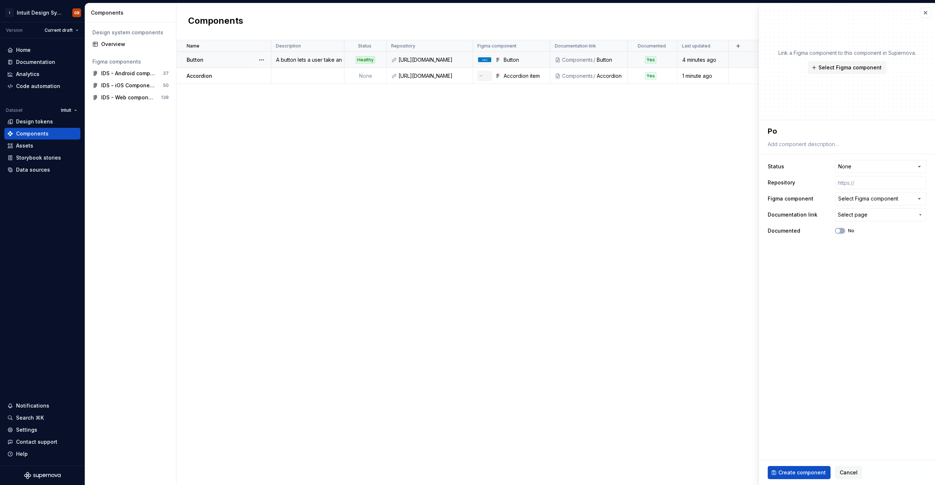
type textarea "Pop"
type textarea "*"
type textarea "Popo"
type textarea "*"
type textarea "Popov"
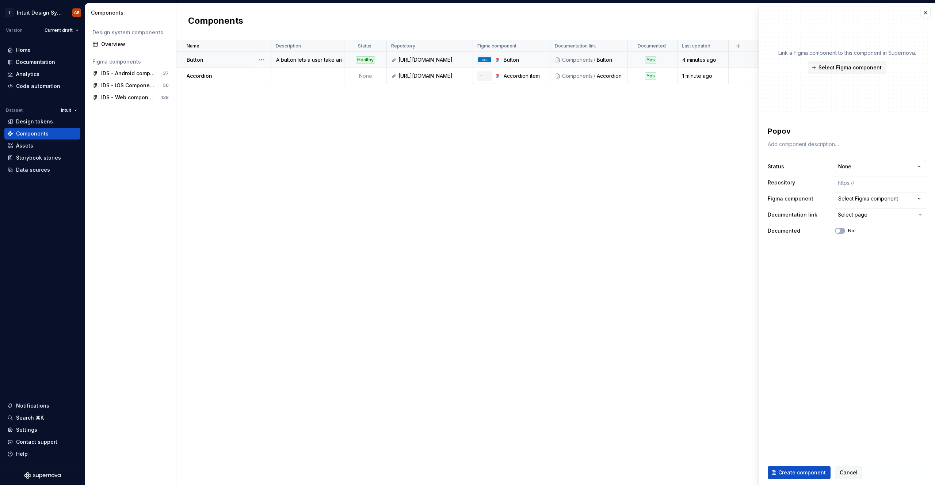
type textarea "*"
type textarea "[PERSON_NAME]"
type textarea "*"
type textarea "Popover"
click at [467, 166] on html "**********" at bounding box center [467, 242] width 935 height 485
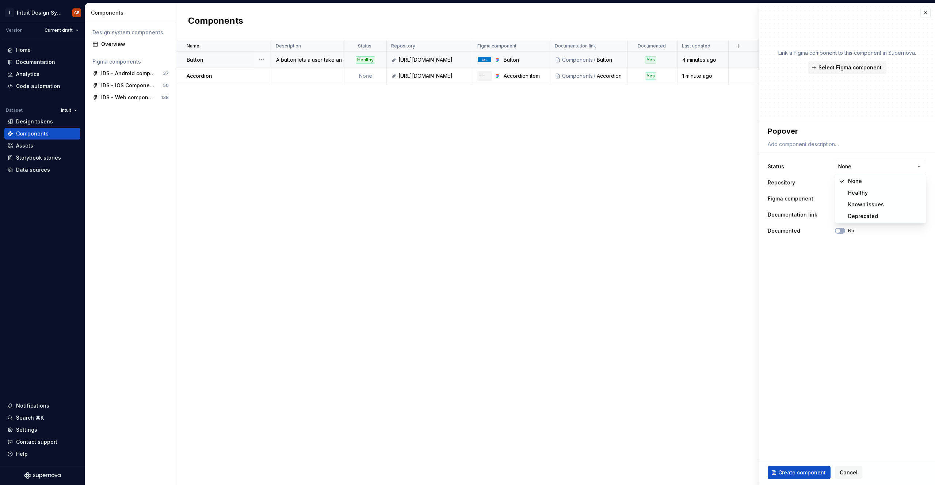
select select "**********"
click at [467, 185] on input "text" at bounding box center [880, 182] width 91 height 13
paste input "[URL][DOMAIN_NAME]"
type textarea "*"
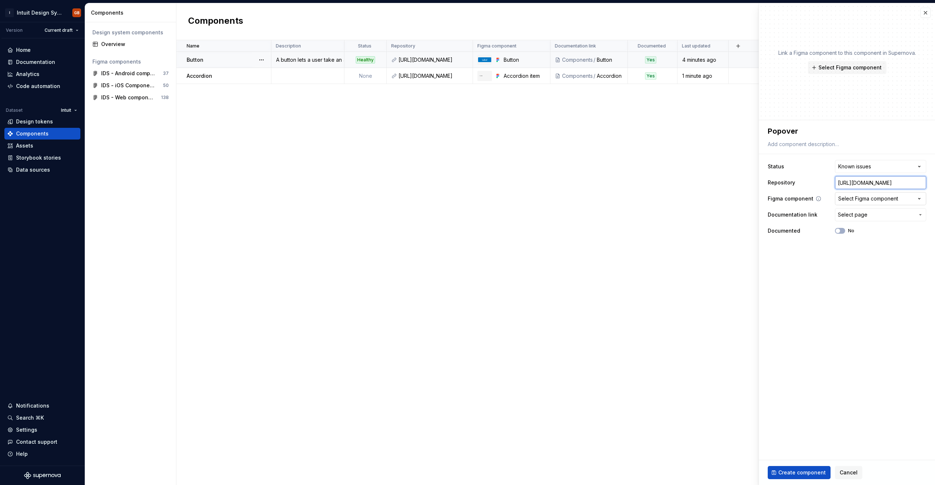
type input "[URL][DOMAIN_NAME]"
type textarea "*"
click at [467, 197] on div "Select Figma component" at bounding box center [868, 198] width 60 height 7
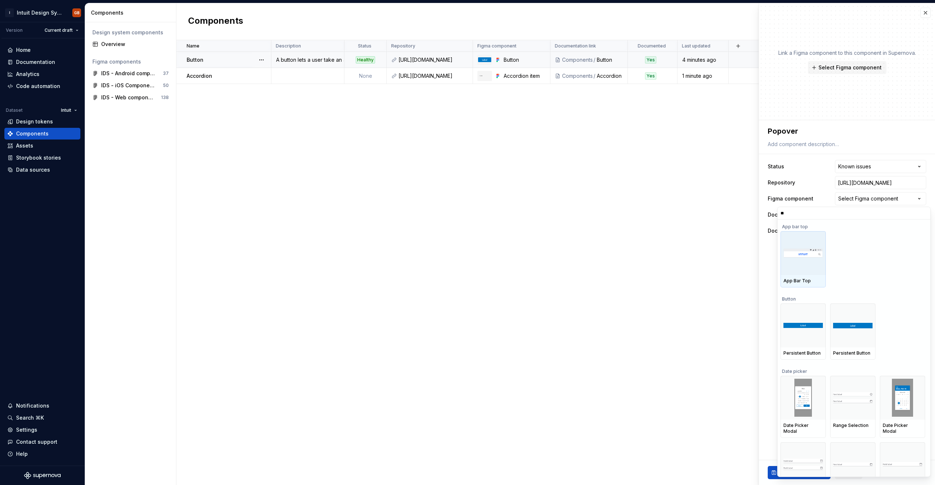
type input "***"
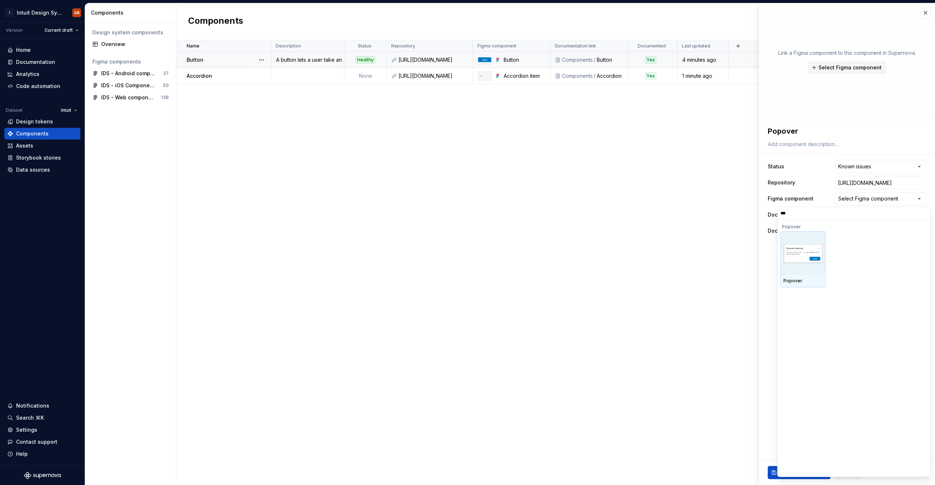
click at [467, 253] on img at bounding box center [802, 253] width 39 height 20
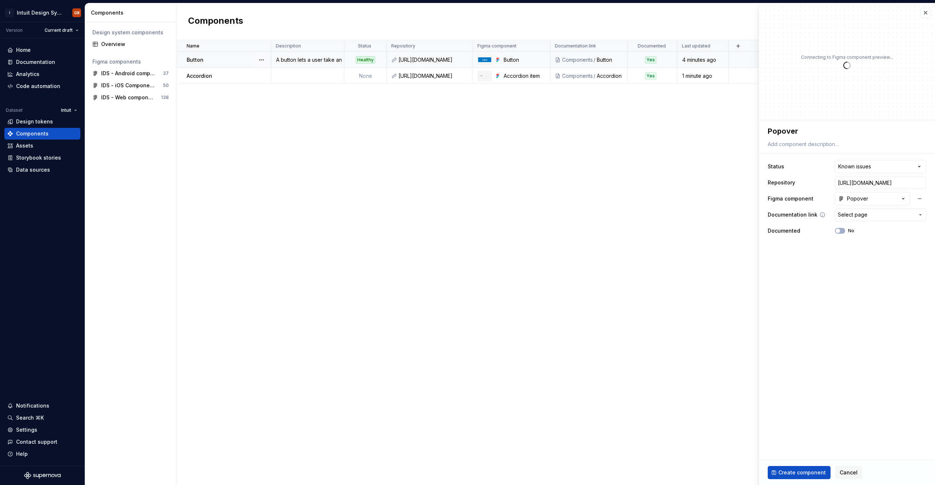
click at [467, 215] on span "Select page" at bounding box center [853, 214] width 30 height 7
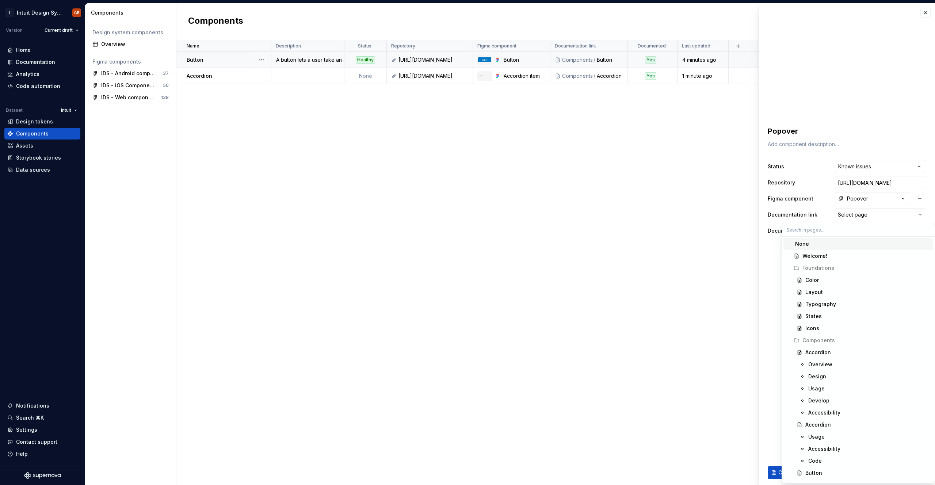
click at [467, 243] on div "None" at bounding box center [802, 243] width 14 height 7
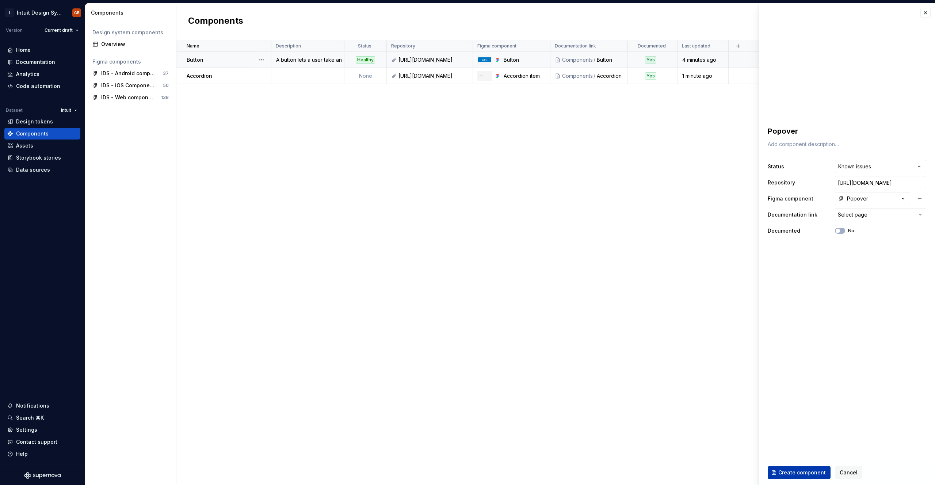
click at [467, 469] on span "Create component" at bounding box center [801, 472] width 47 height 7
type textarea "*"
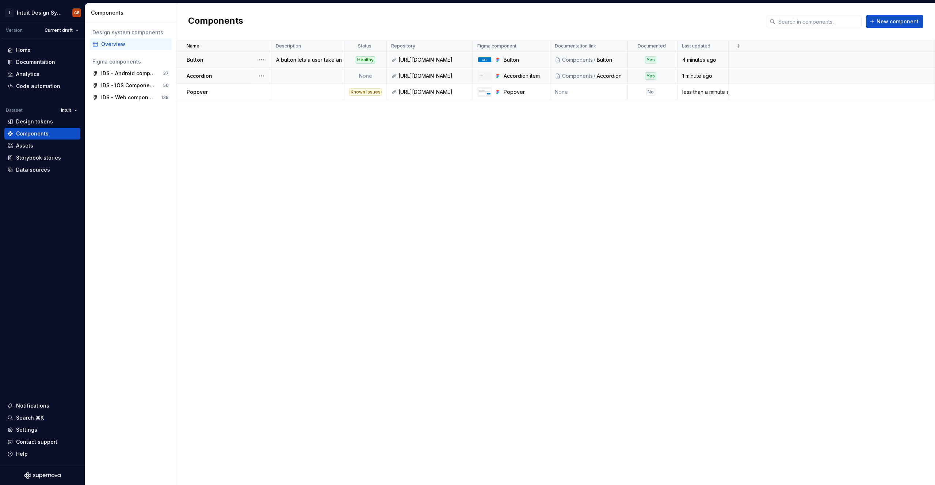
click at [367, 79] on td "None" at bounding box center [365, 76] width 42 height 16
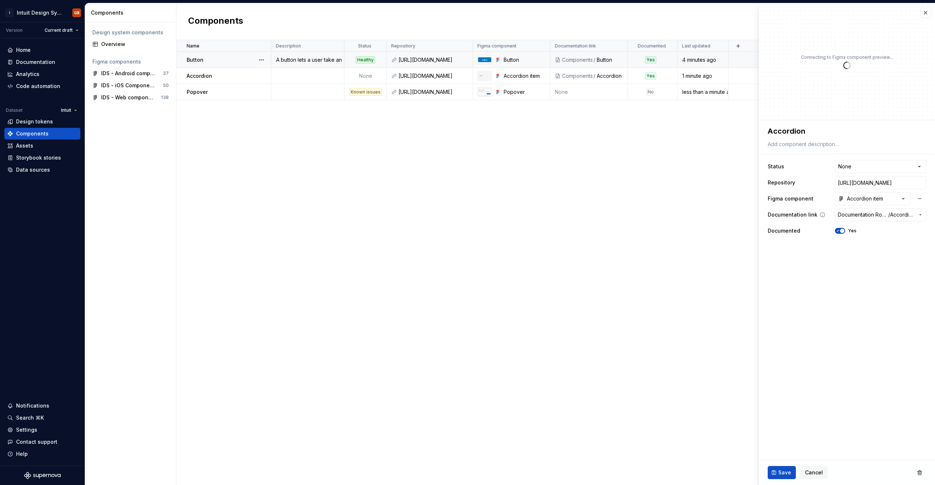
type textarea "*"
click at [467, 164] on html "**********" at bounding box center [467, 242] width 935 height 485
select select "**********"
click at [467, 469] on button "Save" at bounding box center [782, 472] width 28 height 13
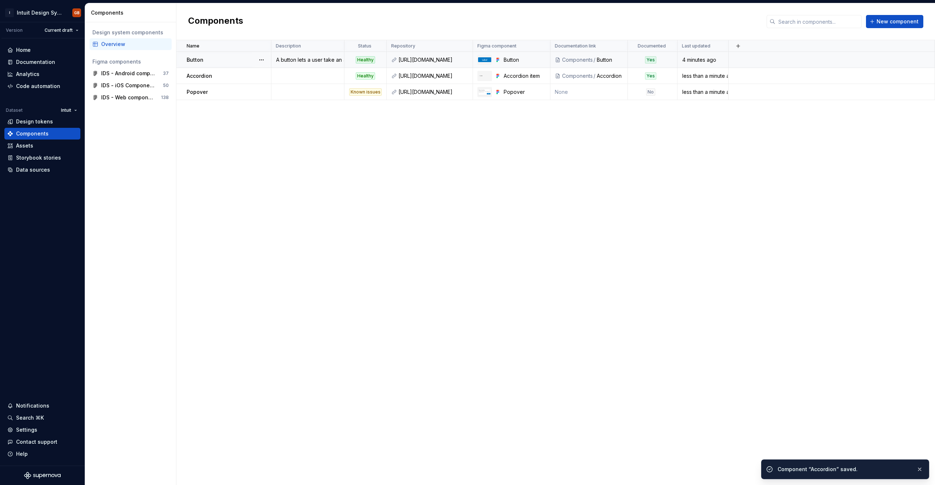
click at [467, 178] on div "Name Description Status Repository Figma component Documentation link Documente…" at bounding box center [555, 262] width 759 height 445
click at [41, 64] on div "Documentation" at bounding box center [35, 61] width 39 height 7
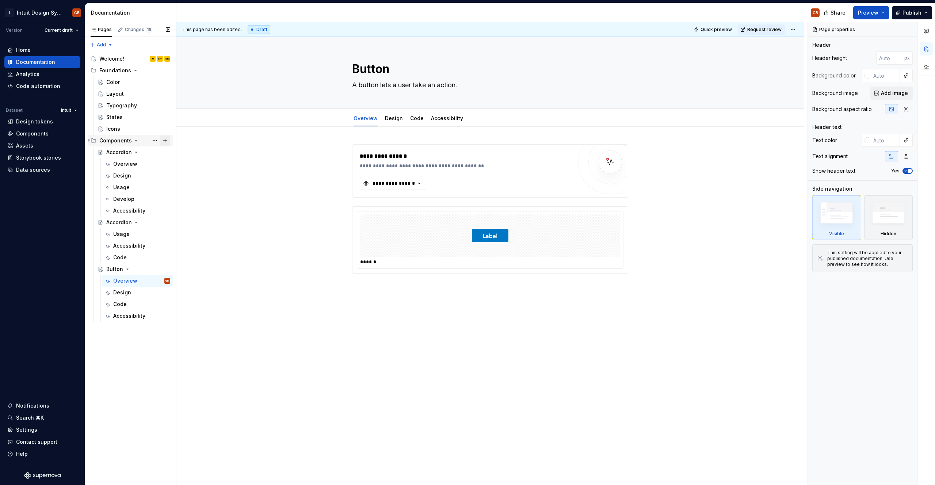
click at [165, 139] on button "Page tree" at bounding box center [165, 141] width 10 height 10
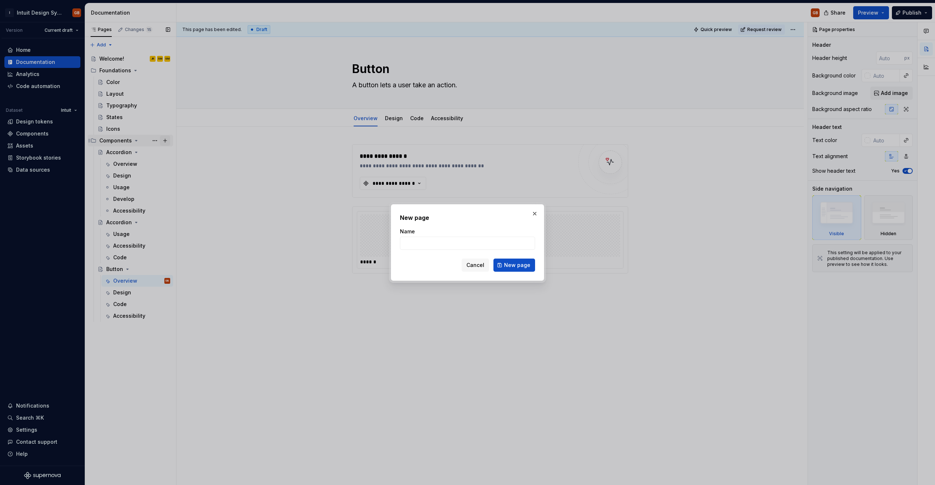
type textarea "*"
type input "Popover"
click button "New page" at bounding box center [514, 265] width 42 height 13
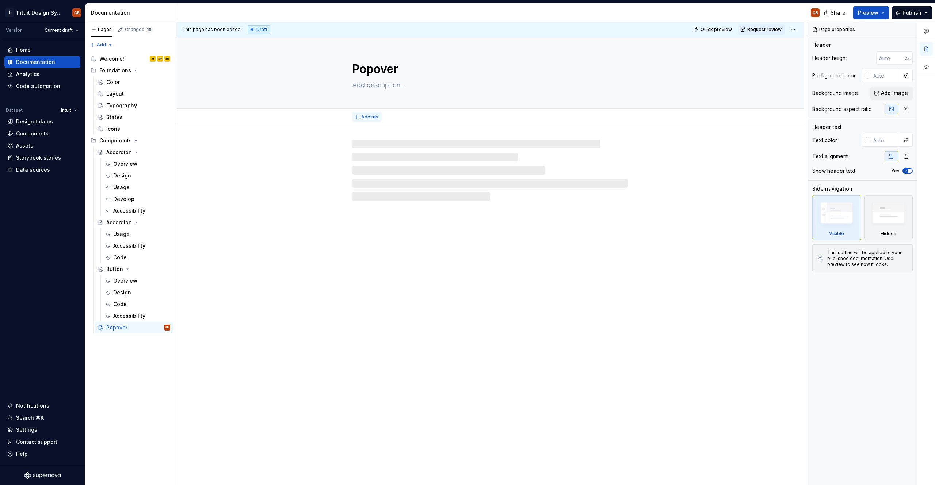
click at [367, 114] on span "Add tab" at bounding box center [369, 117] width 17 height 6
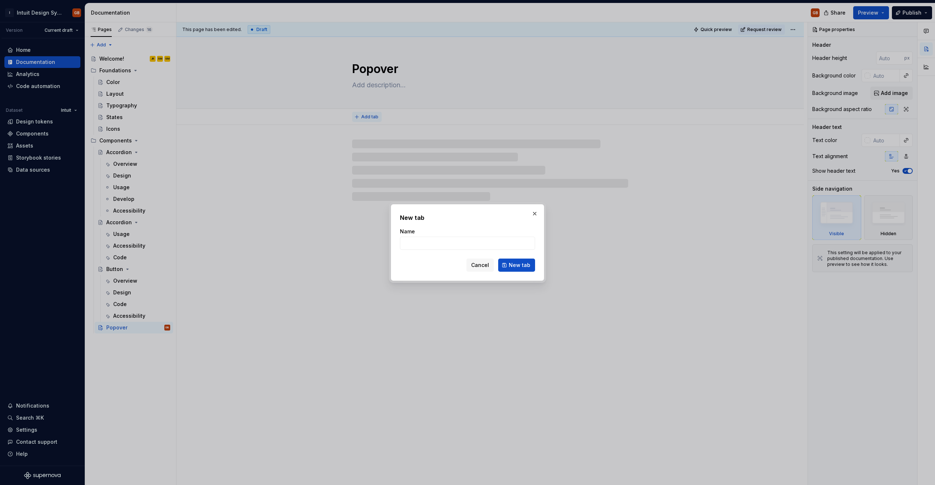
type textarea "*"
type input "Over"
type textarea "*"
type input "Overvie"
type textarea "*"
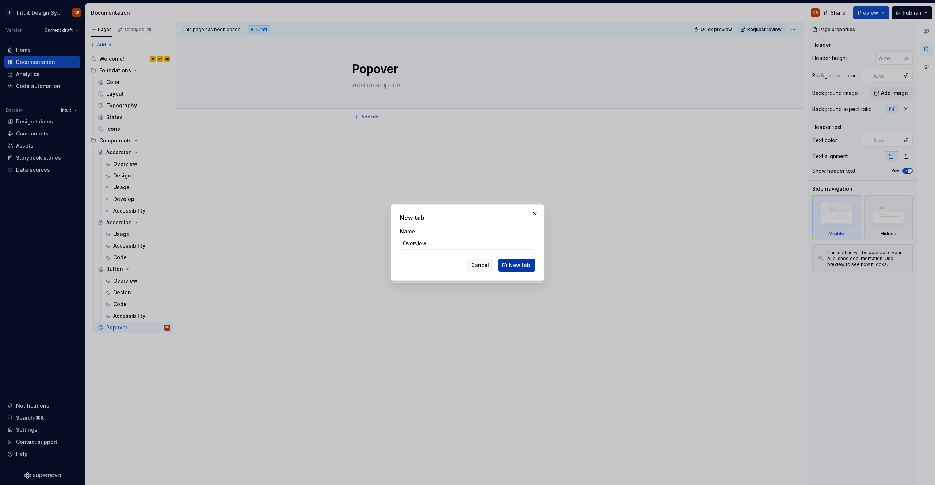
type input "Overview"
click at [467, 260] on button "New tab" at bounding box center [516, 265] width 37 height 13
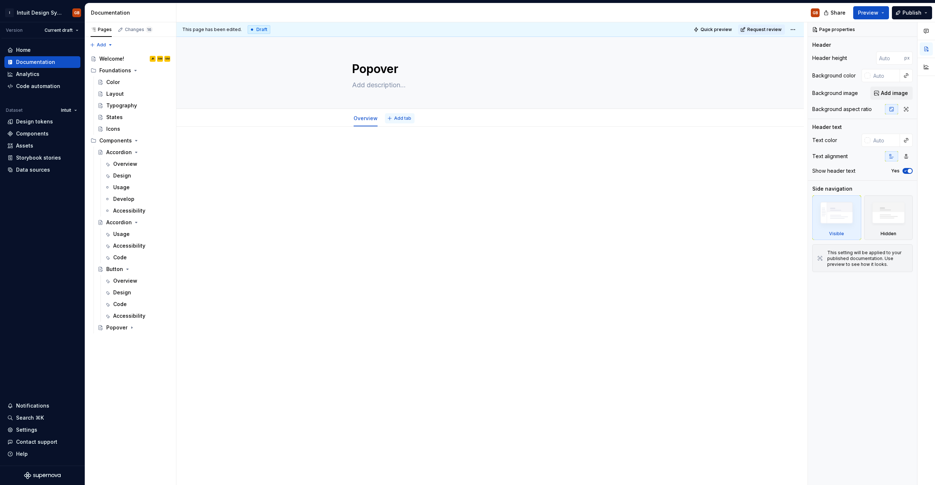
type textarea "*"
click at [394, 117] on span "Add tab" at bounding box center [402, 118] width 17 height 6
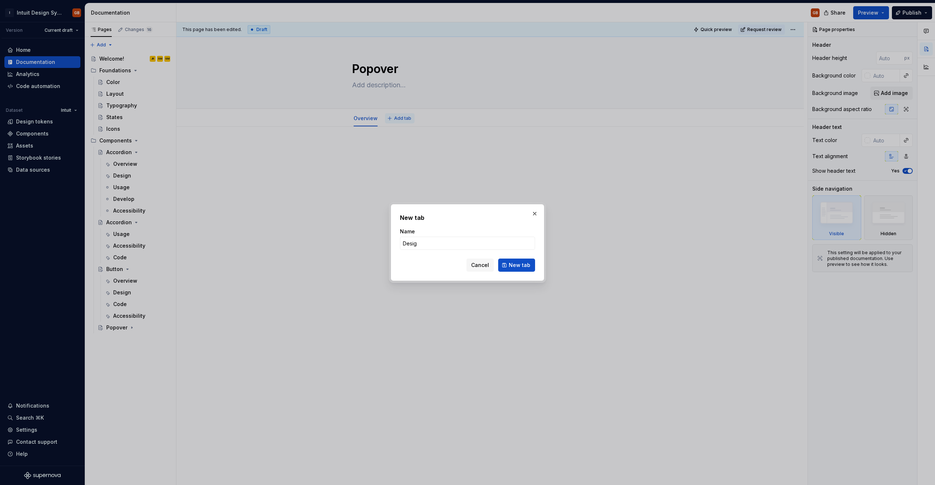
type input "Design"
click button "New tab" at bounding box center [516, 265] width 37 height 13
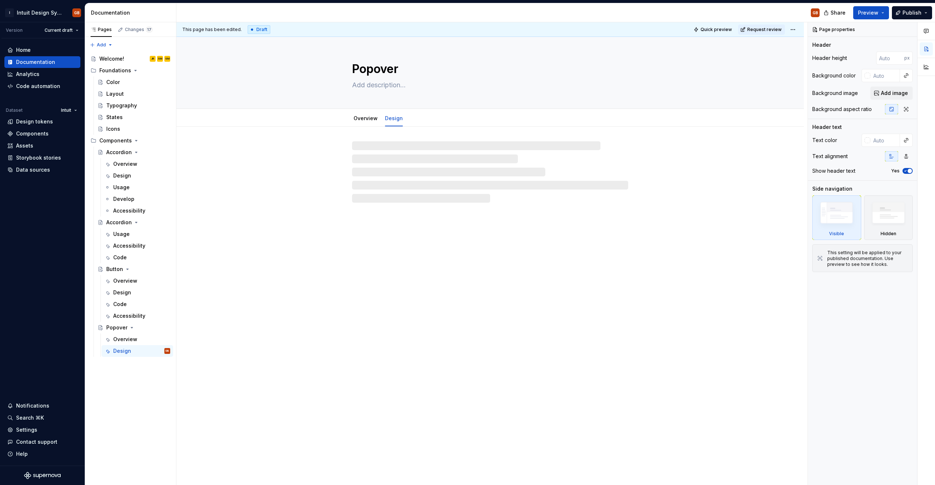
type textarea "*"
click at [427, 116] on span "Add tab" at bounding box center [427, 118] width 17 height 6
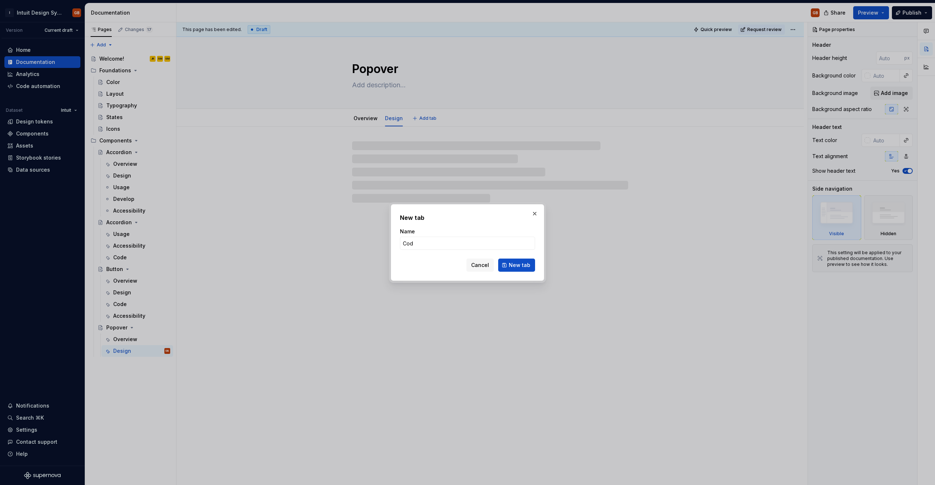
type input "Code"
click button "New tab" at bounding box center [516, 265] width 37 height 13
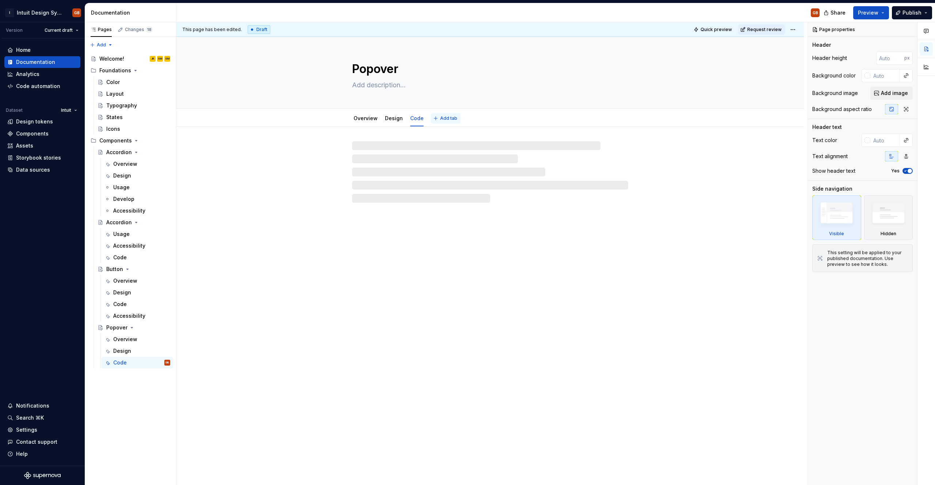
type textarea "*"
click at [448, 116] on span "Add tab" at bounding box center [448, 118] width 17 height 6
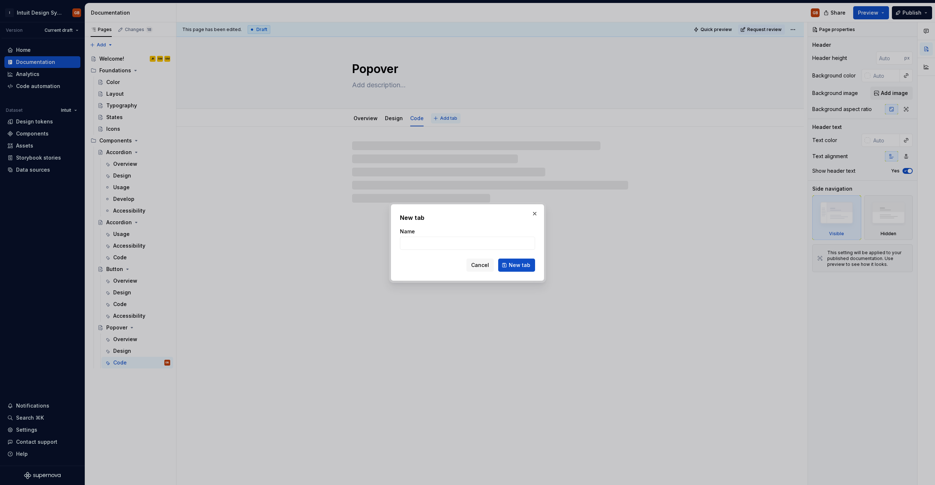
type input "A"
type textarea "*"
type input "AA"
type textarea "*"
type input "Ac"
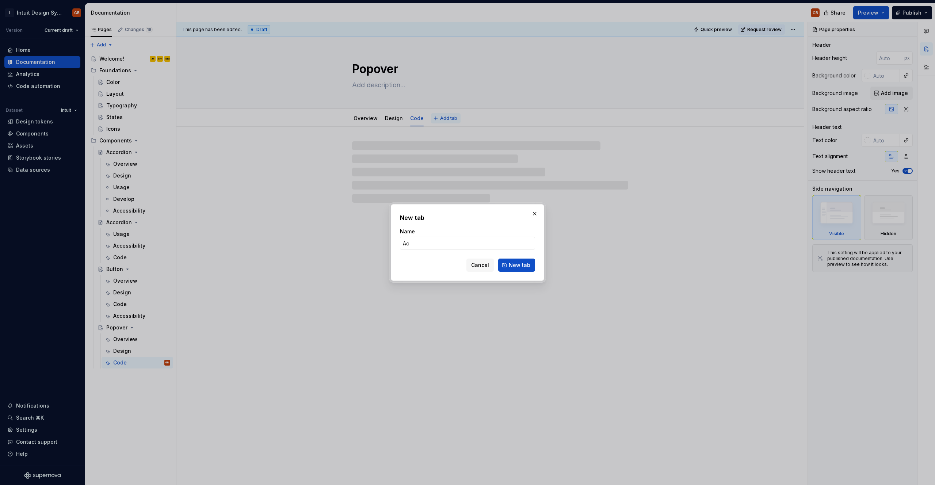
type textarea "*"
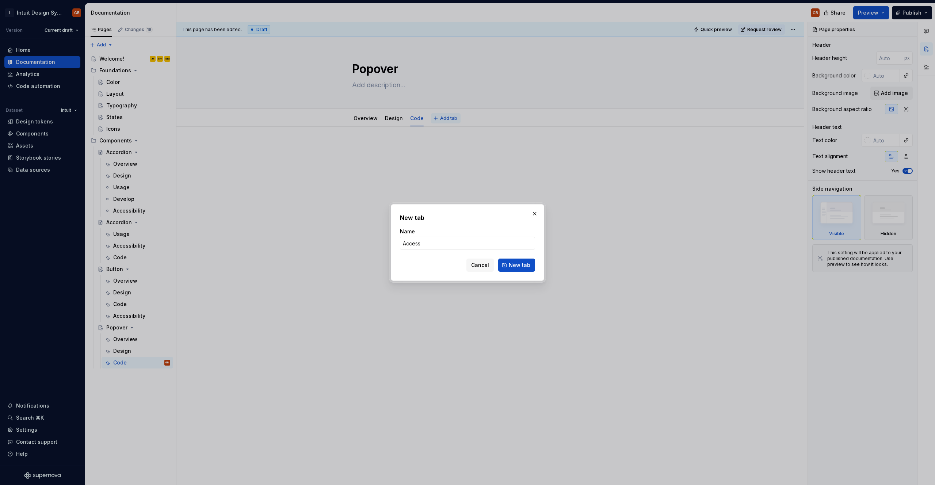
type input "Accessi"
type textarea "*"
type input "Accessibility"
click at [467, 266] on span "New tab" at bounding box center [520, 265] width 22 height 7
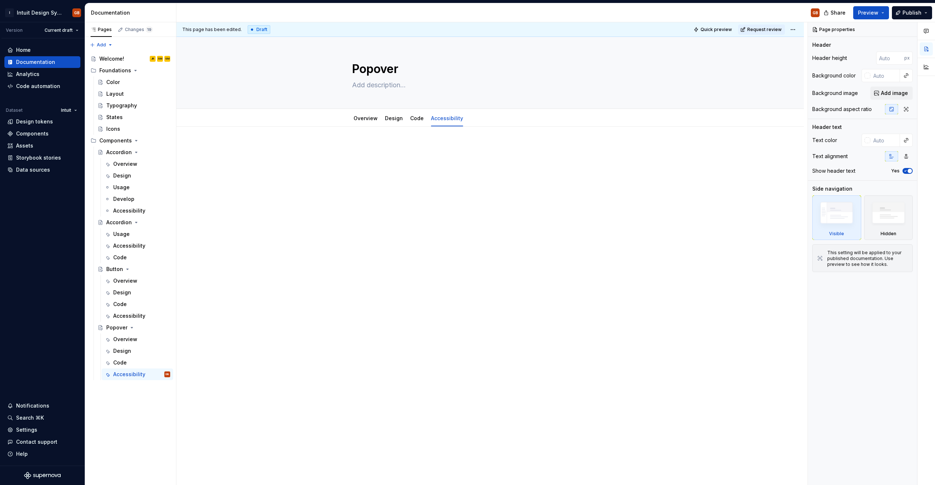
click at [263, 258] on div at bounding box center [490, 226] width 628 height 199
click at [41, 132] on div "Components" at bounding box center [32, 133] width 33 height 7
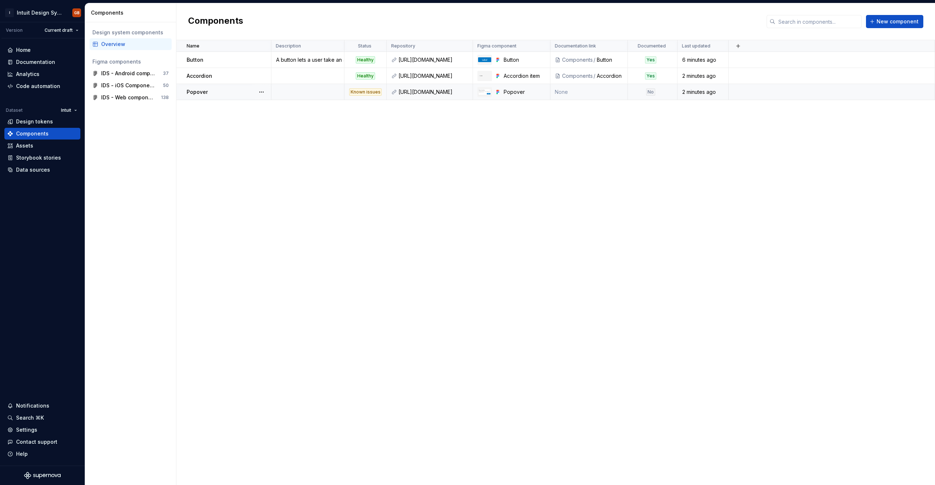
click at [467, 98] on td "None" at bounding box center [588, 92] width 77 height 16
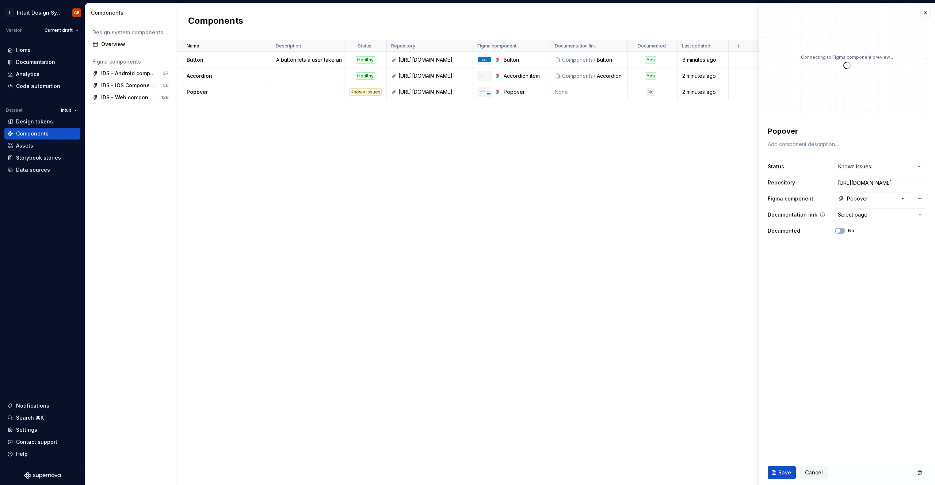
click at [467, 216] on span "Select page" at bounding box center [876, 214] width 77 height 7
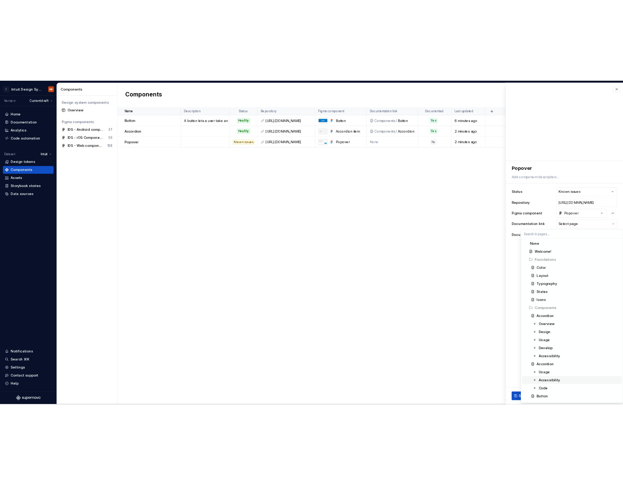
scroll to position [106, 0]
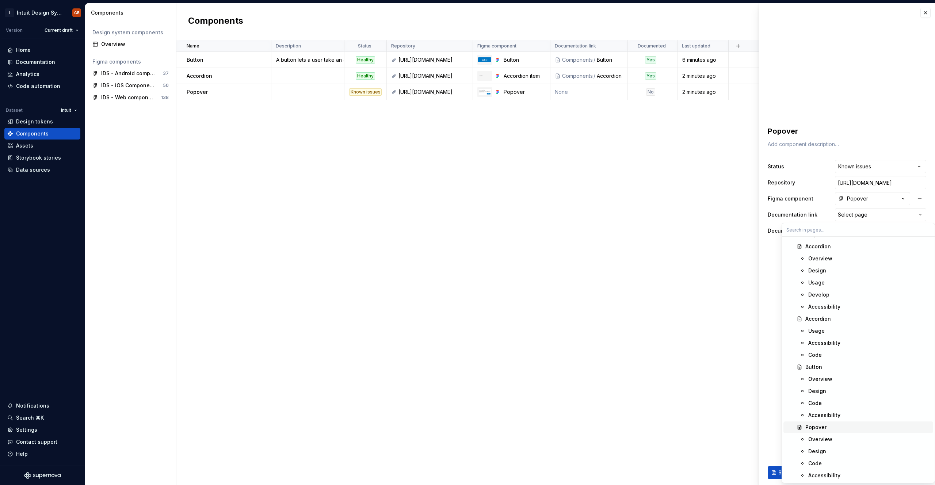
click at [467, 430] on div "Popover" at bounding box center [815, 427] width 21 height 7
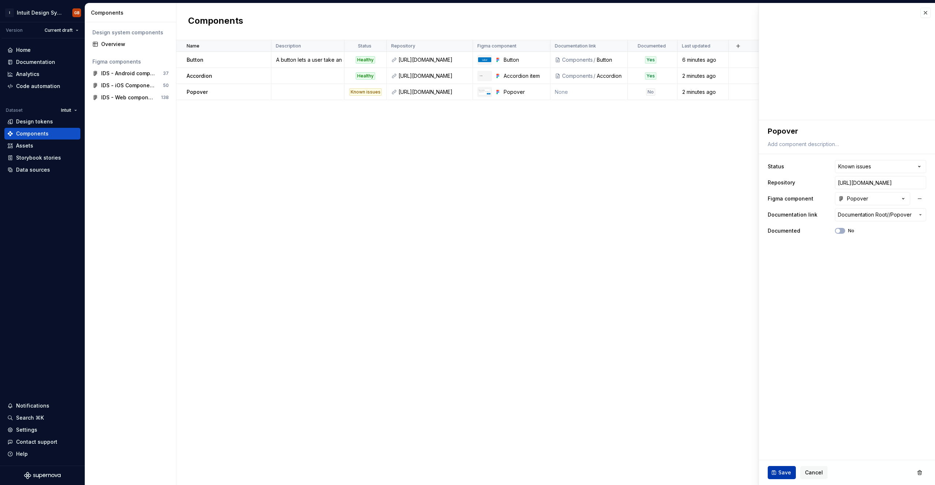
click at [467, 471] on span "Save" at bounding box center [784, 472] width 13 height 7
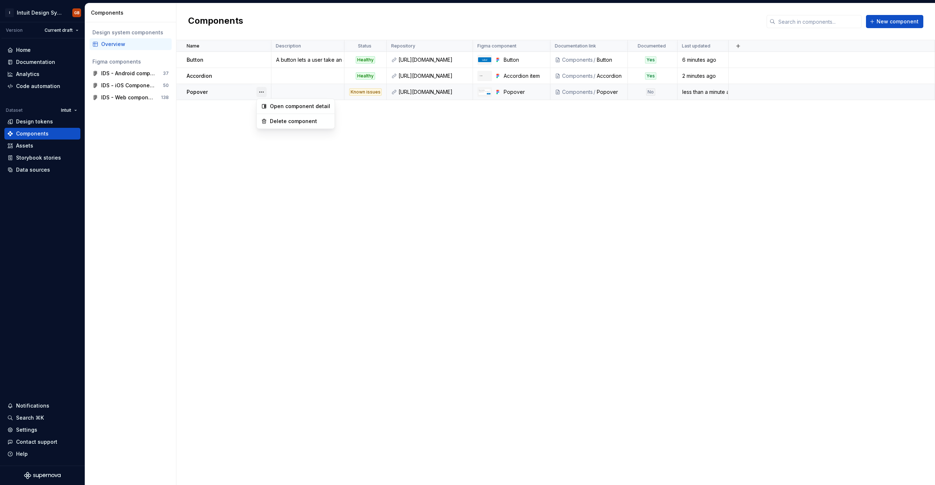
click at [264, 95] on button "button" at bounding box center [261, 92] width 10 height 10
click at [276, 104] on div "Open component detail" at bounding box center [300, 106] width 60 height 7
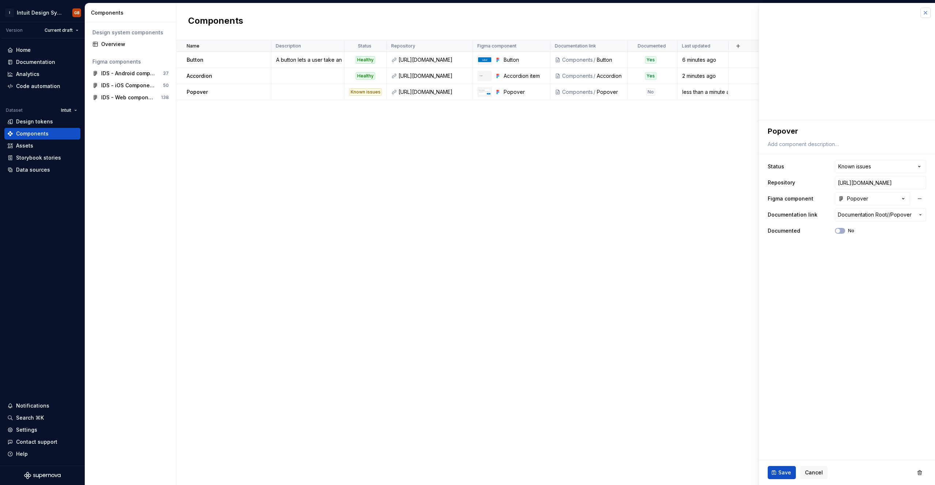
click at [467, 14] on button "button" at bounding box center [925, 13] width 10 height 10
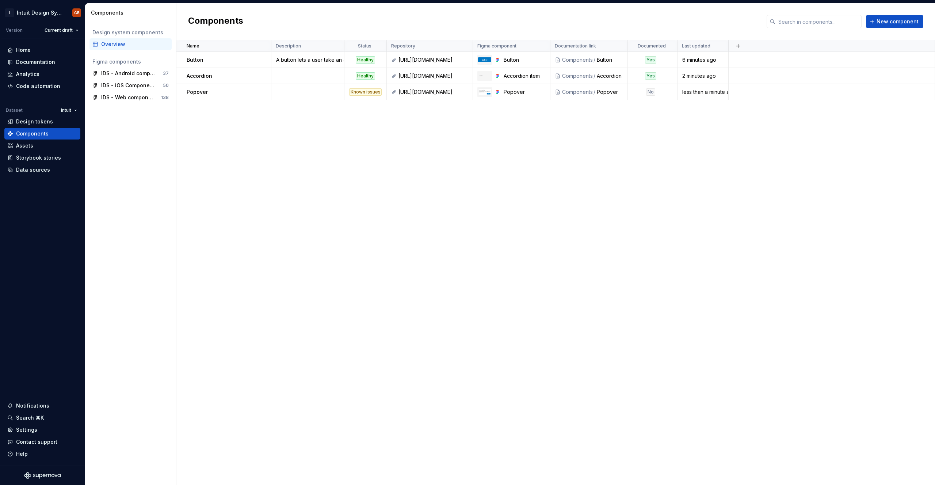
click at [467, 297] on div "Name Description Status Repository Figma component Documentation link Documente…" at bounding box center [555, 262] width 759 height 445
click at [162, 144] on div "Design system components Overview Figma components IDS - Android components 37 …" at bounding box center [130, 253] width 91 height 463
click at [63, 428] on div "Settings" at bounding box center [42, 429] width 70 height 7
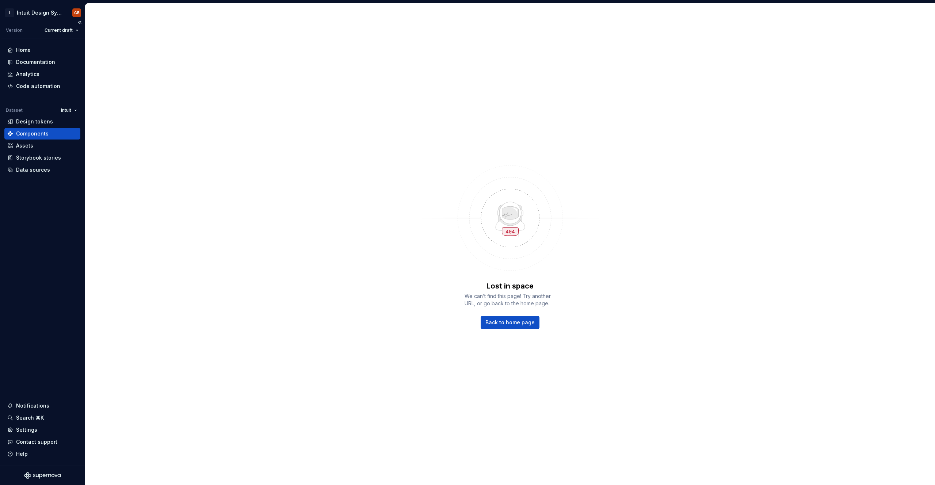
click at [39, 133] on div "Components" at bounding box center [32, 133] width 33 height 7
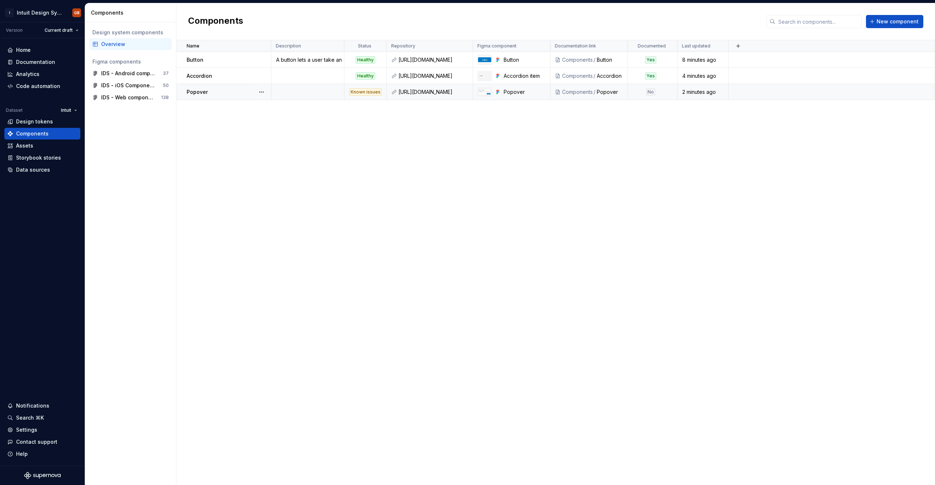
click at [289, 96] on td at bounding box center [307, 92] width 73 height 16
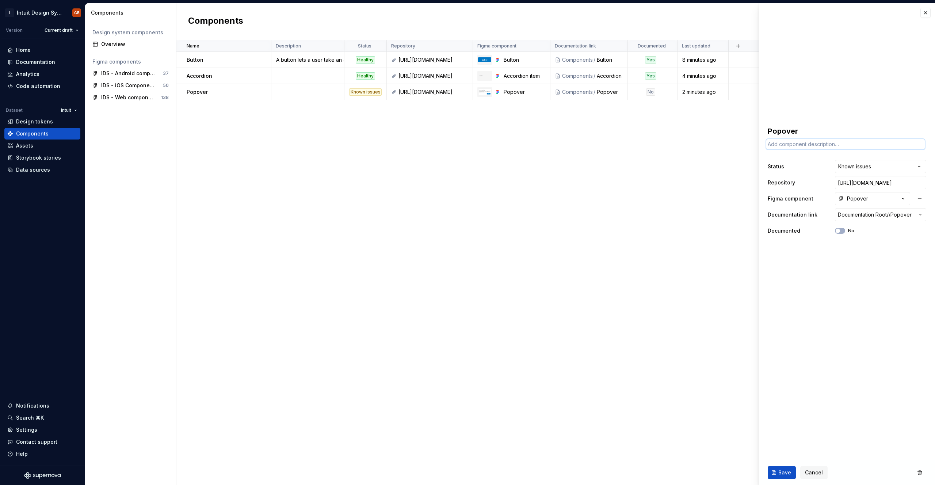
click at [467, 142] on textarea at bounding box center [845, 144] width 159 height 10
paste textarea "Use popovers to keep users on the same page while selecting or entering data du…"
type textarea "*"
type textarea "Use popovers to keep users on the same page while selecting or entering data du…"
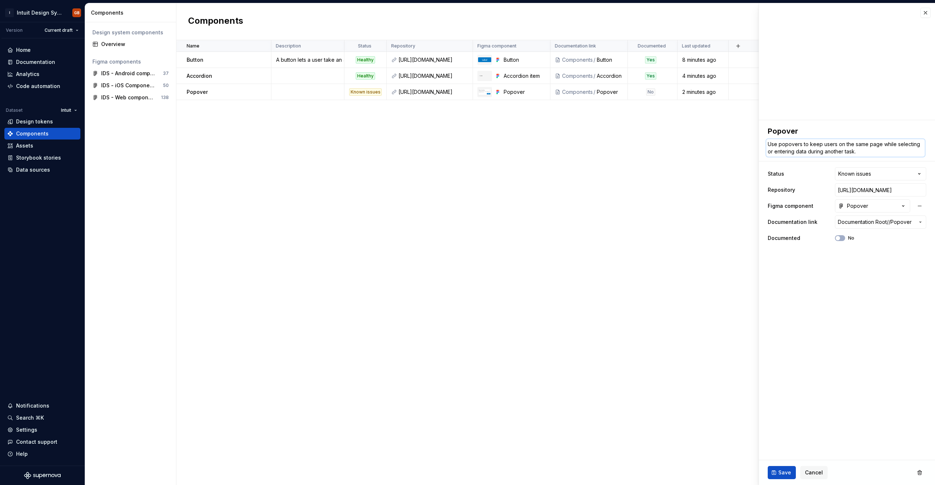
type textarea "*"
type textarea "Use popovers to keep users on the same page while selecting or entering data du…"
type textarea "*"
type textarea "Use popovers to keep users on the same page while selecting or entering data du…"
type textarea "*"
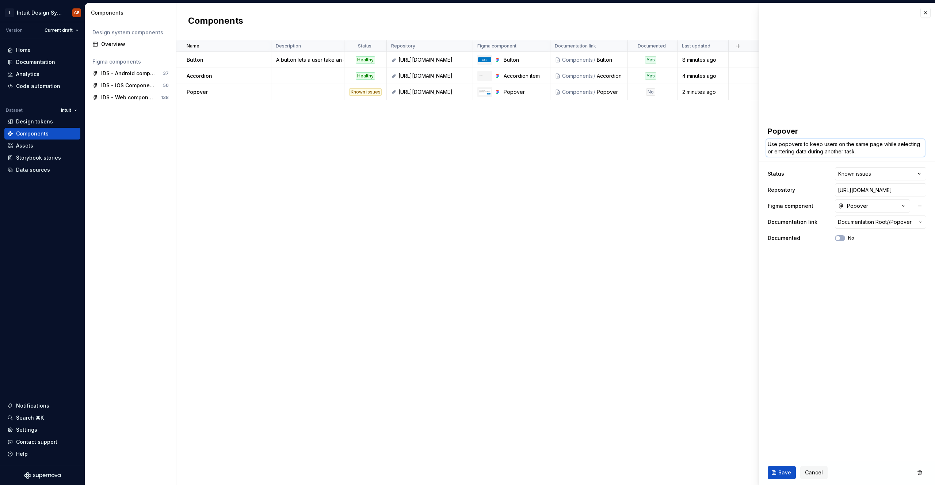
type textarea "Use popovers to keep users on the same page while selecting or entering data du…"
type textarea "*"
type textarea "Use popovers to keep users on the same page while selecting or entering data du…"
click at [467, 308] on div "Name Description Status Repository Figma component Documentation link Documente…" at bounding box center [555, 262] width 759 height 445
click at [467, 466] on button "Save" at bounding box center [782, 472] width 28 height 13
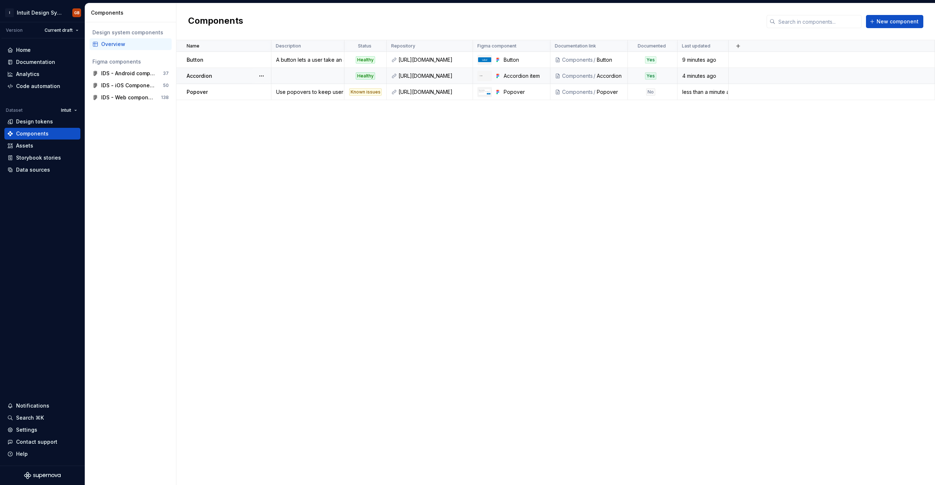
click at [294, 76] on td at bounding box center [307, 76] width 73 height 16
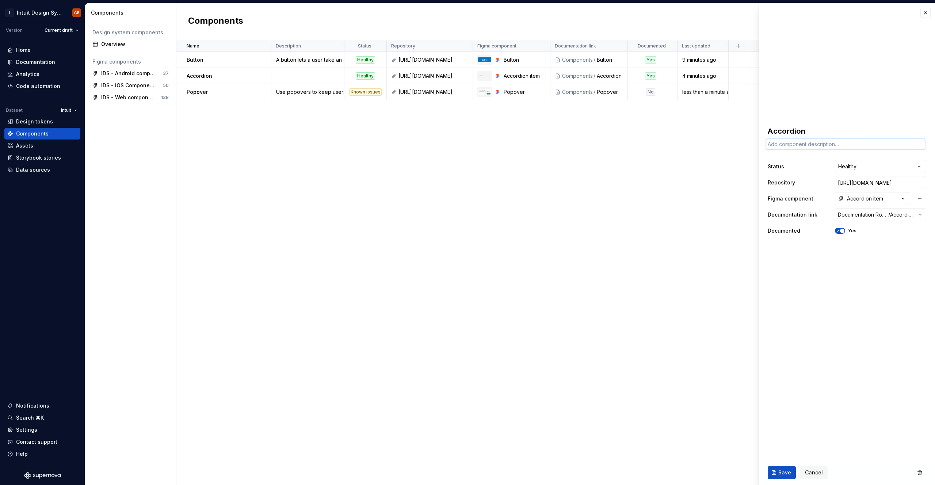
click at [467, 144] on textarea at bounding box center [845, 144] width 159 height 10
paste textarea "An accordion is a content structure that reveals and hides content."
type textarea "*"
type textarea "An accordion is a content structure that reveals and hides content."
click at [467, 476] on span "Save" at bounding box center [784, 472] width 13 height 7
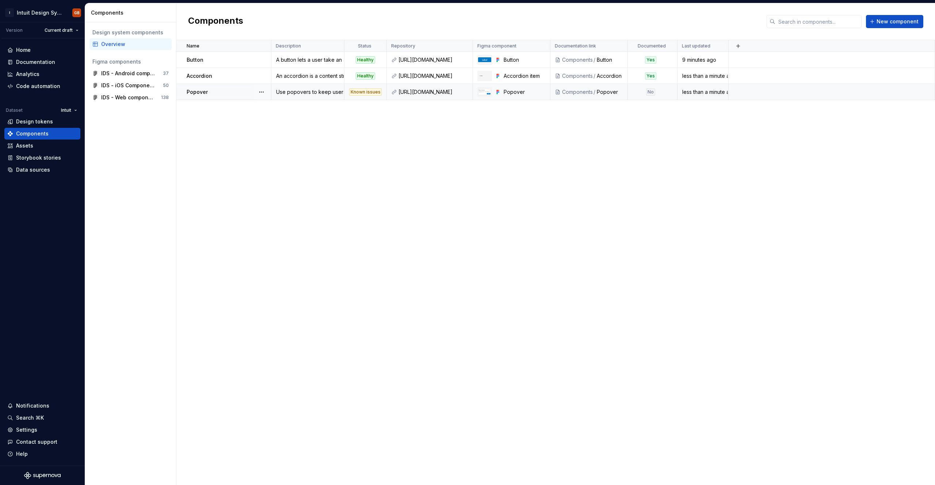
click at [467, 92] on div "No" at bounding box center [650, 91] width 9 height 7
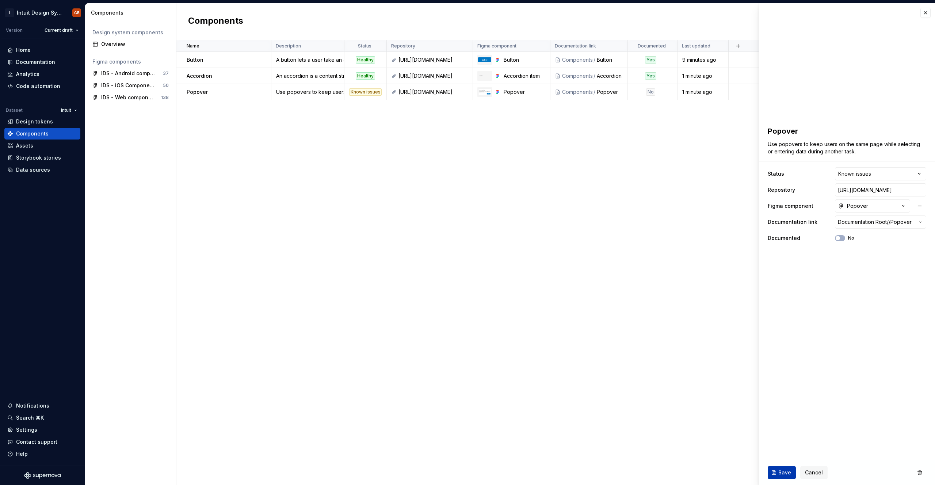
click at [467, 473] on button "Save" at bounding box center [782, 472] width 28 height 13
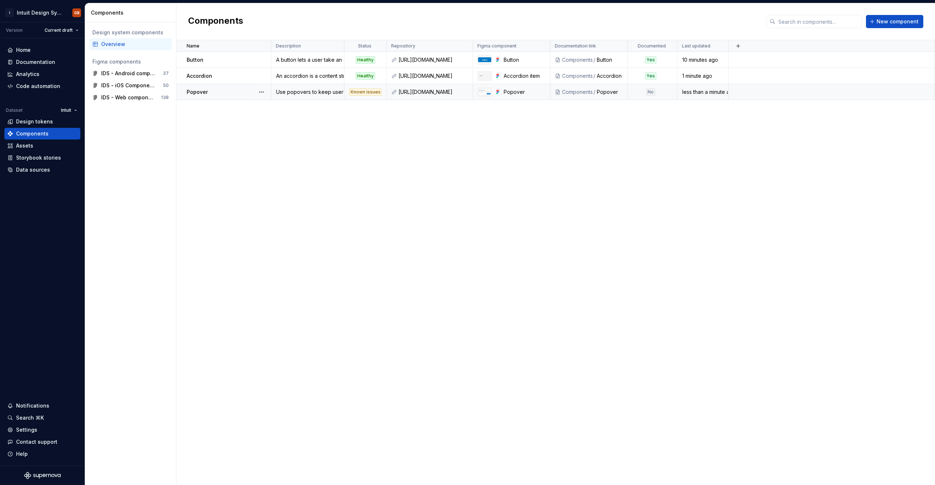
click at [224, 94] on div "Popover" at bounding box center [229, 91] width 84 height 7
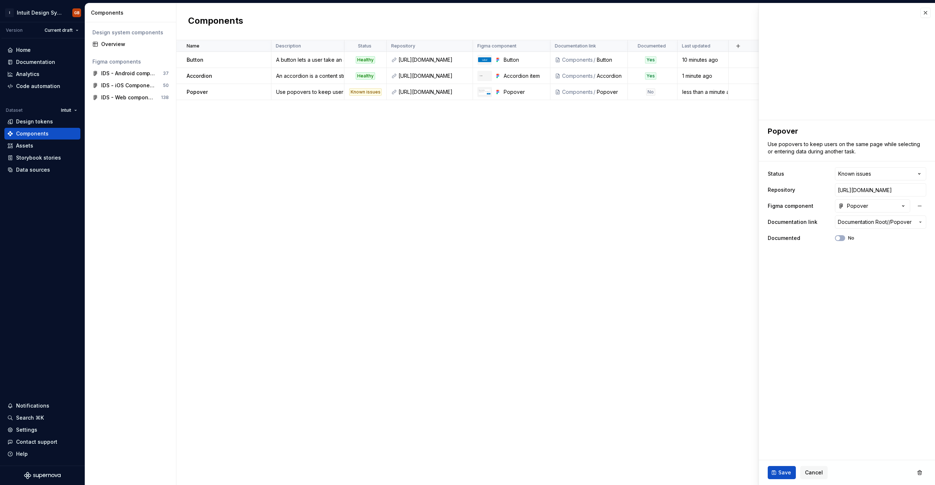
click at [384, 296] on div "Name Description Status Repository Figma component Documentation link Documente…" at bounding box center [555, 262] width 759 height 445
click at [467, 472] on button "Save" at bounding box center [782, 472] width 28 height 13
type textarea "*"
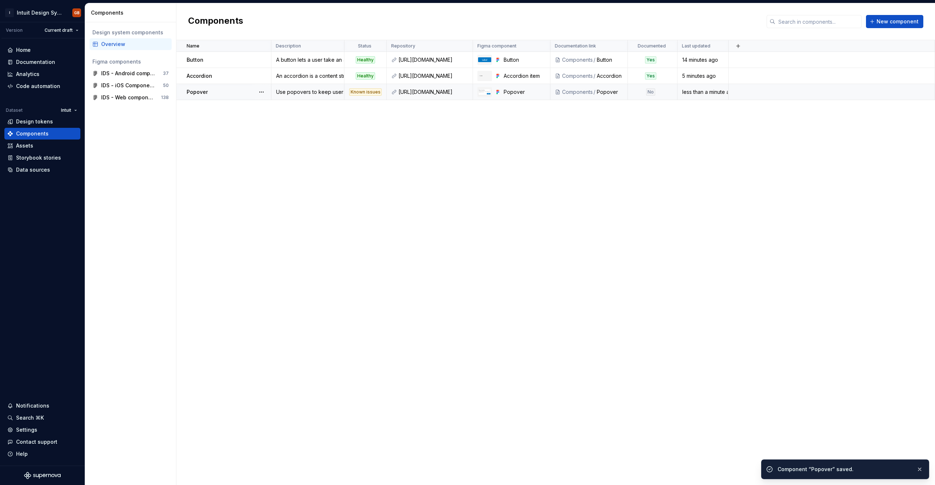
click at [467, 158] on div "Name Description Status Repository Figma component Documentation link Documente…" at bounding box center [555, 262] width 759 height 445
